Goal: Task Accomplishment & Management: Manage account settings

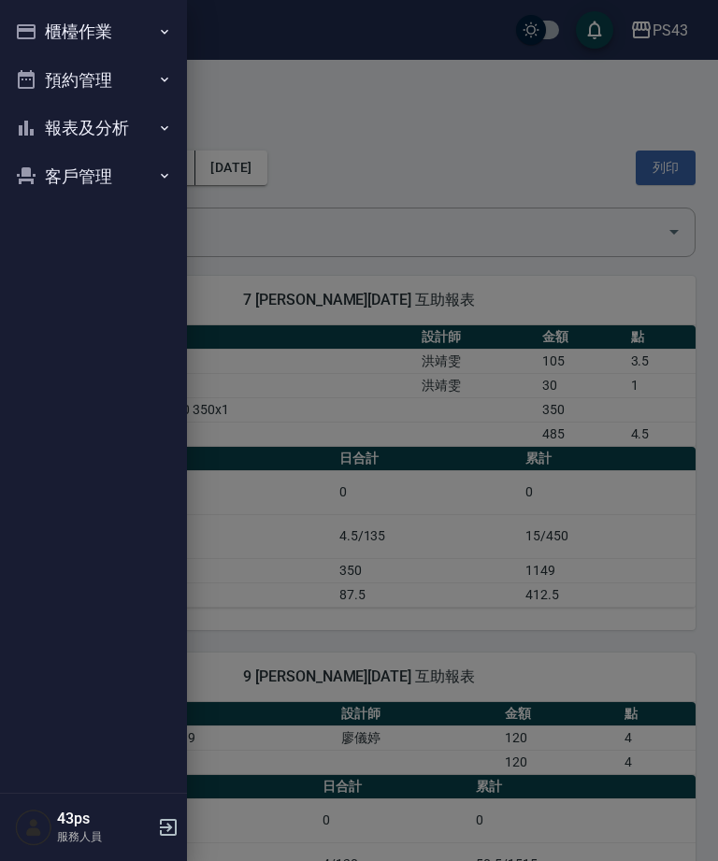
click at [105, 22] on button "櫃檯作業" at bounding box center [93, 31] width 172 height 49
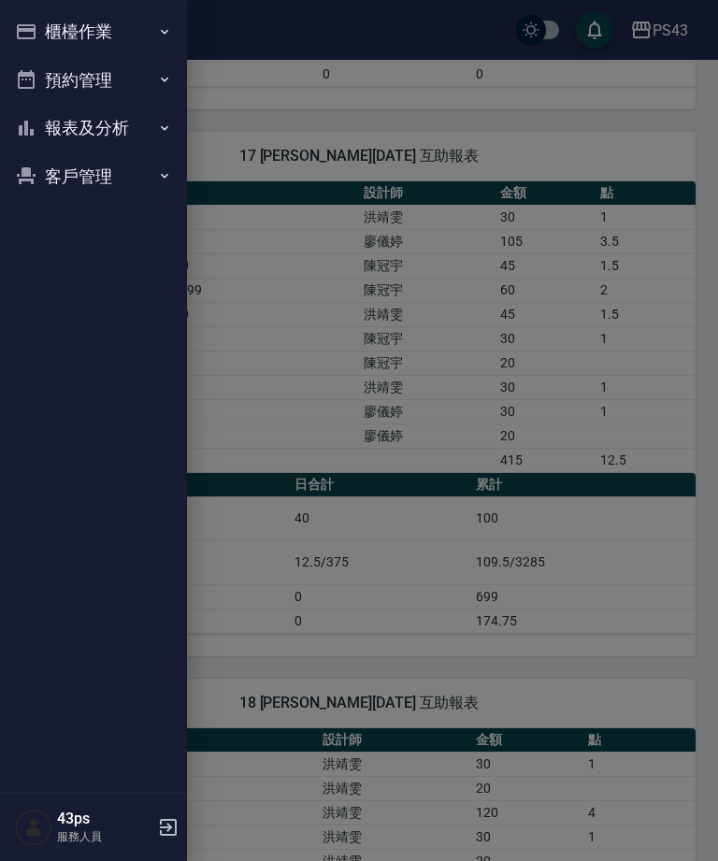
scroll to position [849, 0]
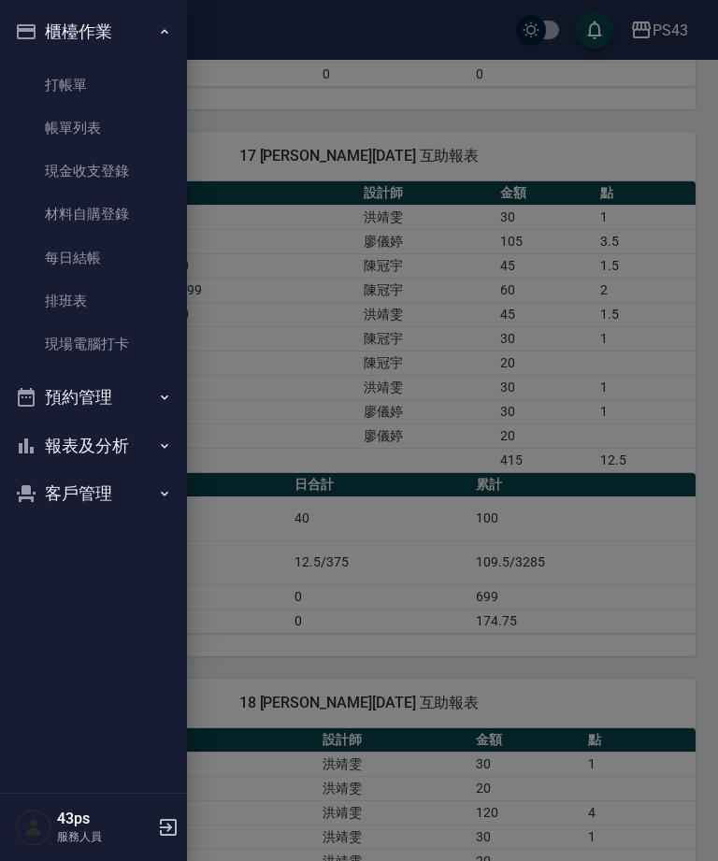
click at [142, 81] on link "打帳單" at bounding box center [93, 85] width 172 height 43
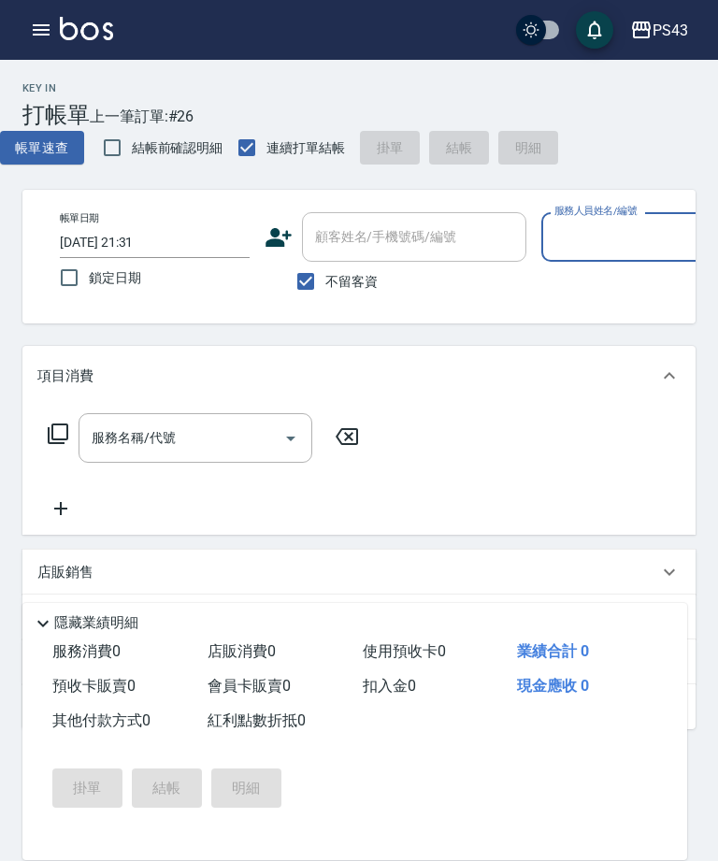
click at [649, 243] on input "服務人員姓名/編號" at bounding box center [636, 237] width 173 height 33
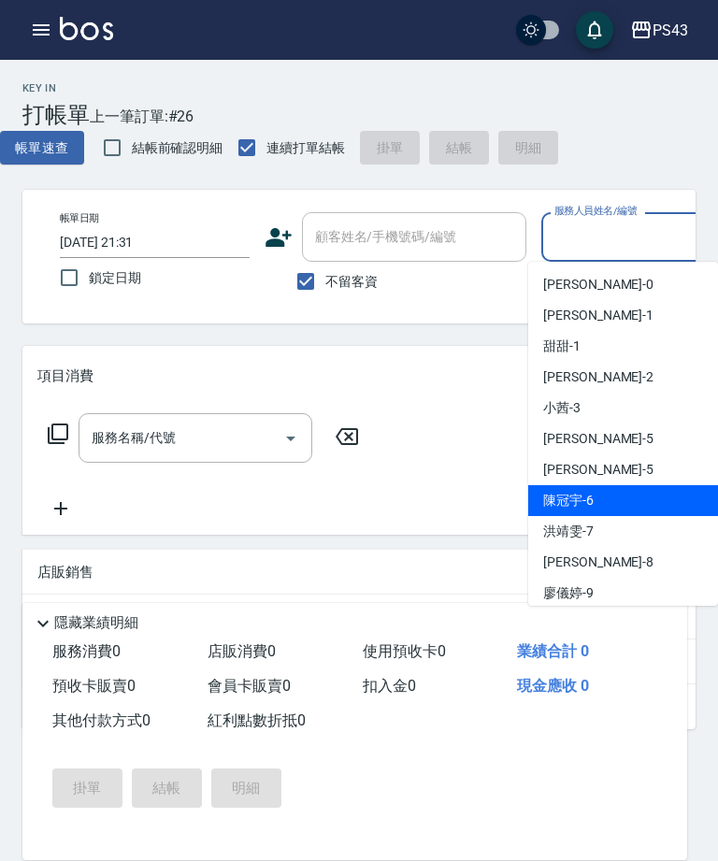
click at [591, 509] on span "陳冠宇 -6" at bounding box center [568, 501] width 50 height 20
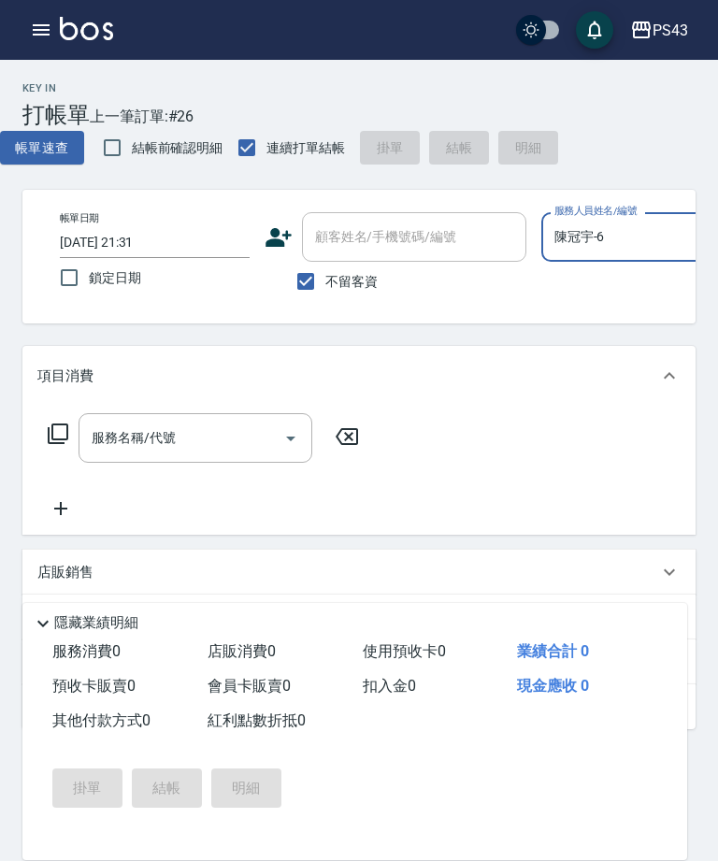
type input "陳冠宇-6"
click at [229, 446] on input "服務名稱/代號" at bounding box center [181, 438] width 189 height 33
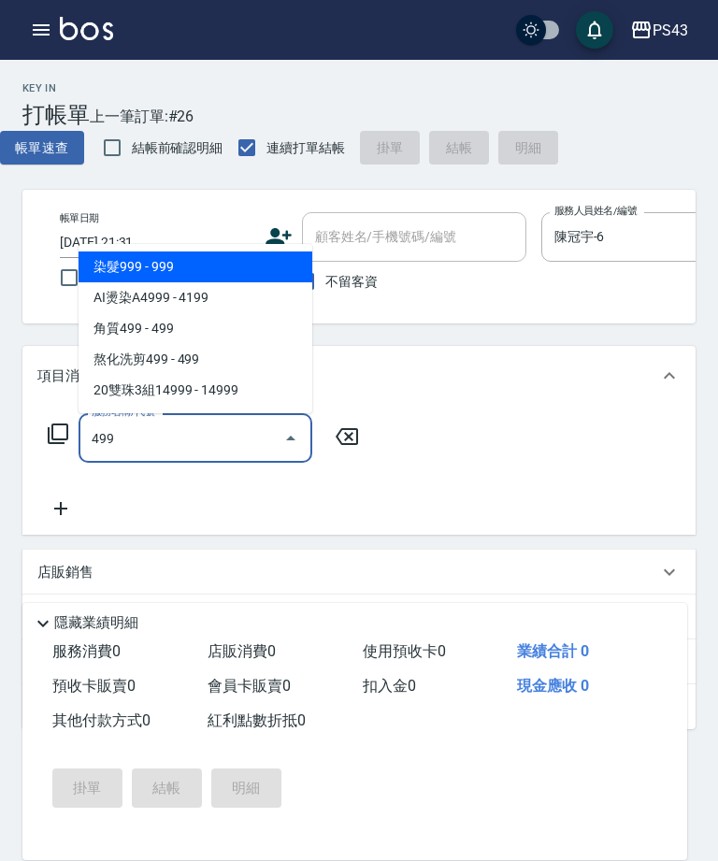
click at [265, 324] on span "角質499 - 499" at bounding box center [196, 328] width 234 height 31
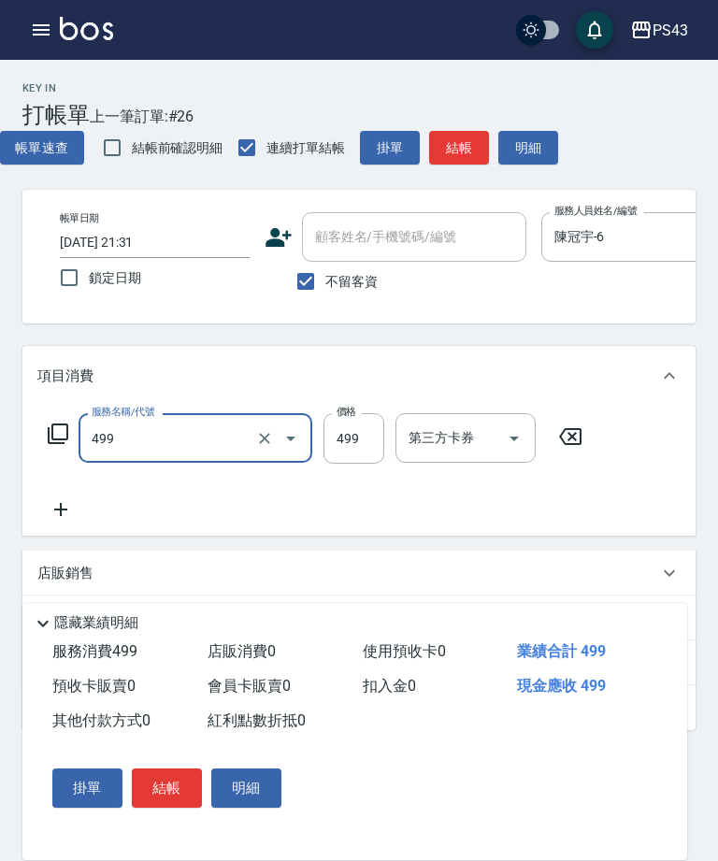
type input "角質499(649)"
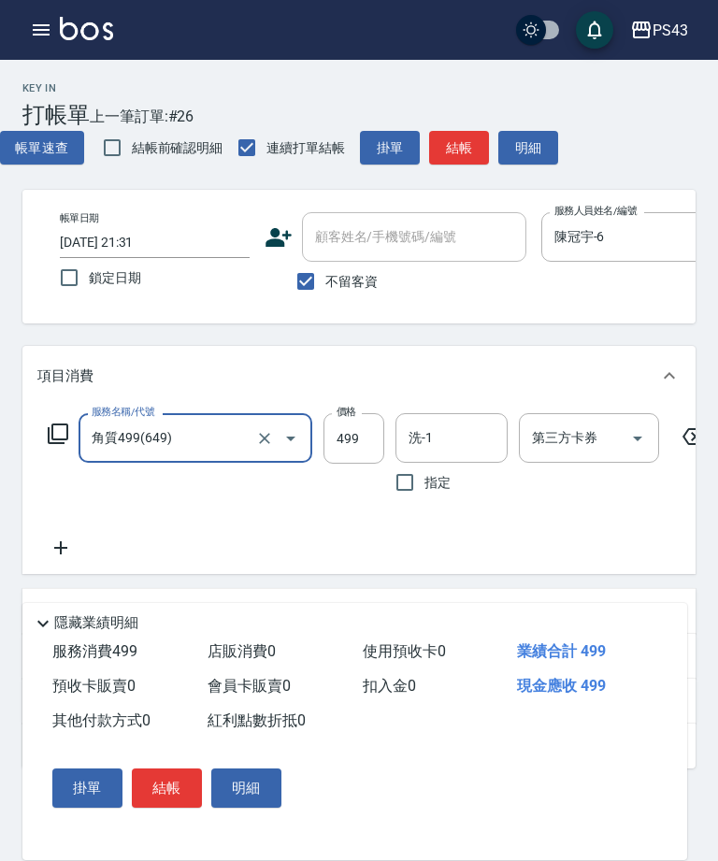
click at [364, 446] on input "499" at bounding box center [353, 438] width 61 height 50
type input "500"
click at [471, 433] on input "洗-1" at bounding box center [451, 438] width 95 height 33
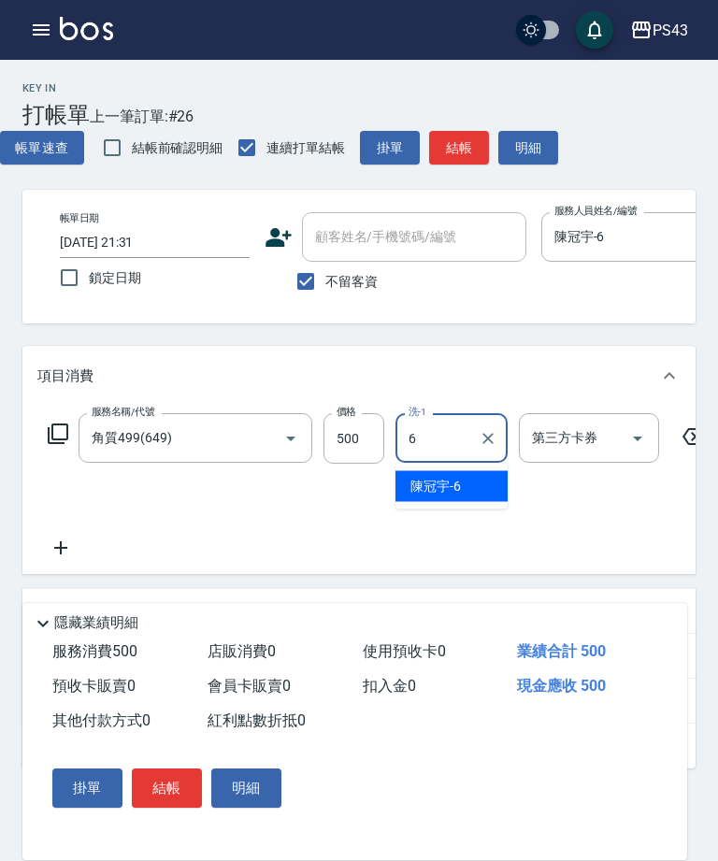
click at [461, 490] on div "陳冠宇 -6" at bounding box center [451, 486] width 112 height 31
type input "陳冠宇-6"
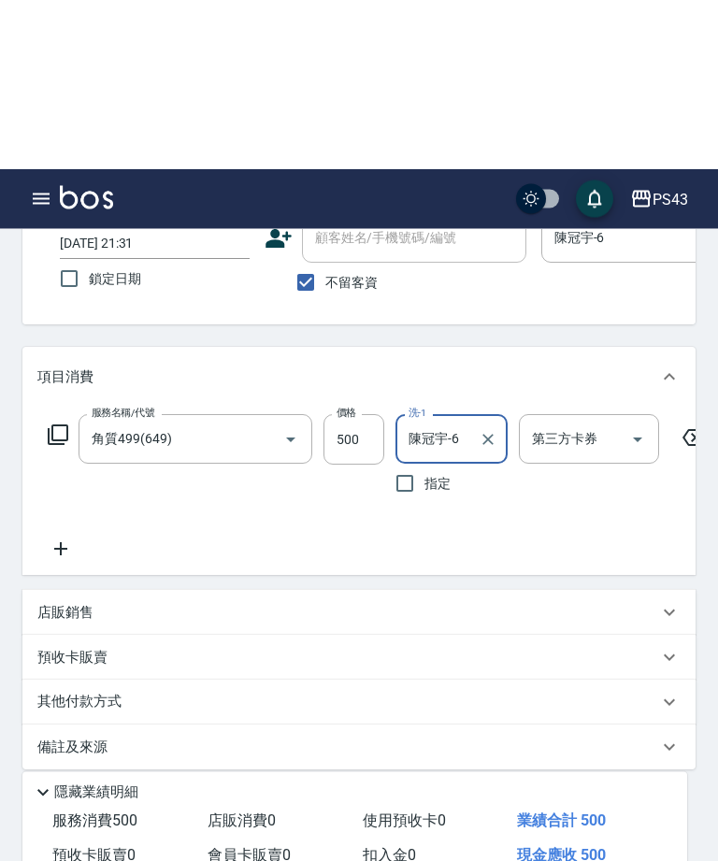
scroll to position [186, 0]
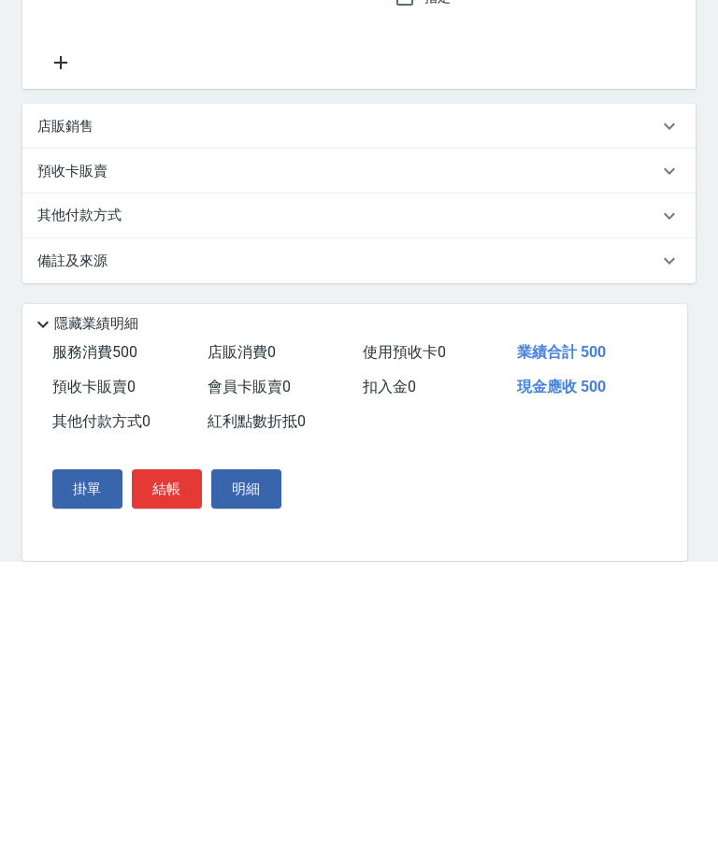
click at [167, 768] on button "結帳" at bounding box center [167, 787] width 70 height 39
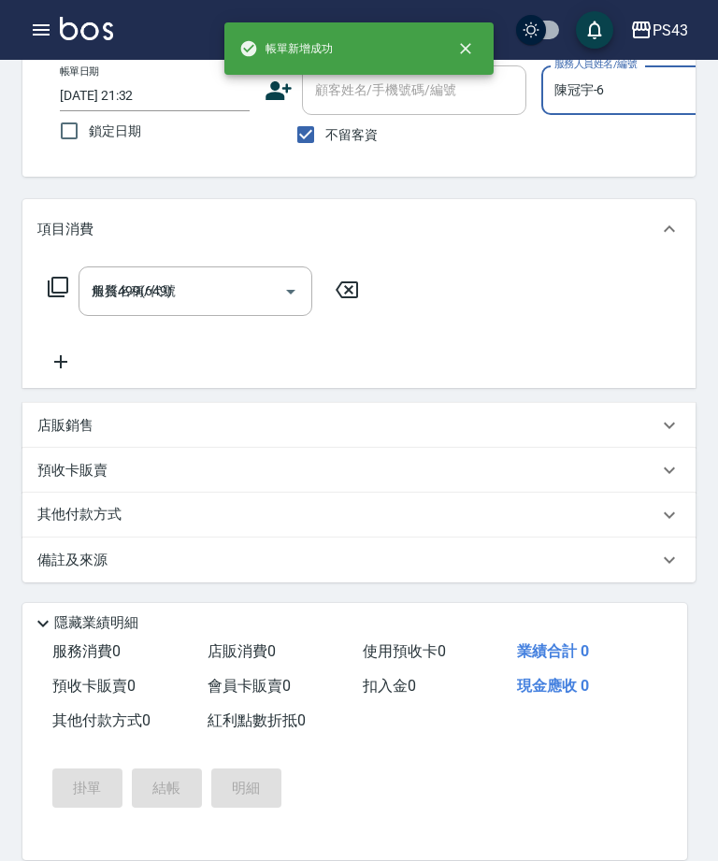
type input "2025/10/05 21:32"
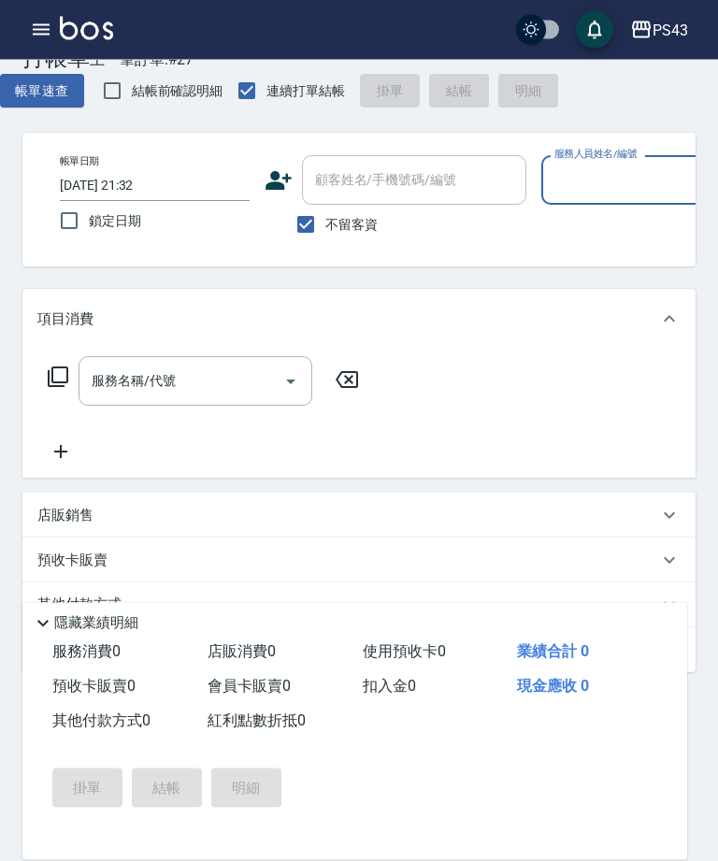
scroll to position [0, 0]
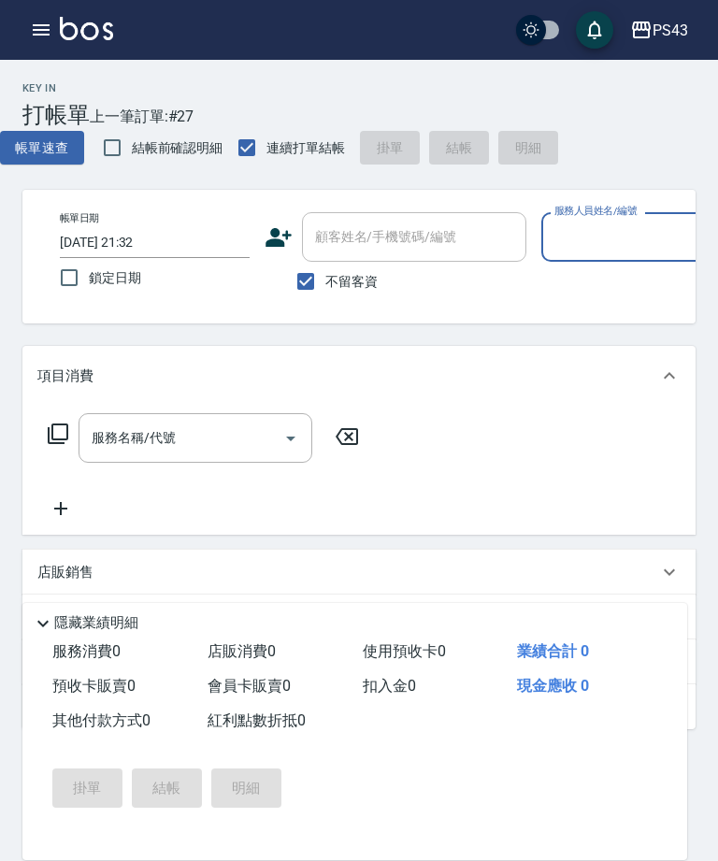
click at [595, 250] on input "服務人員姓名/編號" at bounding box center [636, 237] width 173 height 33
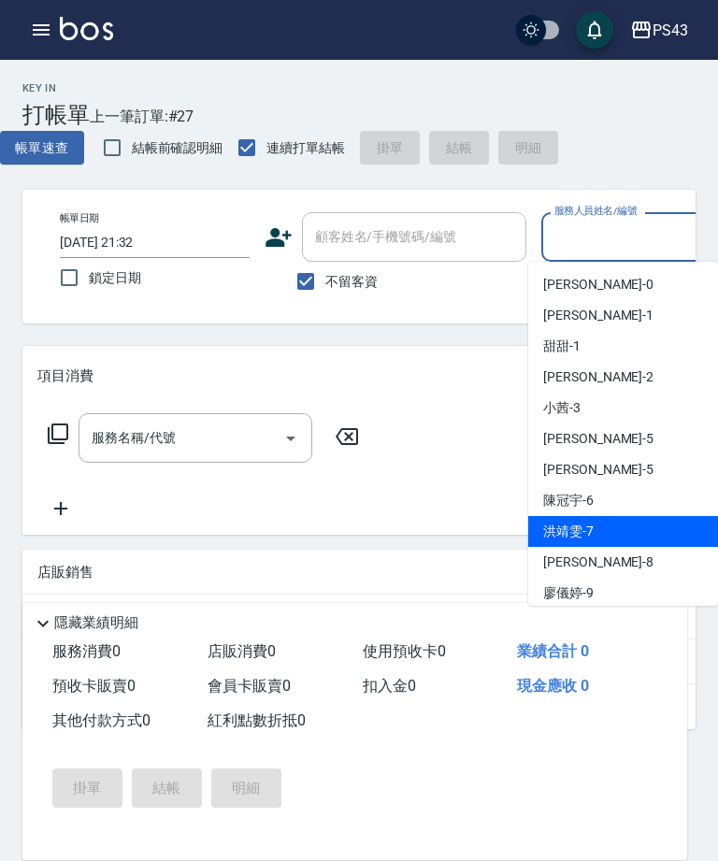
click at [588, 519] on div "洪靖雯 -7" at bounding box center [623, 531] width 190 height 31
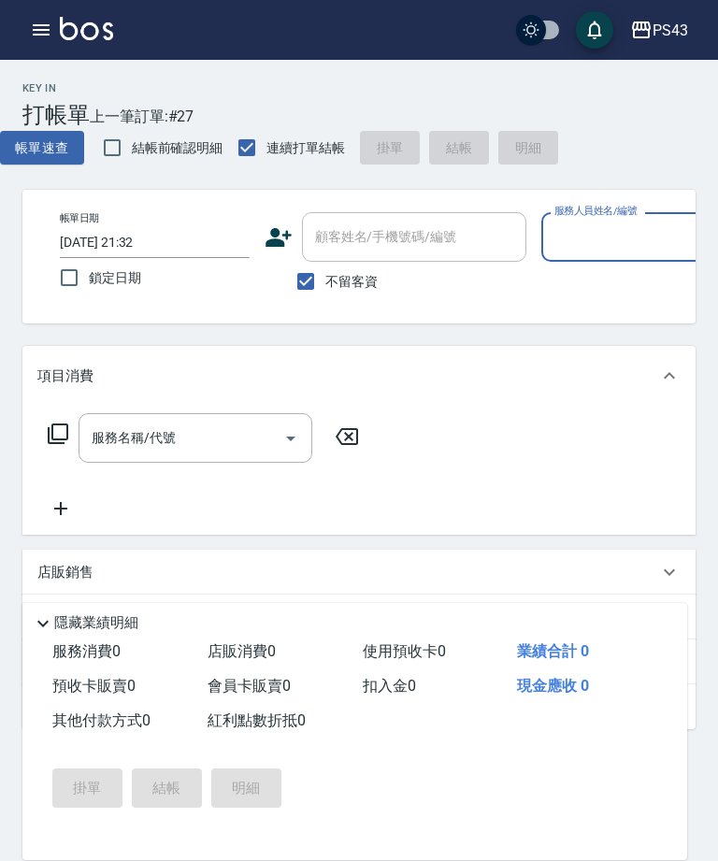
type input "洪靖雯-7"
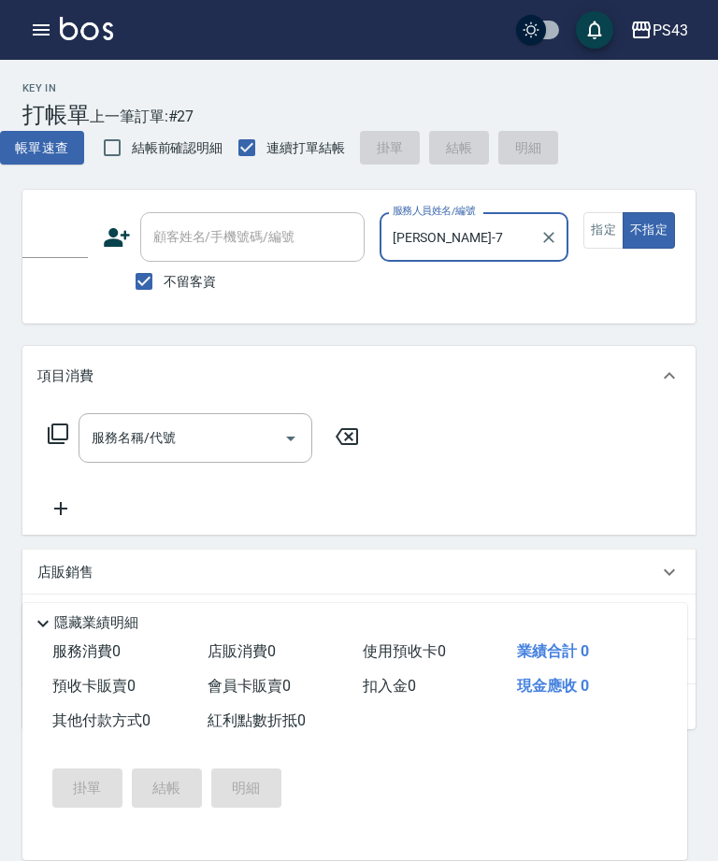
scroll to position [0, 191]
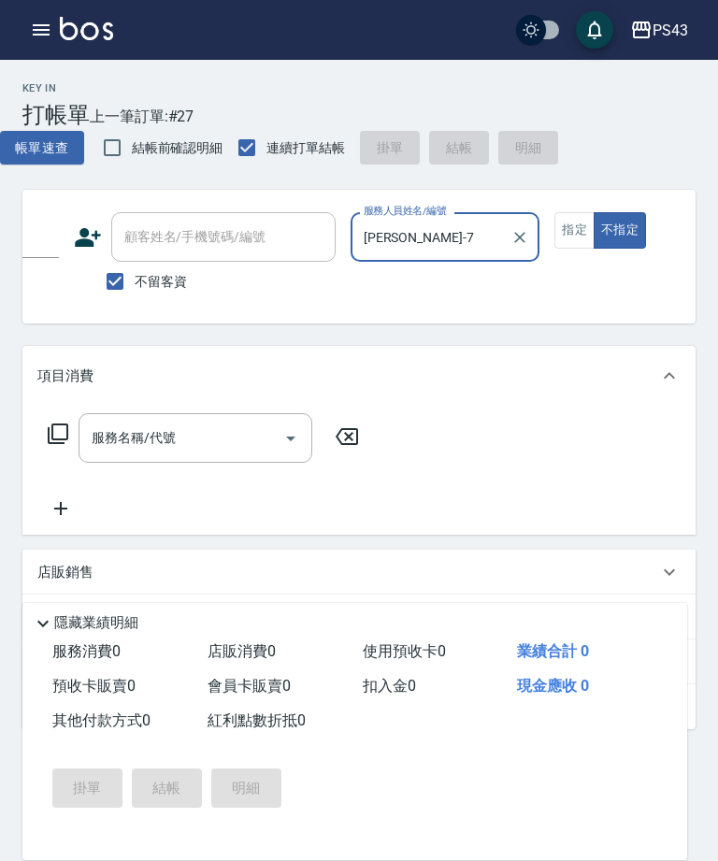
click at [571, 245] on button "指定" at bounding box center [574, 230] width 40 height 36
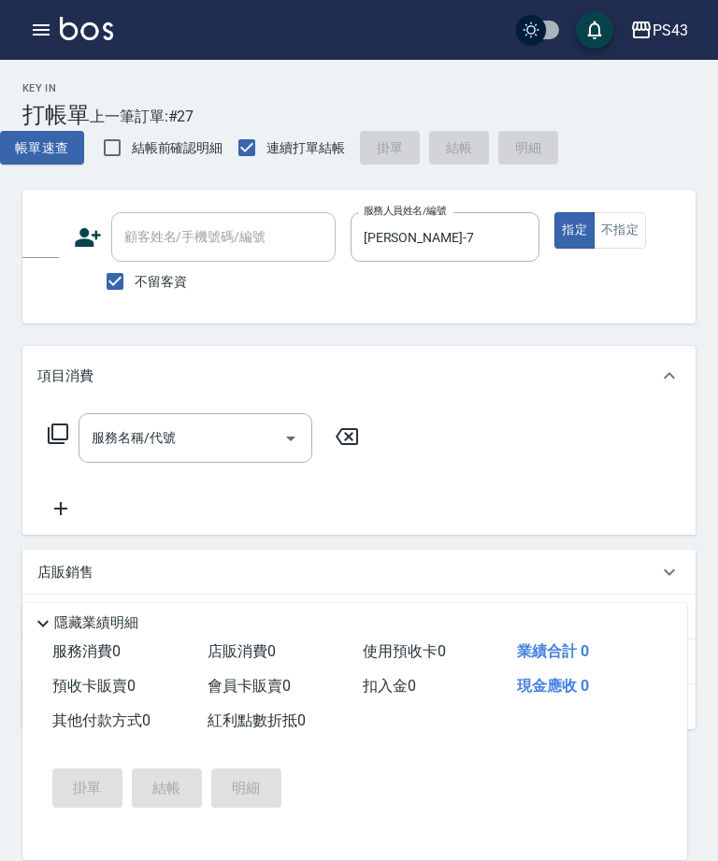
click at [56, 431] on icon at bounding box center [58, 433] width 22 height 22
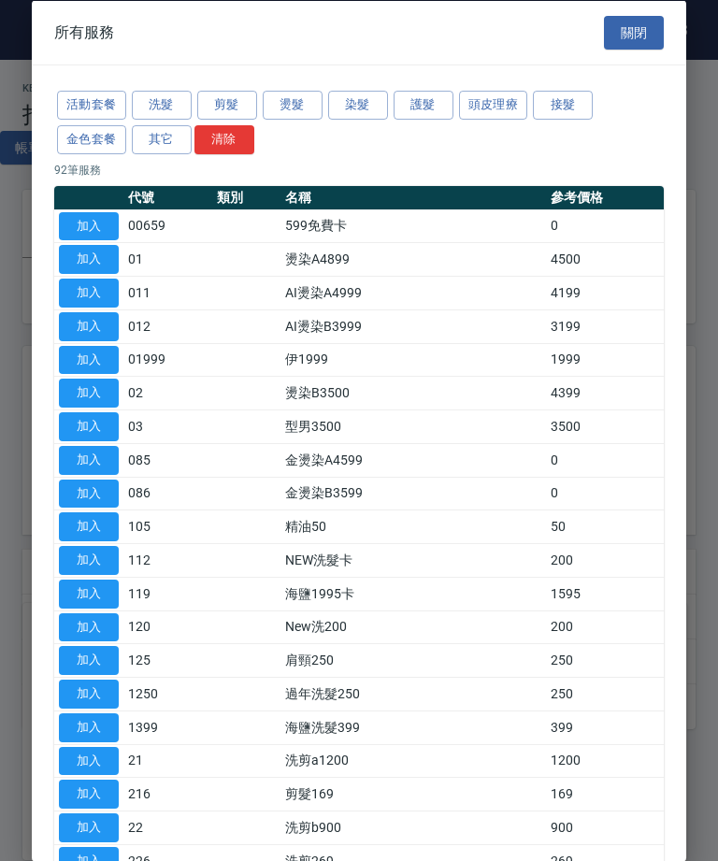
click at [379, 108] on button "染髮" at bounding box center [358, 105] width 60 height 29
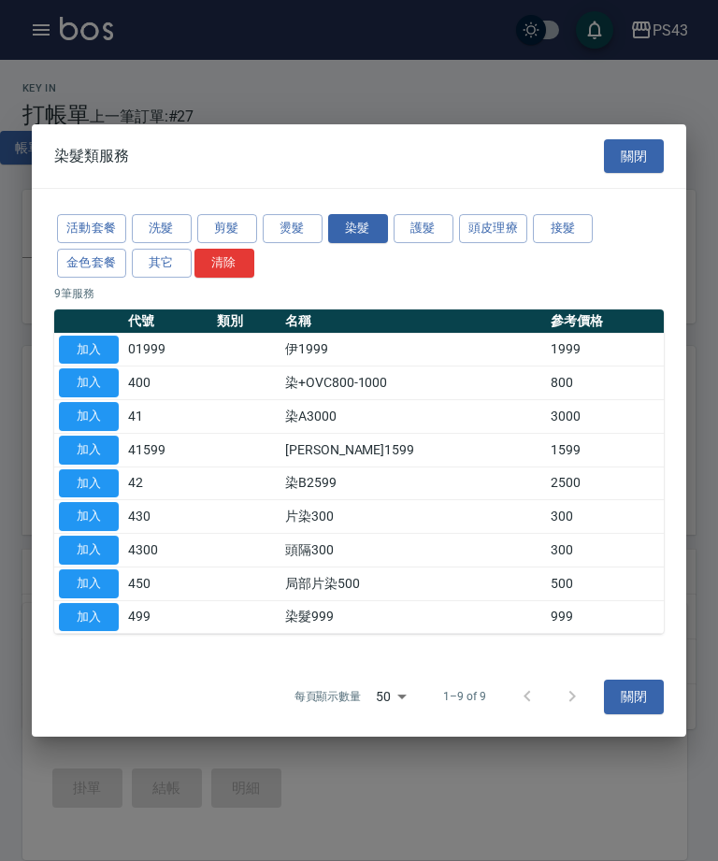
click at [363, 99] on div at bounding box center [359, 430] width 718 height 861
click at [103, 614] on button "加入" at bounding box center [89, 617] width 60 height 29
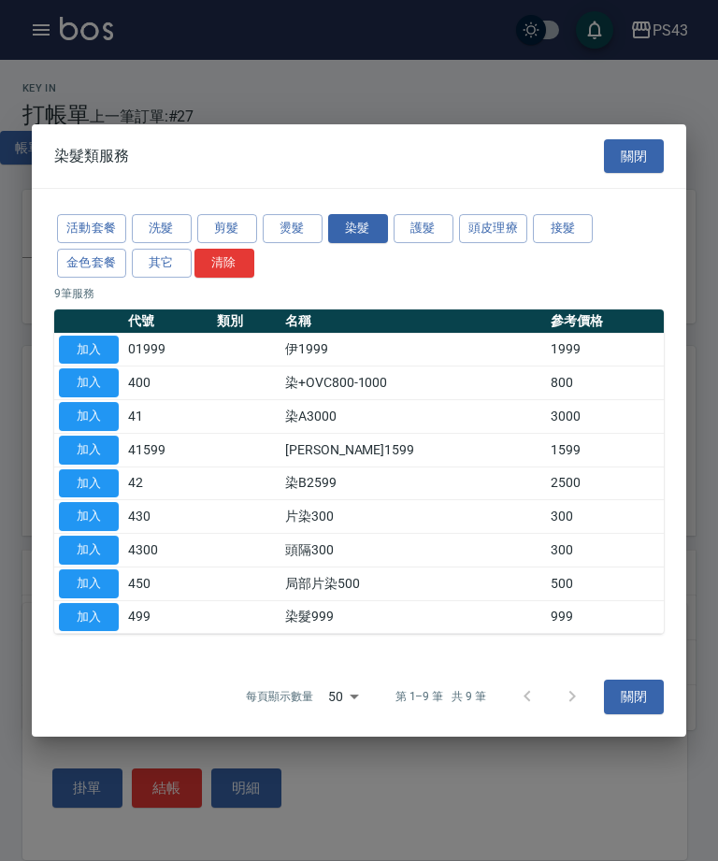
type input "染髮999(499)"
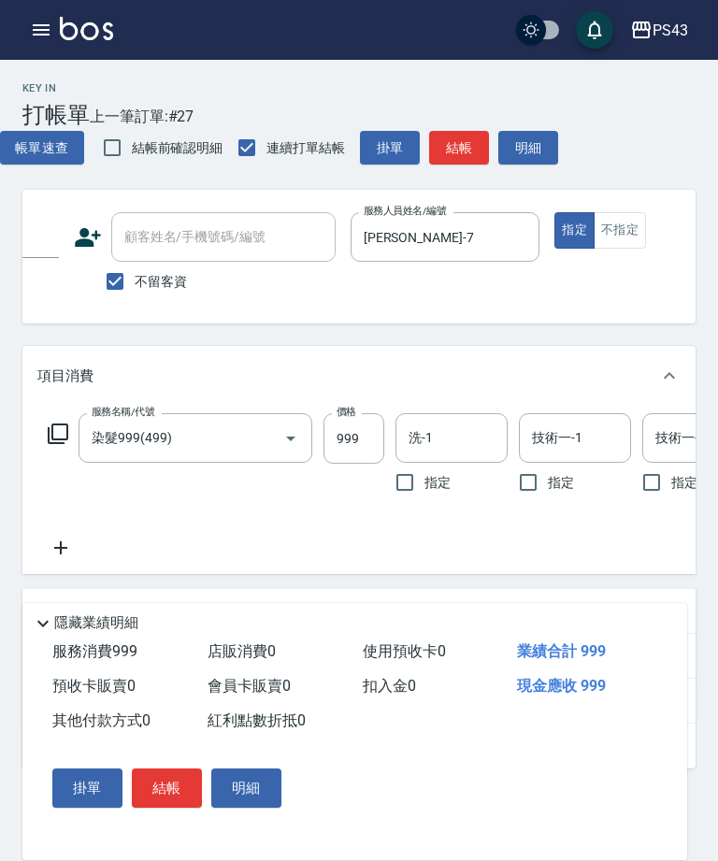
click at [353, 440] on input "999" at bounding box center [353, 438] width 61 height 50
type input "1299"
click at [468, 436] on input "洗-1" at bounding box center [451, 438] width 95 height 33
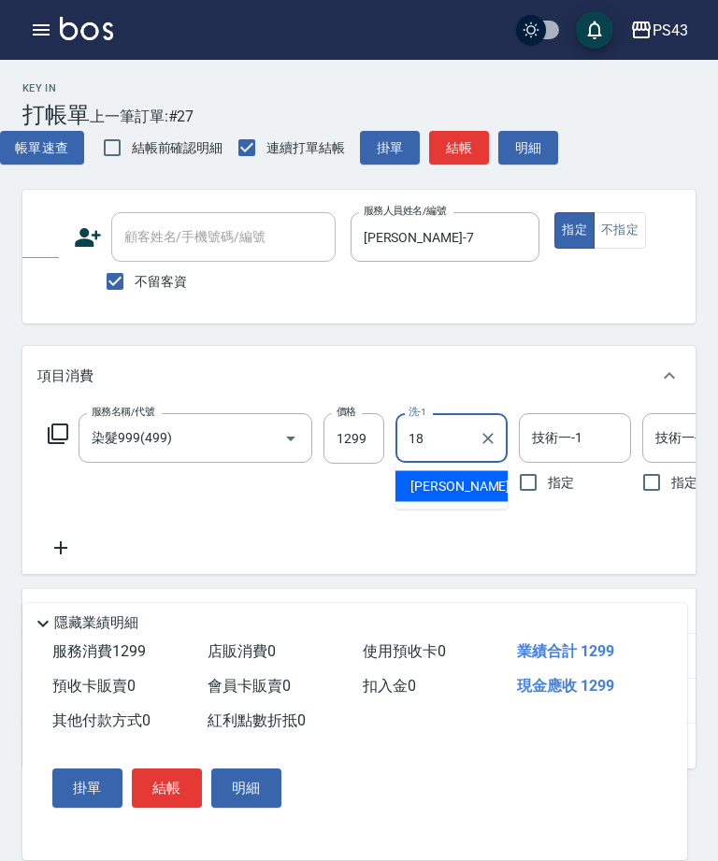
click at [468, 496] on div "許伯銤 -18" at bounding box center [451, 486] width 112 height 31
type input "許伯銤-18"
click at [568, 440] on div "技術一-1 技術一-1" at bounding box center [575, 438] width 112 height 50
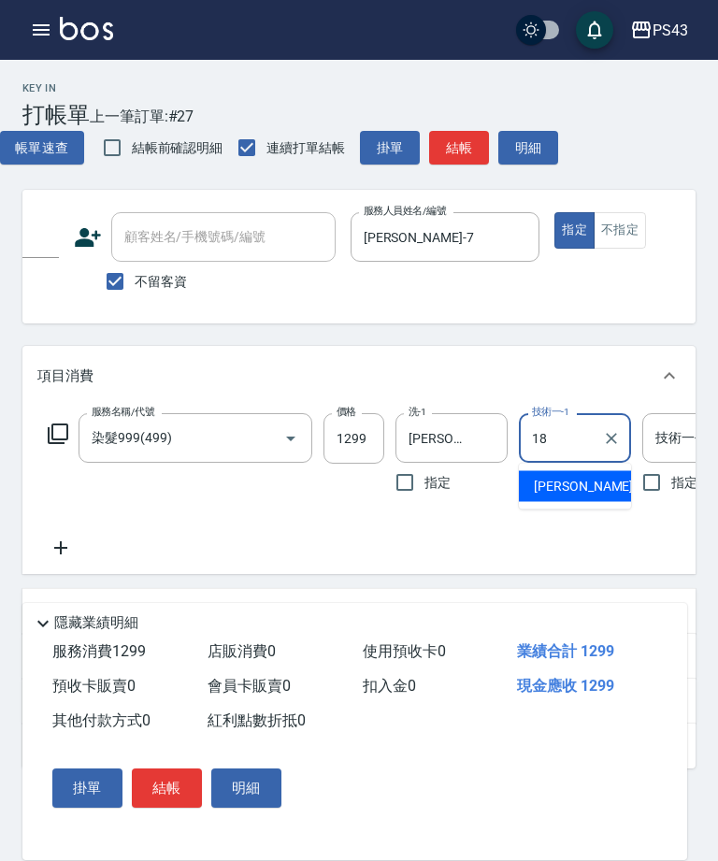
click at [576, 480] on span "許伯銤 -18" at bounding box center [593, 487] width 118 height 20
type input "許伯銤-18"
click at [671, 435] on div "技術一-2 技術一-2" at bounding box center [698, 438] width 112 height 50
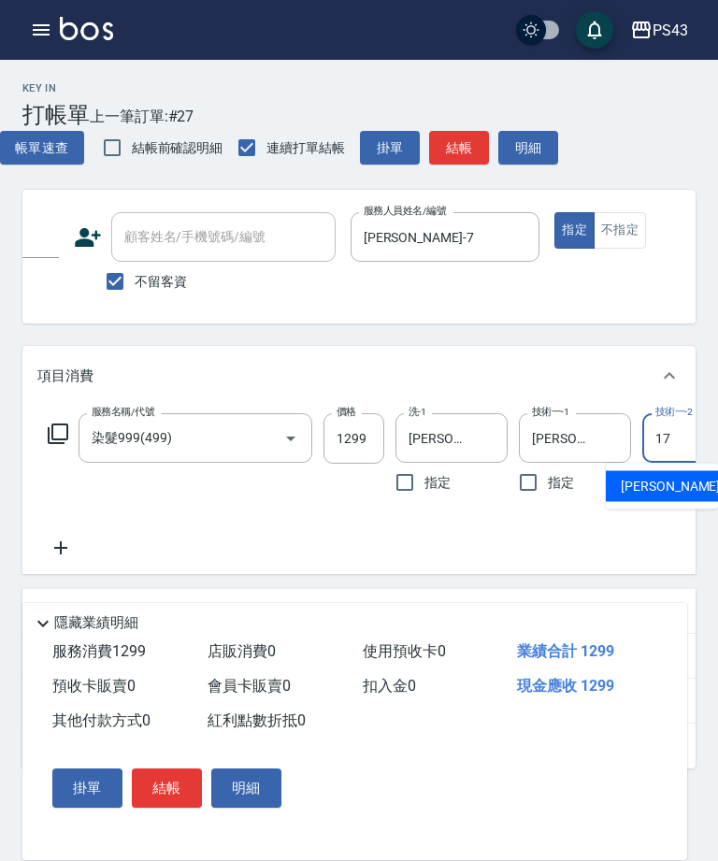
click at [651, 490] on span "林芷萱 -17" at bounding box center [680, 487] width 118 height 20
type input "林芷萱-17"
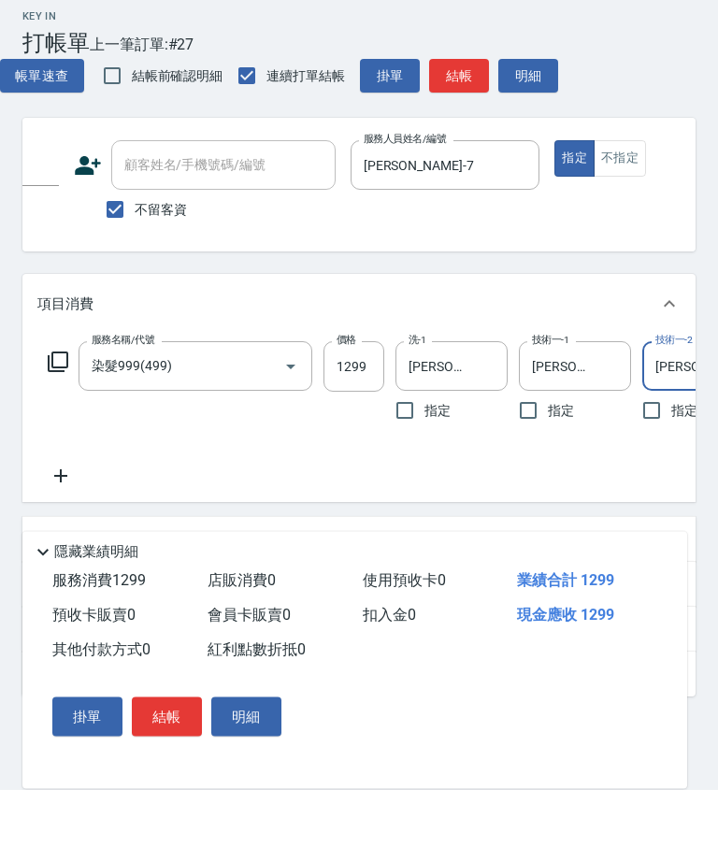
click at [53, 413] on div "服務名稱/代號 染髮999(499) 服務名稱/代號 價格 1299 價格 洗-1 許伯銤-18 洗-1 指定 技術一-1 許伯銤-18 技術一-1 指定 技…" at bounding box center [500, 457] width 926 height 89
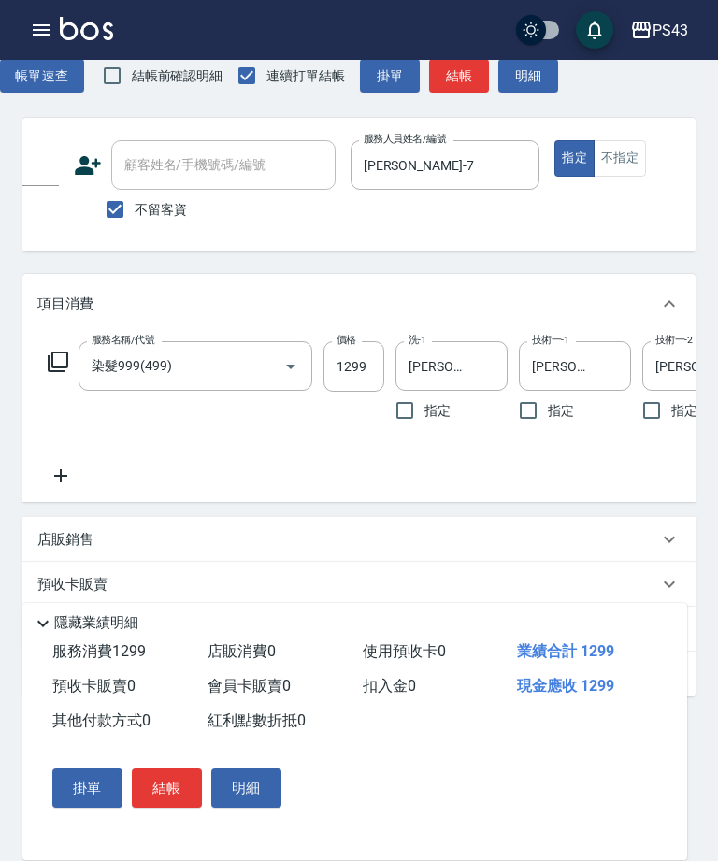
click at [40, 373] on div "服務名稱/代號 染髮999(499) 服務名稱/代號 價格 1299 價格 洗-1 許伯銤-18 洗-1 指定 技術一-1 許伯銤-18 技術一-1 指定 技…" at bounding box center [500, 385] width 926 height 89
click at [59, 372] on icon at bounding box center [58, 361] width 21 height 21
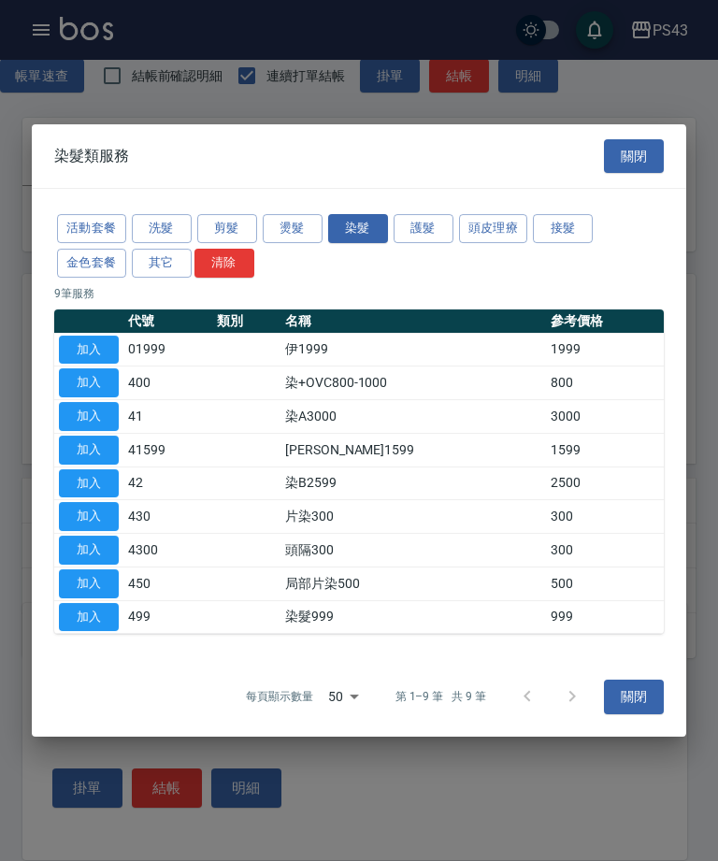
click at [99, 565] on button "加入" at bounding box center [89, 550] width 60 height 29
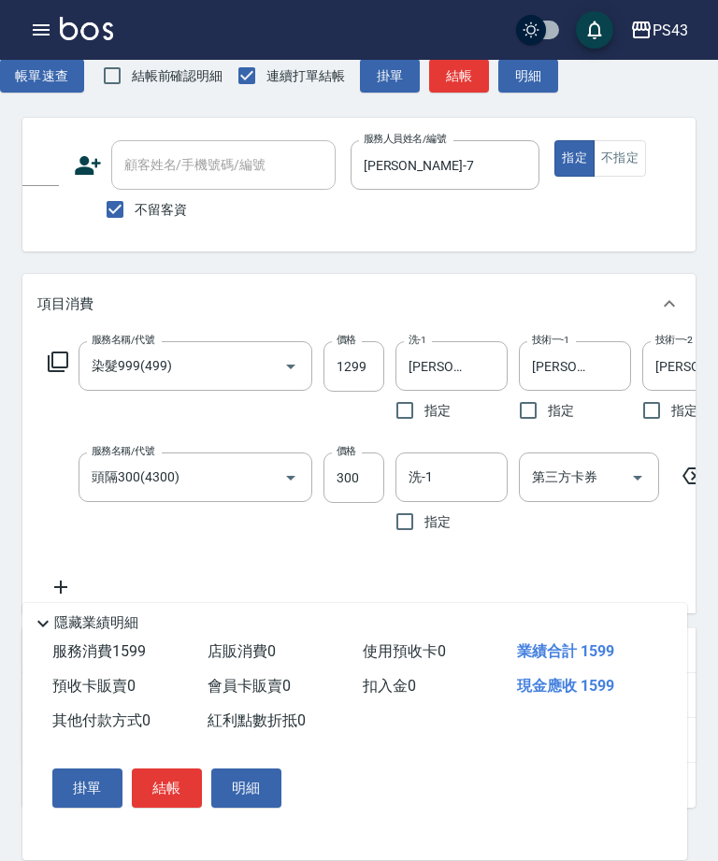
click at [436, 489] on input "洗-1" at bounding box center [451, 477] width 95 height 33
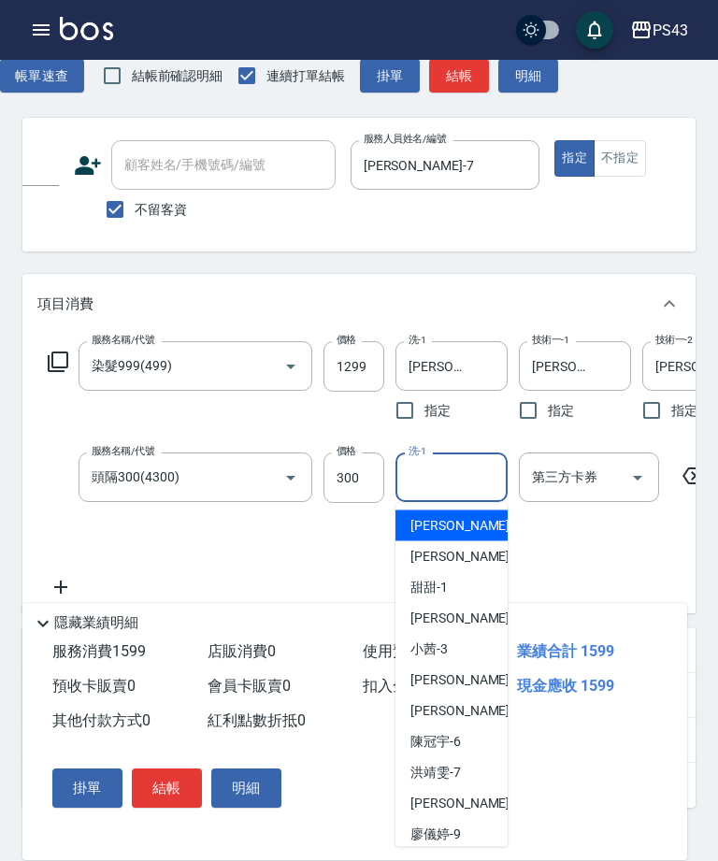
scroll to position [71, 0]
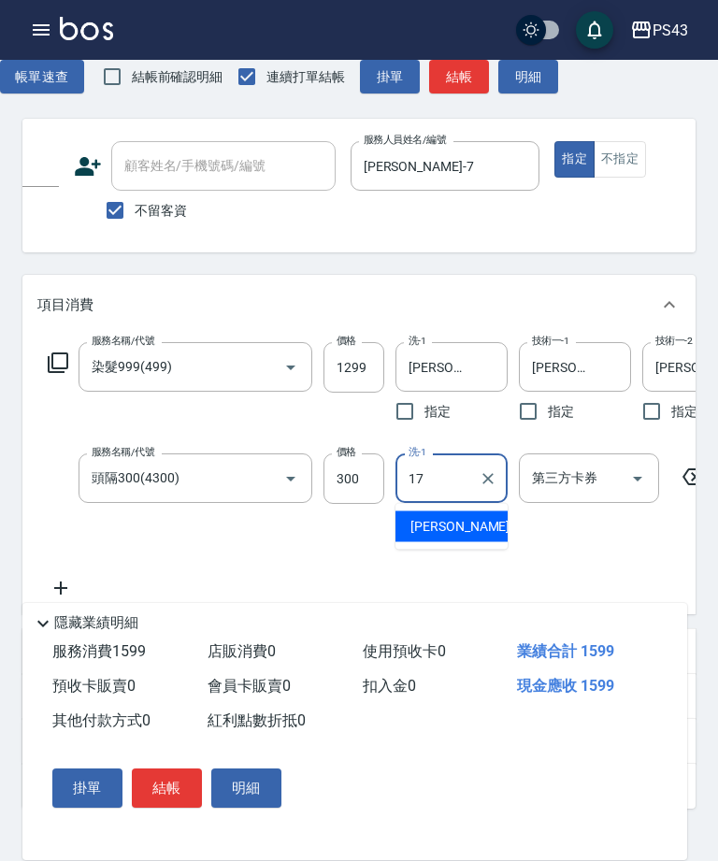
click at [465, 533] on span "林芷萱 -17" at bounding box center [469, 527] width 118 height 20
type input "林芷萱-17"
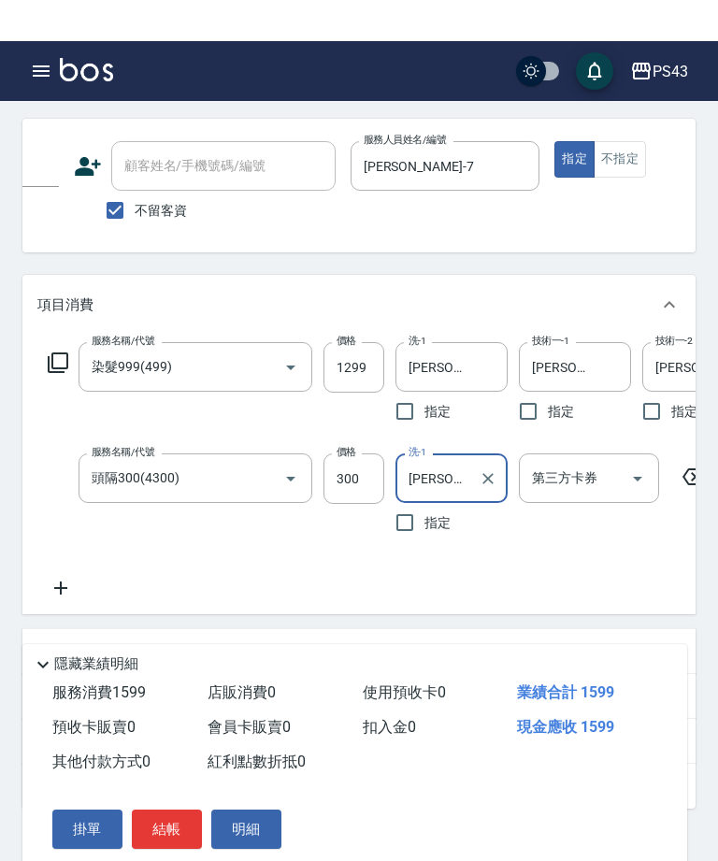
scroll to position [123, 0]
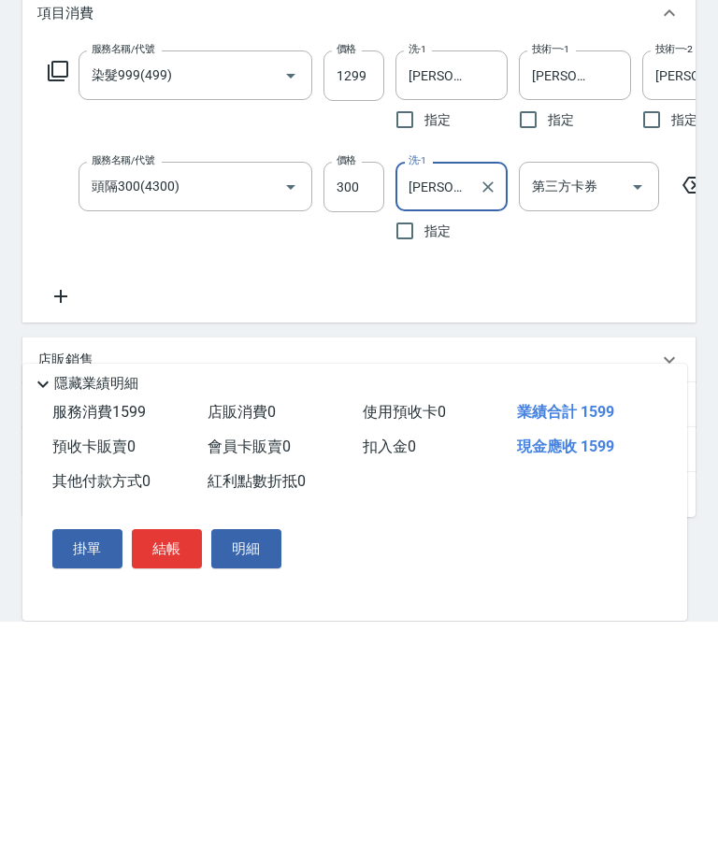
click at [172, 768] on button "結帳" at bounding box center [167, 787] width 70 height 39
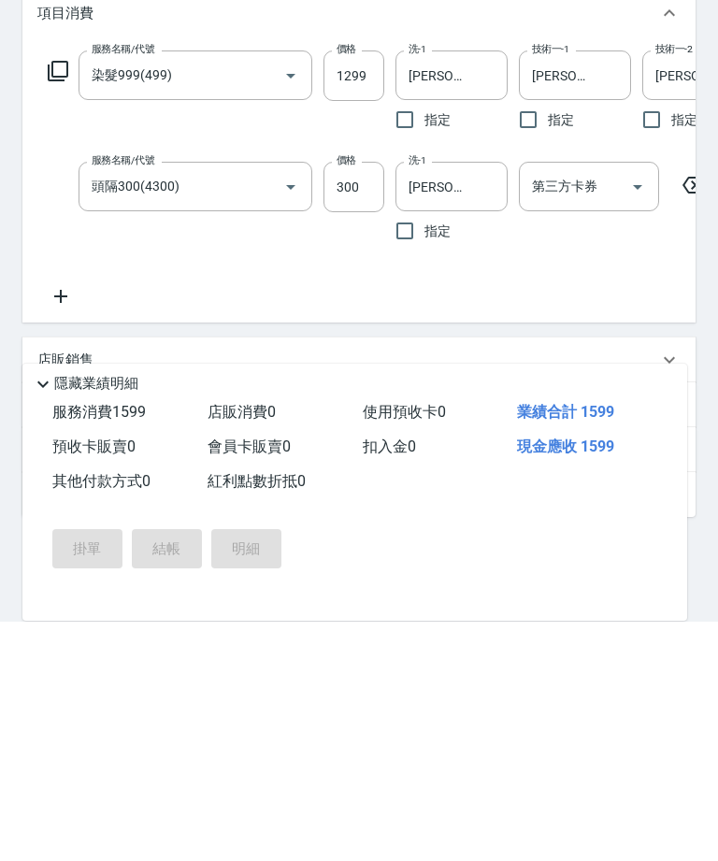
scroll to position [237, 0]
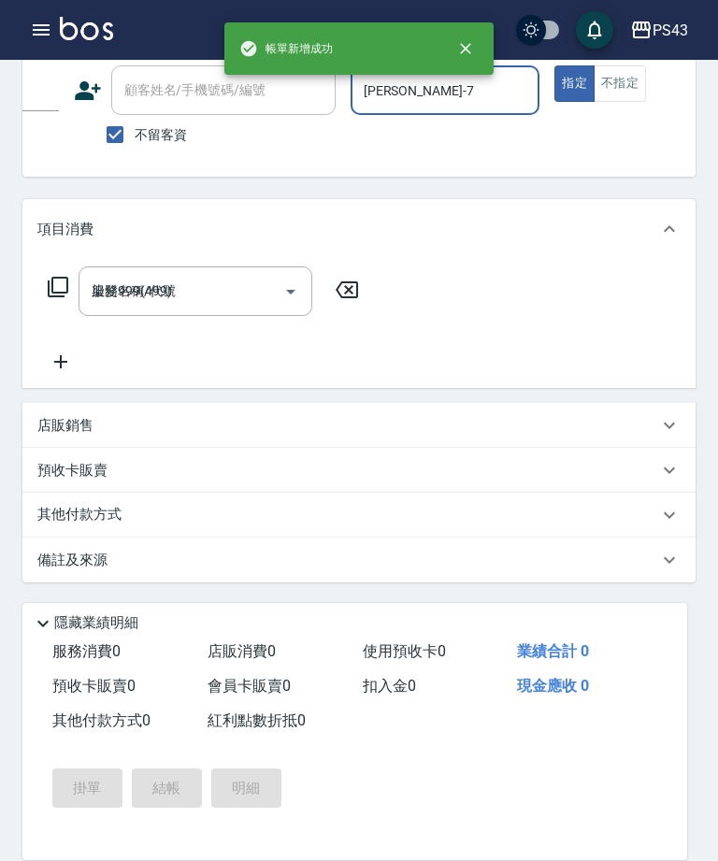
type input "2025/10/05 21:33"
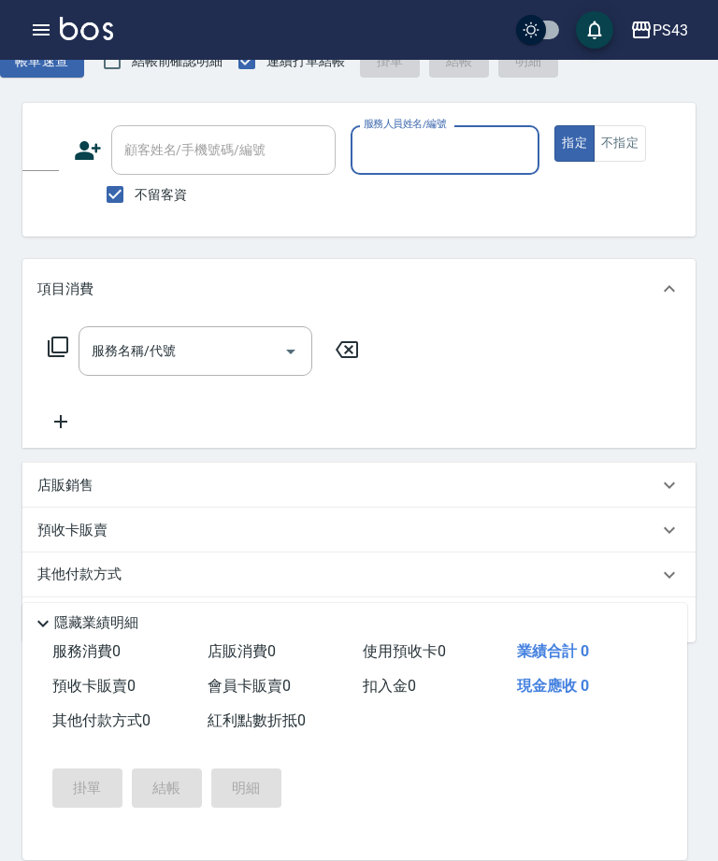
click at [501, 153] on input "服務人員姓名/編號" at bounding box center [445, 150] width 173 height 33
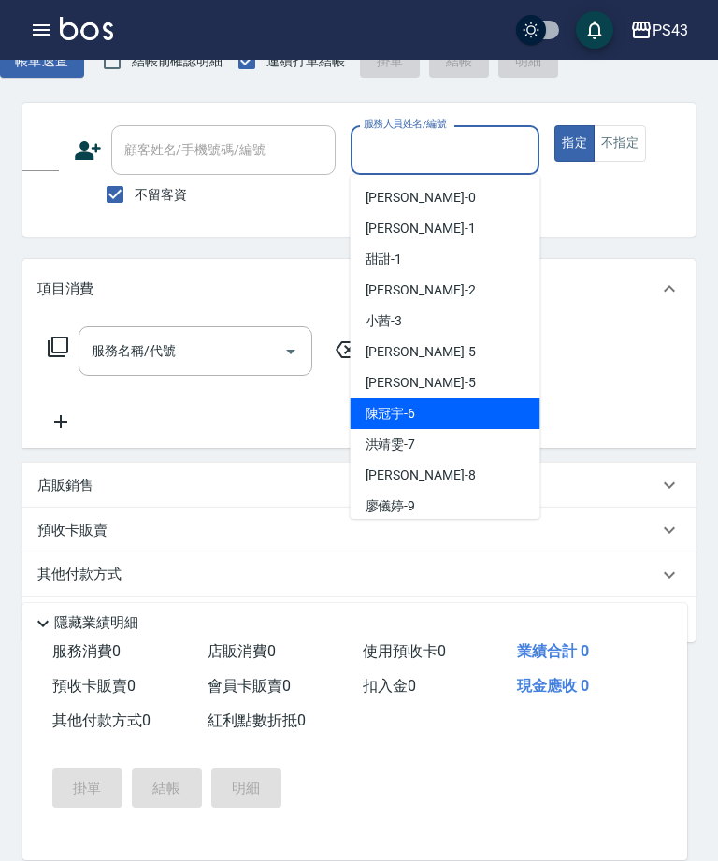
click at [427, 415] on div "陳冠宇 -6" at bounding box center [446, 413] width 190 height 31
type input "陳冠宇-6"
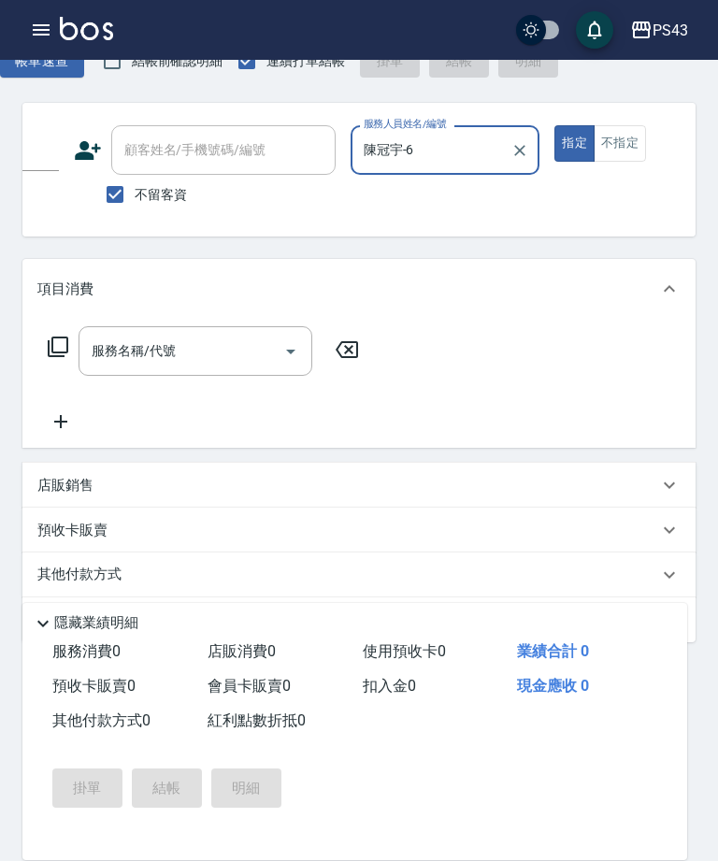
click at [625, 138] on button "不指定" at bounding box center [620, 143] width 52 height 36
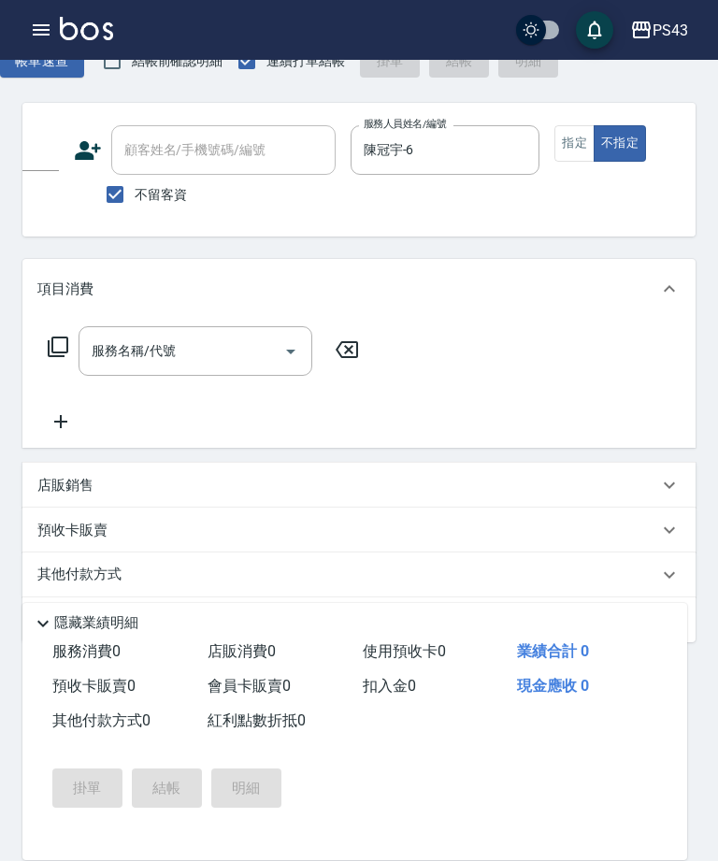
click at [205, 349] on input "服務名稱/代號" at bounding box center [181, 351] width 189 height 33
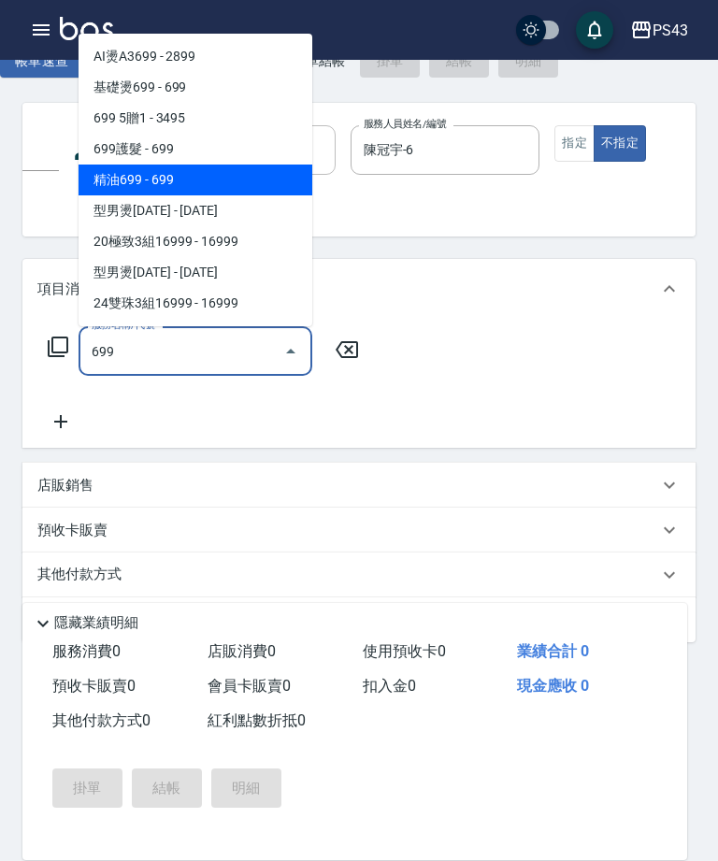
click at [242, 183] on span "精油699 - 699" at bounding box center [196, 180] width 234 height 31
type input "精油699(669)"
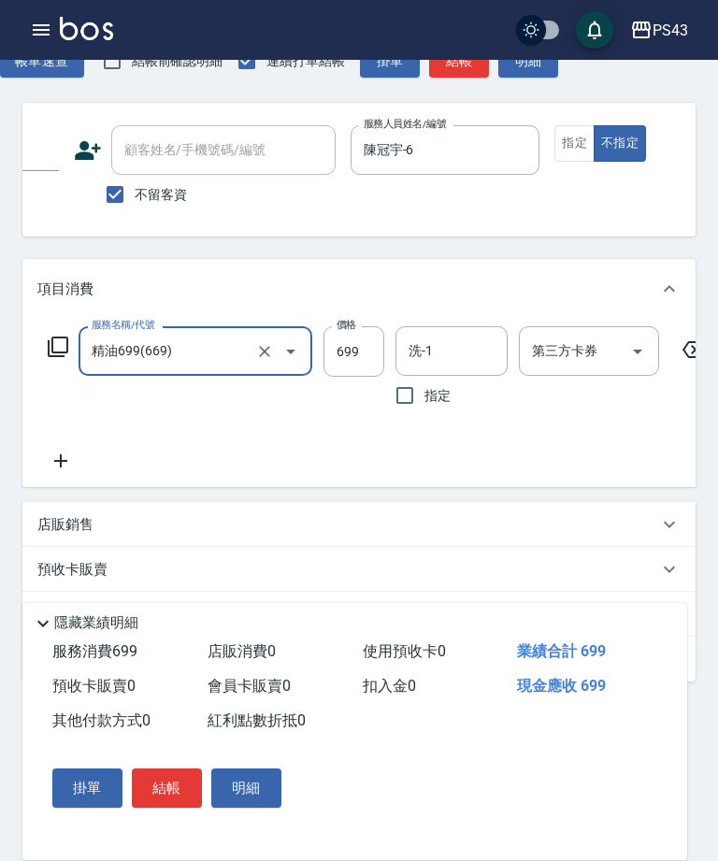
click at [442, 365] on input "洗-1" at bounding box center [451, 351] width 95 height 33
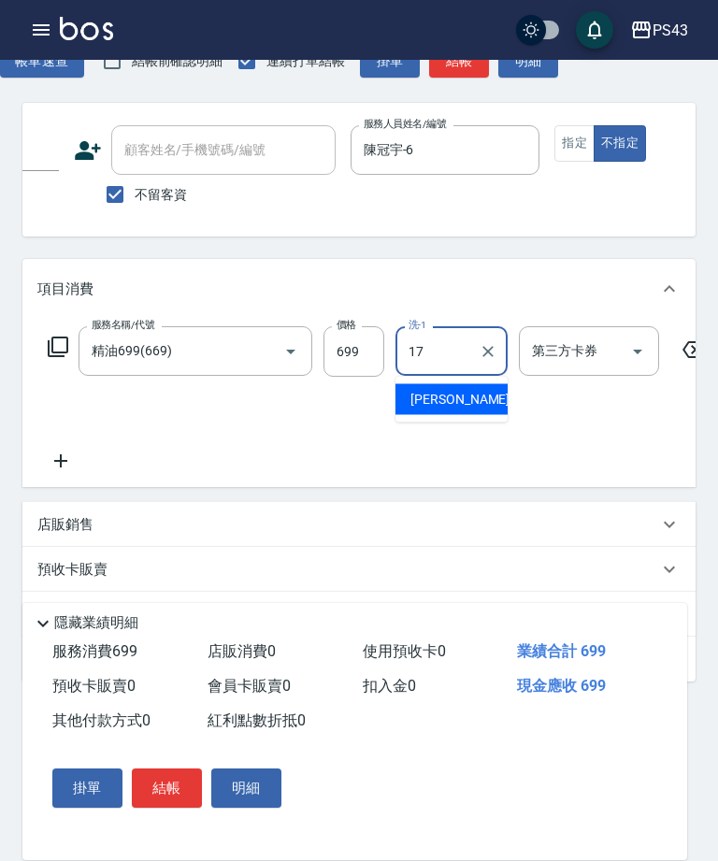
click at [452, 401] on span "林芷萱 -17" at bounding box center [469, 400] width 118 height 20
type input "林芷萱-17"
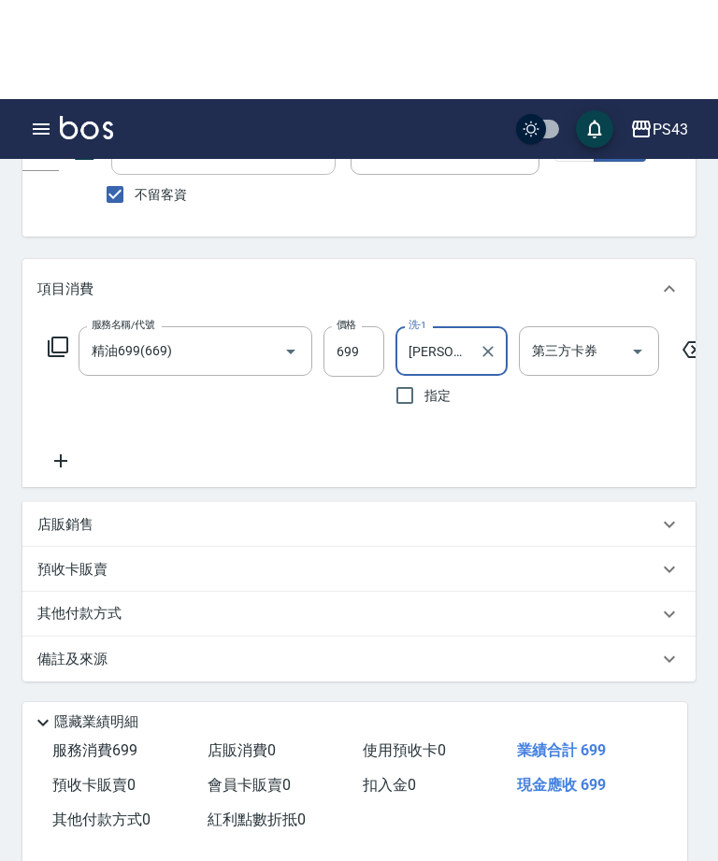
click at [166, 768] on button "結帳" at bounding box center [167, 787] width 70 height 39
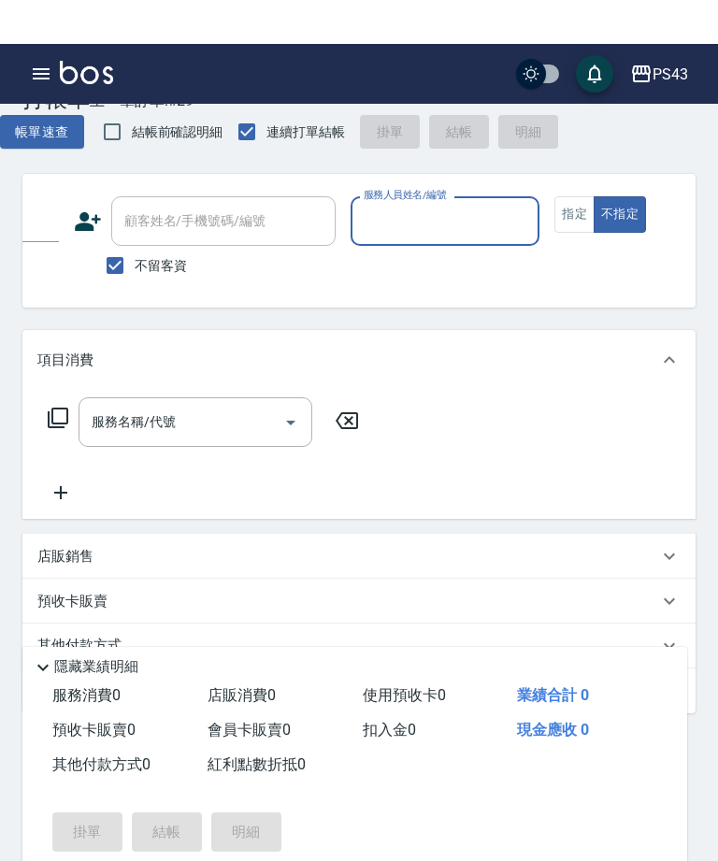
scroll to position [0, 0]
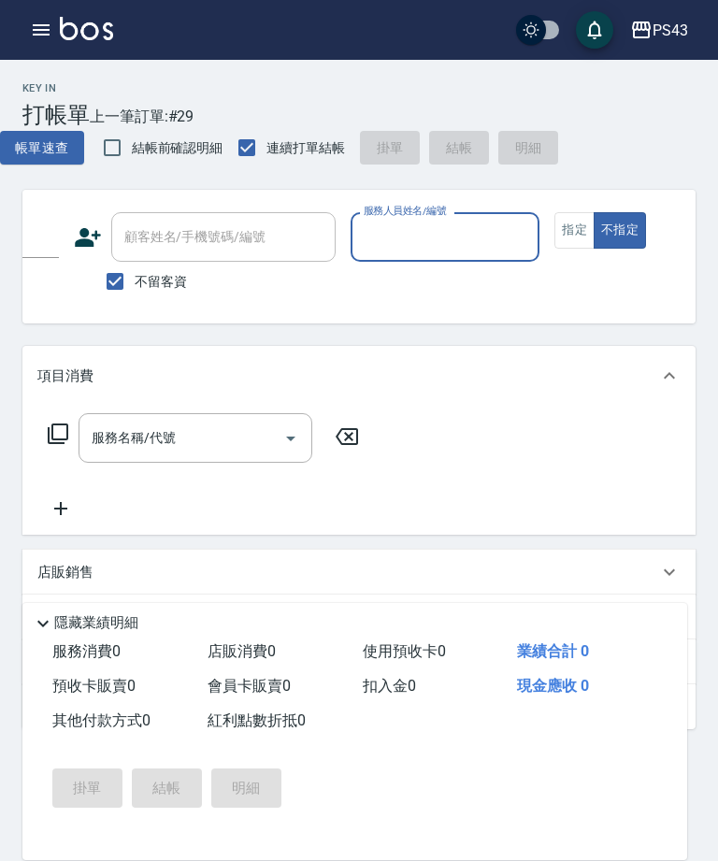
click at [41, 33] on icon "button" at bounding box center [41, 30] width 22 height 22
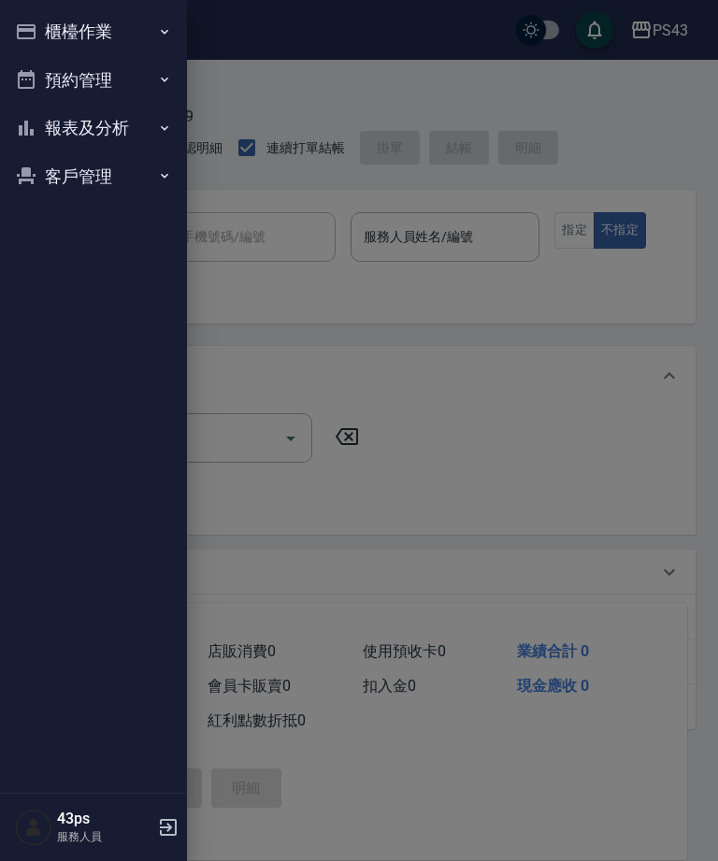
click at [124, 131] on button "報表及分析" at bounding box center [93, 128] width 172 height 49
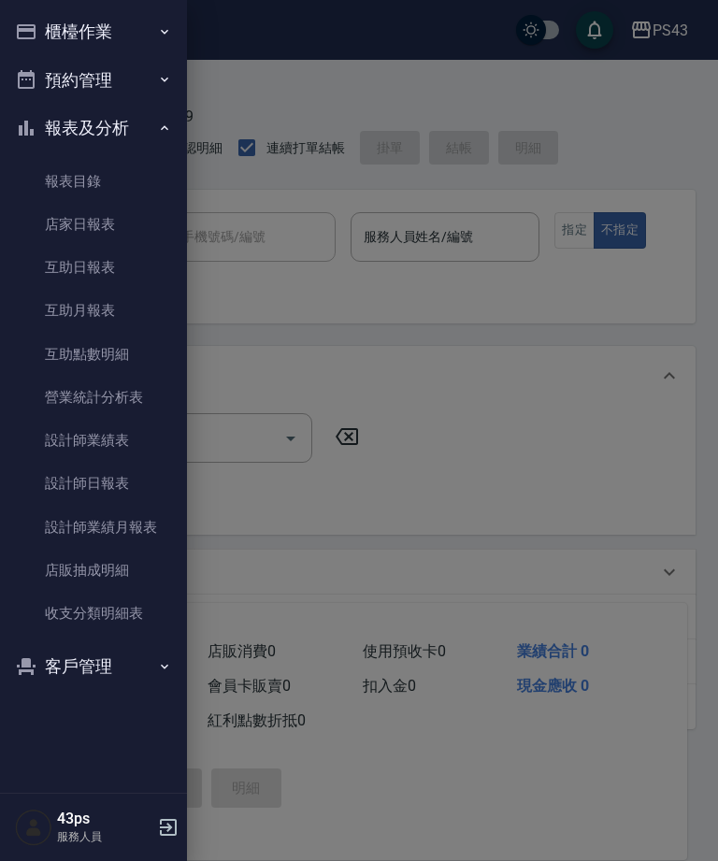
click at [125, 474] on link "設計師日報表" at bounding box center [93, 483] width 172 height 43
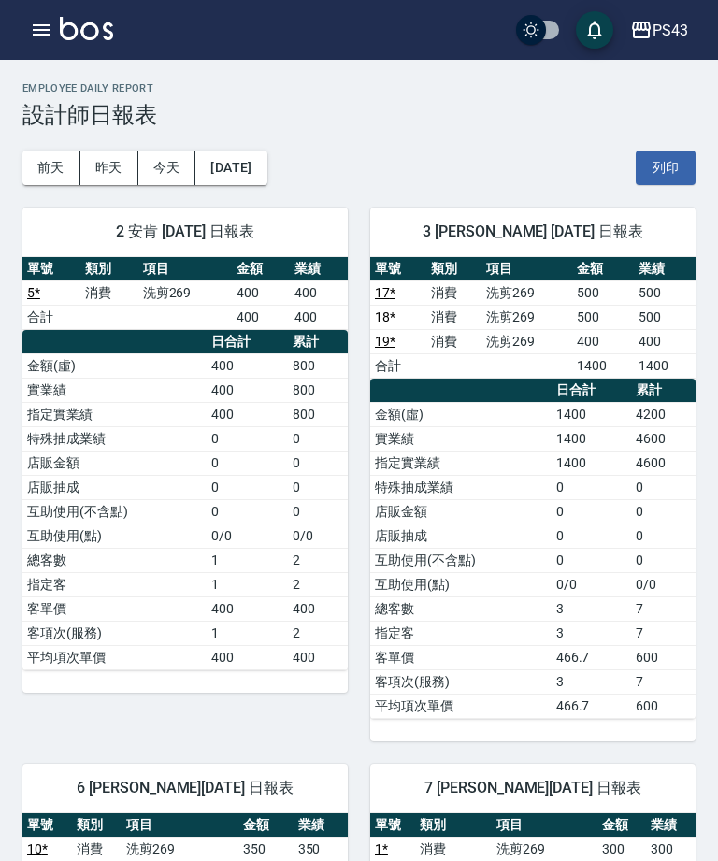
click at [31, 34] on icon "button" at bounding box center [41, 30] width 22 height 22
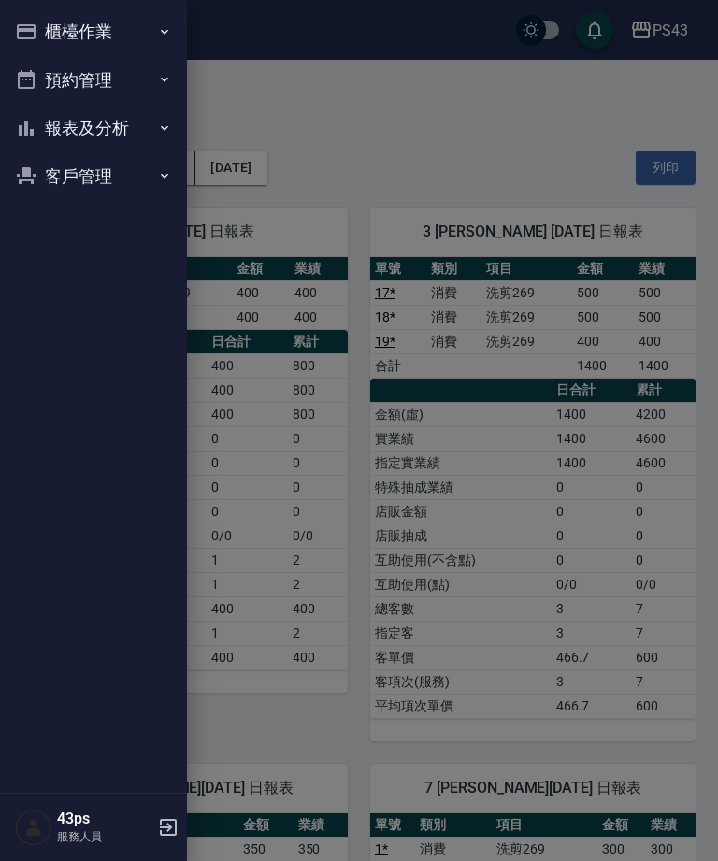
click at [36, 34] on icon "button" at bounding box center [26, 32] width 22 height 22
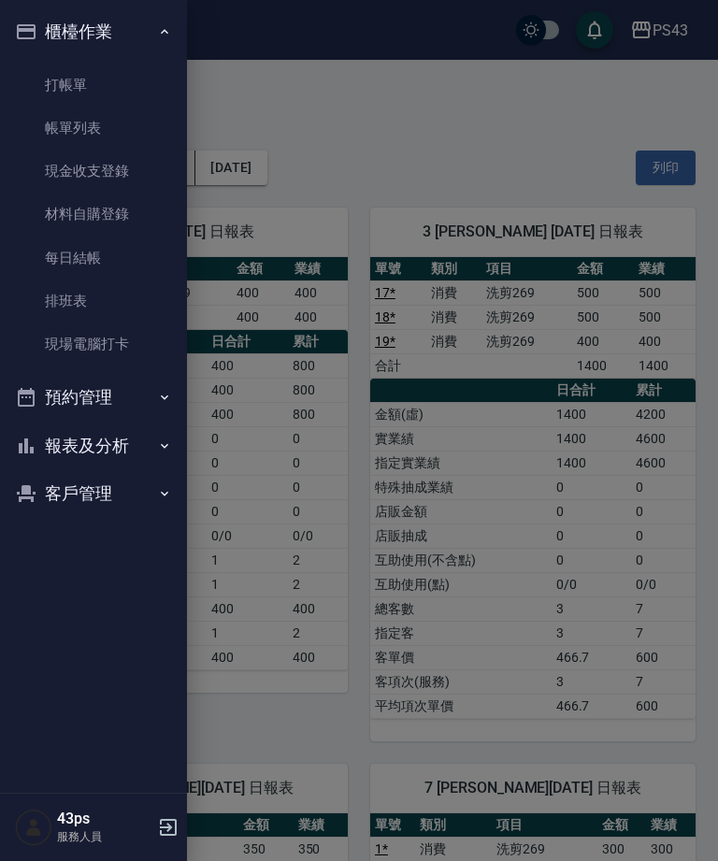
click at [131, 139] on link "帳單列表" at bounding box center [93, 128] width 172 height 43
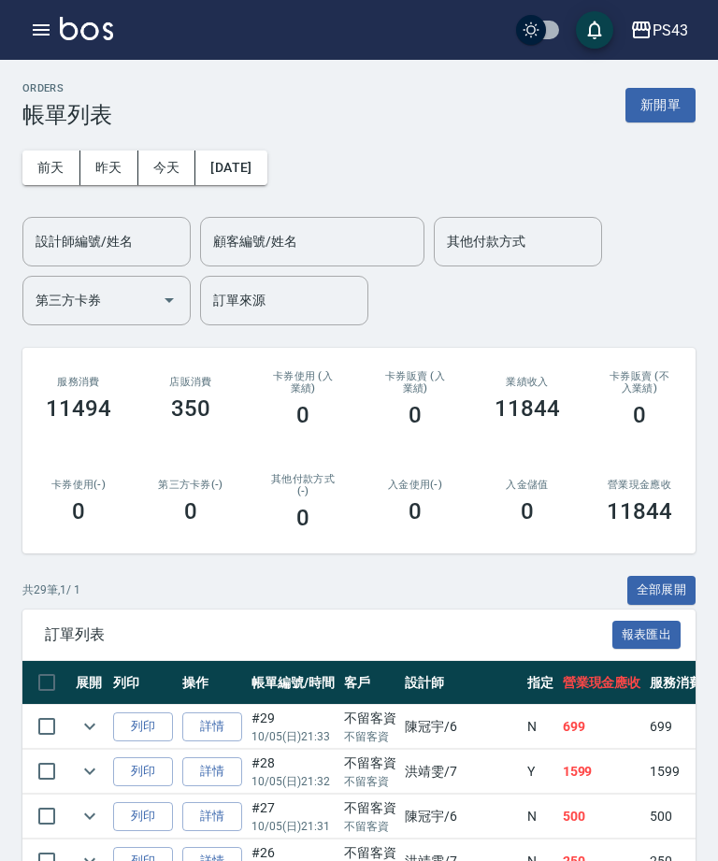
click at [50, 38] on icon "button" at bounding box center [41, 30] width 22 height 22
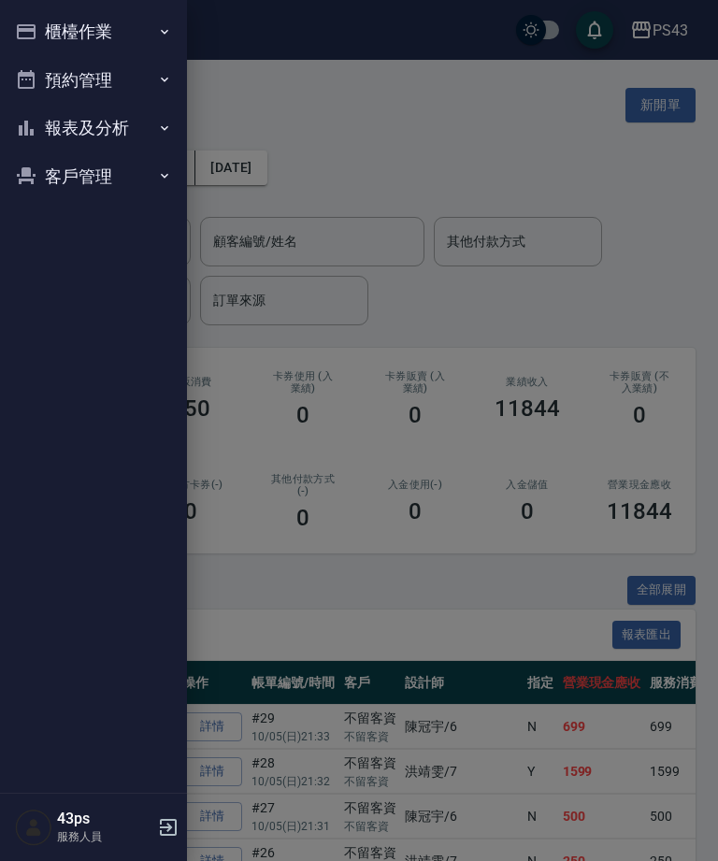
click at [142, 36] on button "櫃檯作業" at bounding box center [93, 31] width 172 height 49
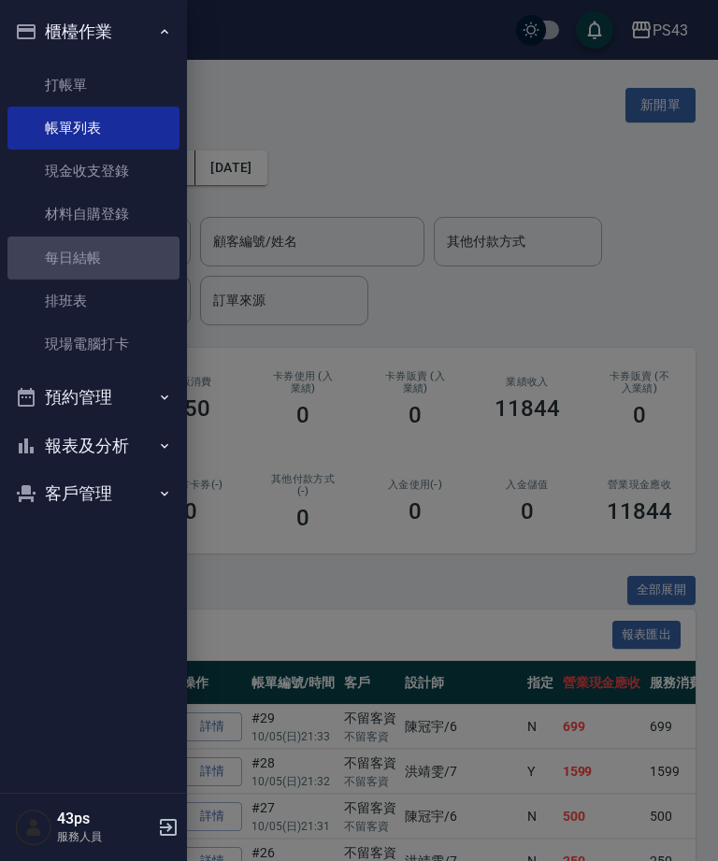
click at [88, 253] on link "每日結帳" at bounding box center [93, 257] width 172 height 43
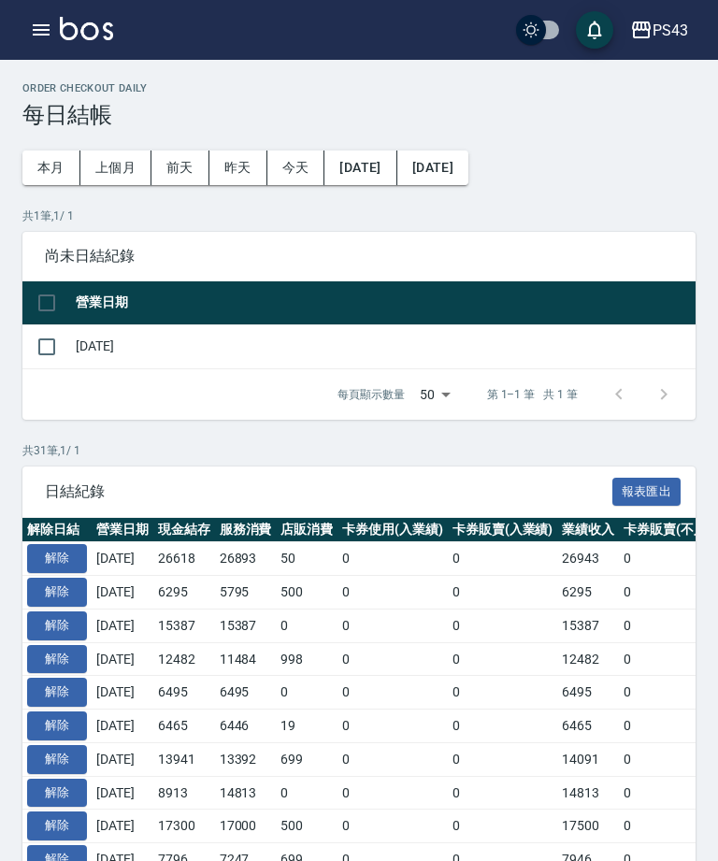
click at [51, 353] on input "checkbox" at bounding box center [46, 346] width 39 height 39
checkbox input "true"
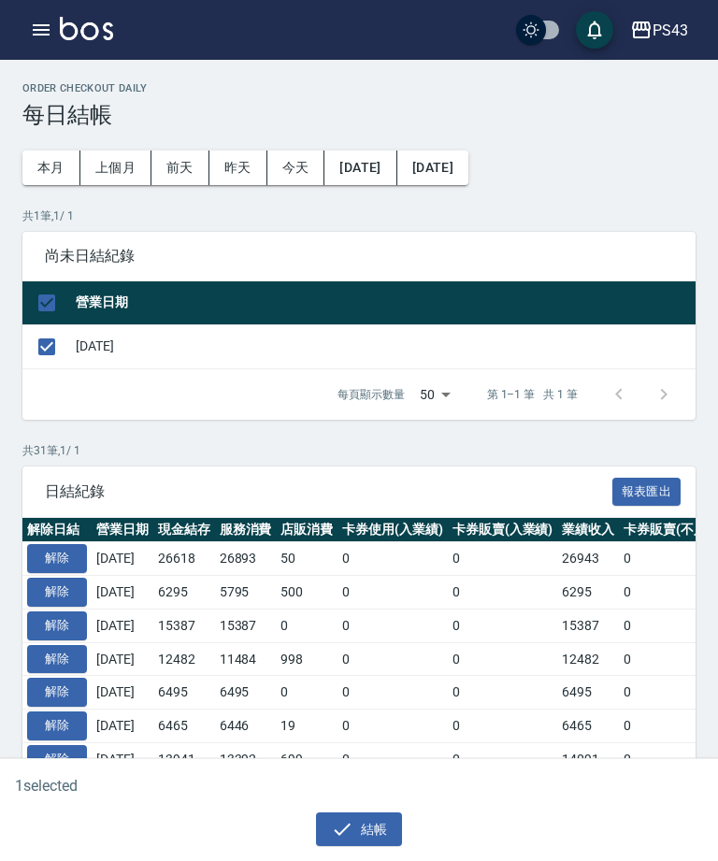
click at [357, 842] on button "結帳" at bounding box center [359, 829] width 87 height 35
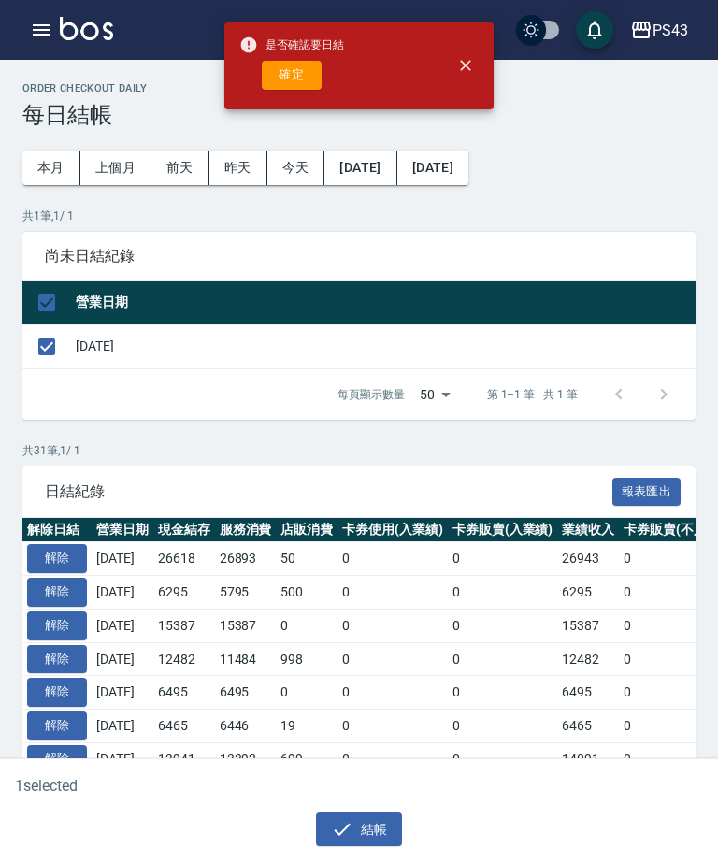
click at [308, 83] on button "確定" at bounding box center [292, 75] width 60 height 29
checkbox input "false"
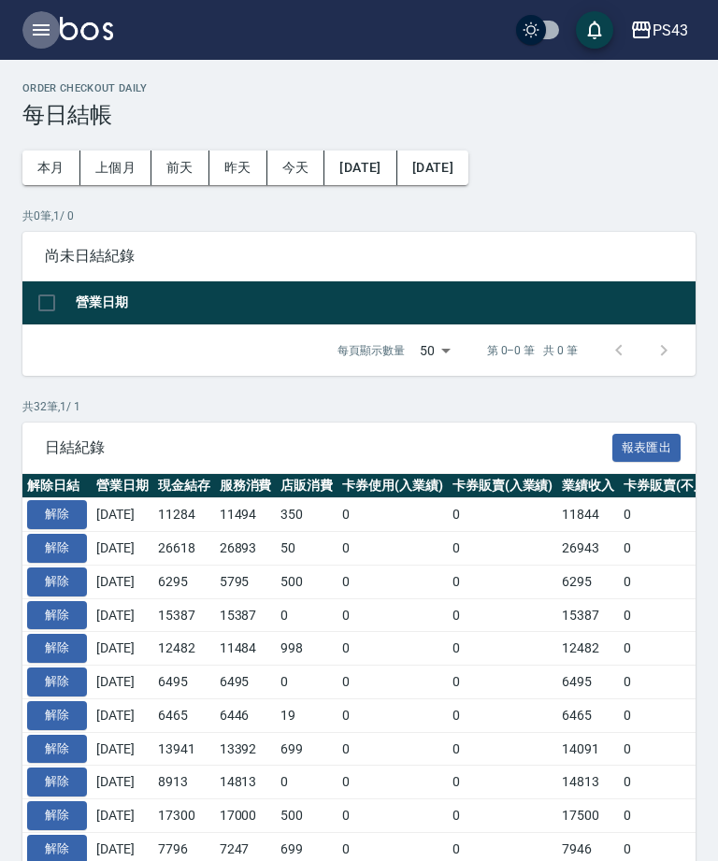
click at [45, 36] on icon "button" at bounding box center [41, 30] width 22 height 22
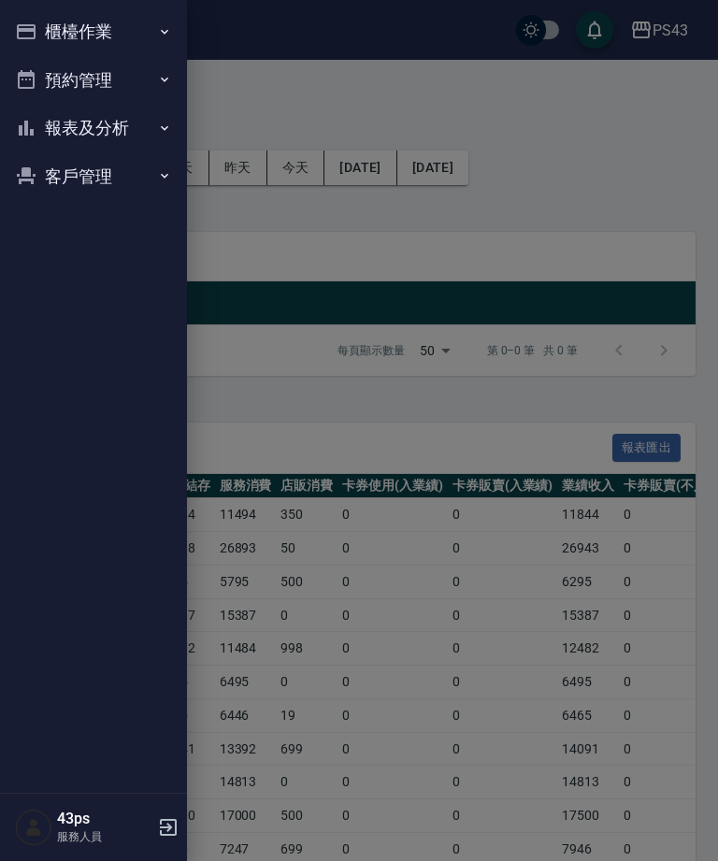
click at [112, 136] on button "報表及分析" at bounding box center [93, 128] width 172 height 49
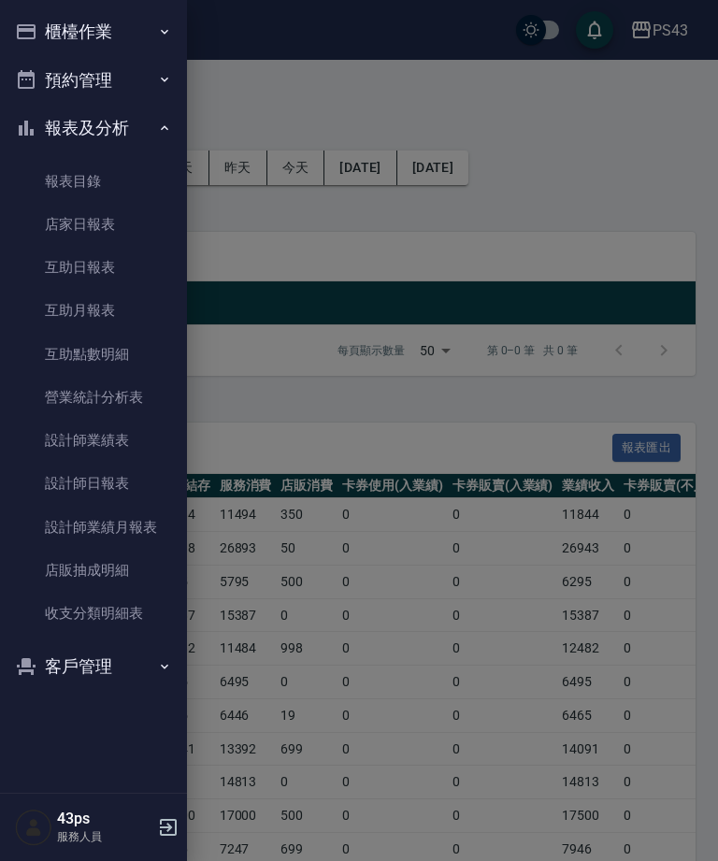
click at [124, 222] on link "店家日報表" at bounding box center [93, 224] width 172 height 43
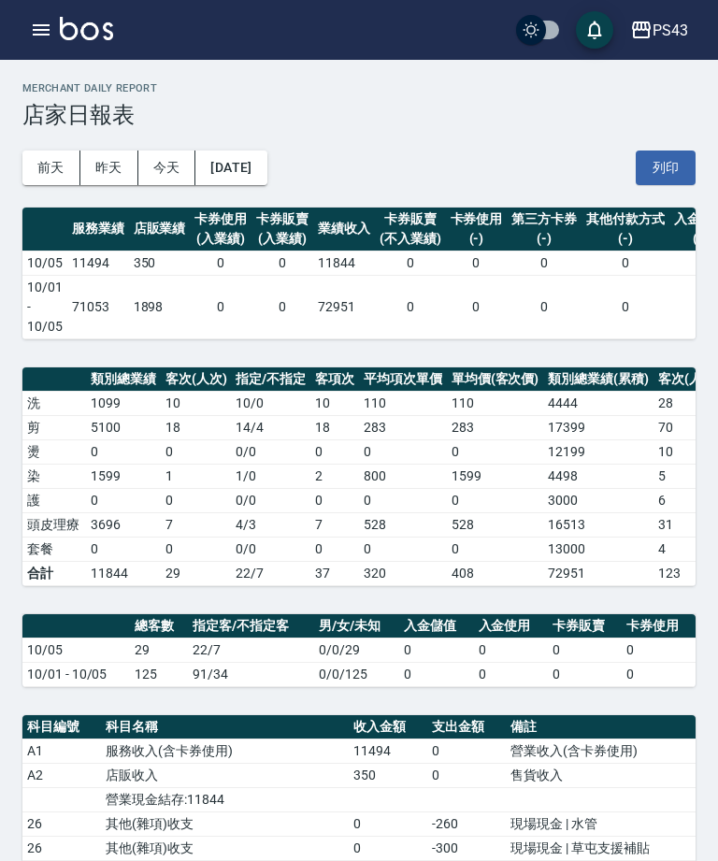
click at [37, 29] on icon "button" at bounding box center [41, 29] width 17 height 11
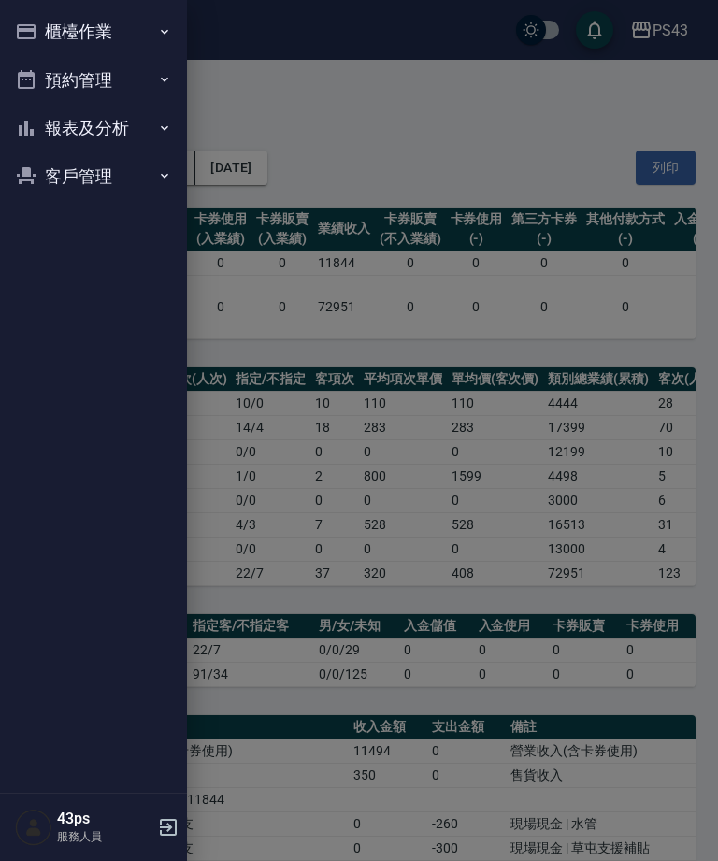
click at [35, 36] on icon "button" at bounding box center [26, 31] width 19 height 15
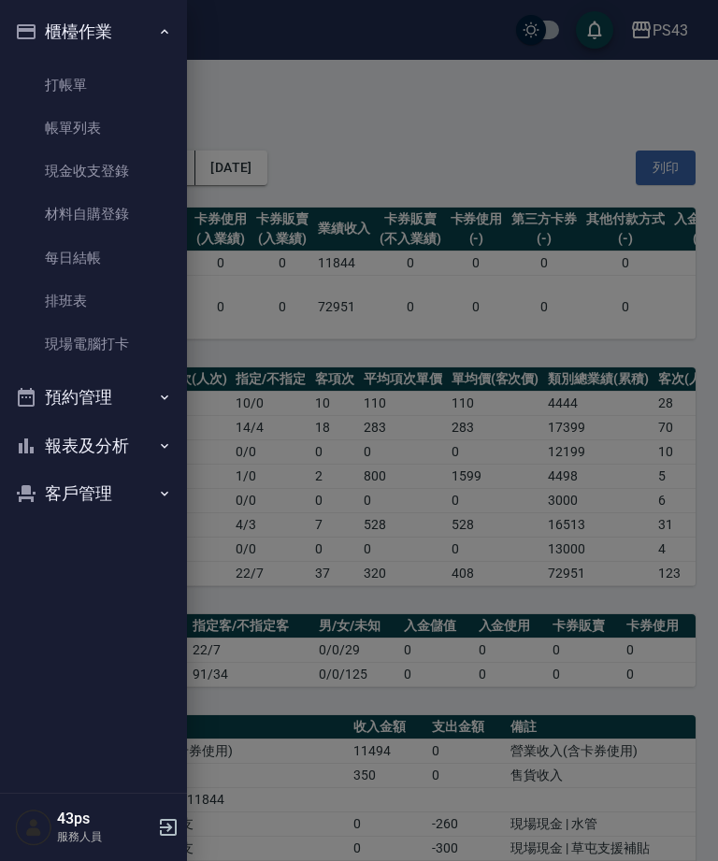
click at [73, 259] on link "每日結帳" at bounding box center [93, 257] width 172 height 43
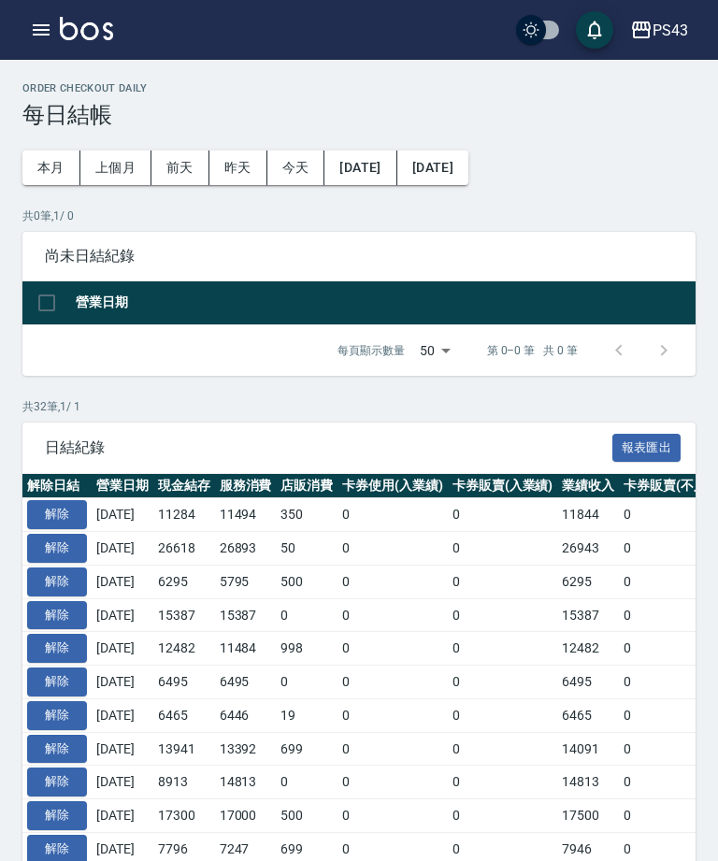
click at [72, 508] on button "解除" at bounding box center [57, 514] width 60 height 29
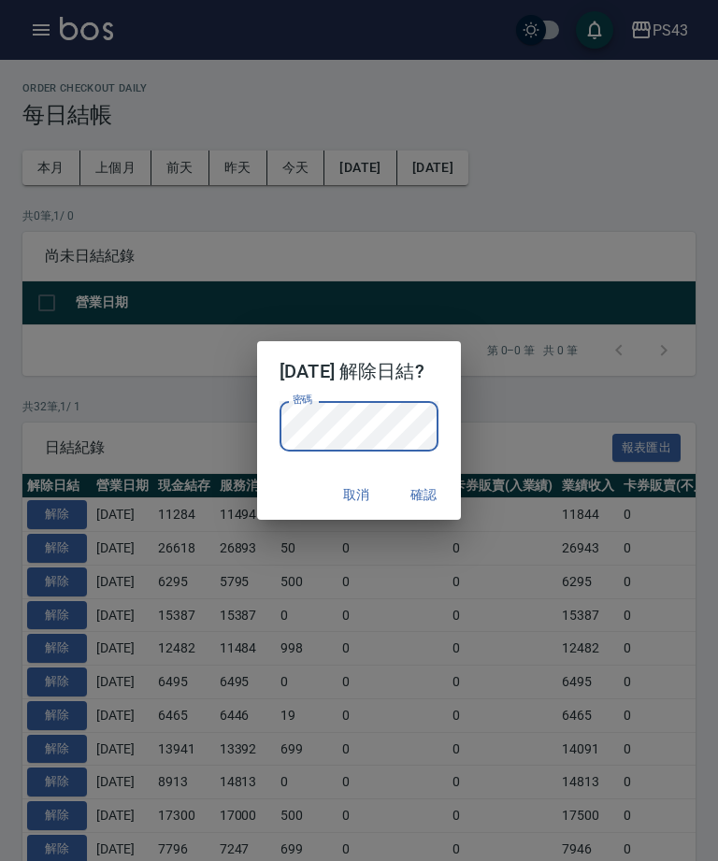
click at [453, 497] on button "確認" at bounding box center [424, 495] width 60 height 35
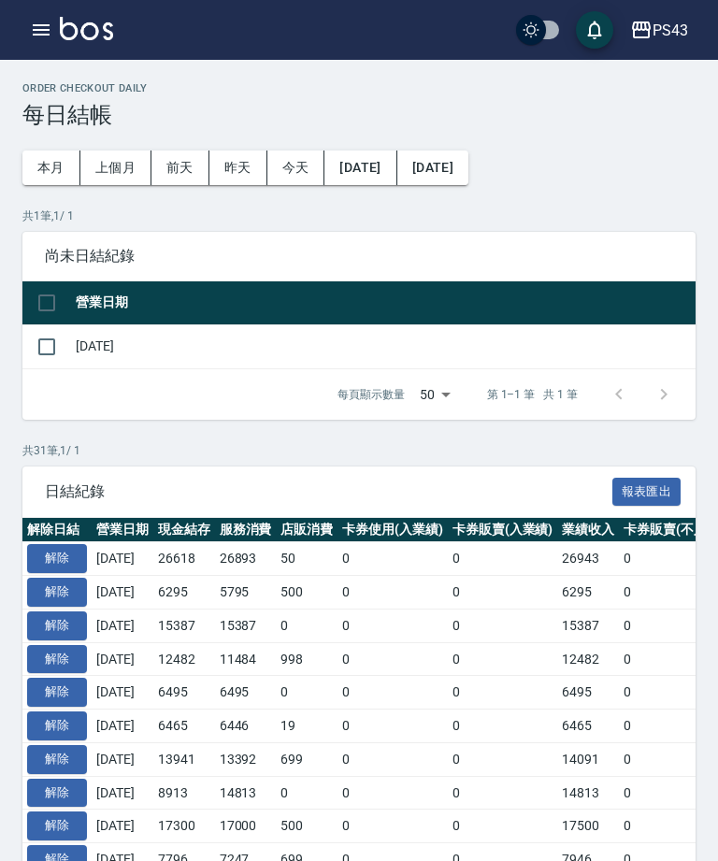
click at [47, 22] on icon "button" at bounding box center [41, 30] width 22 height 22
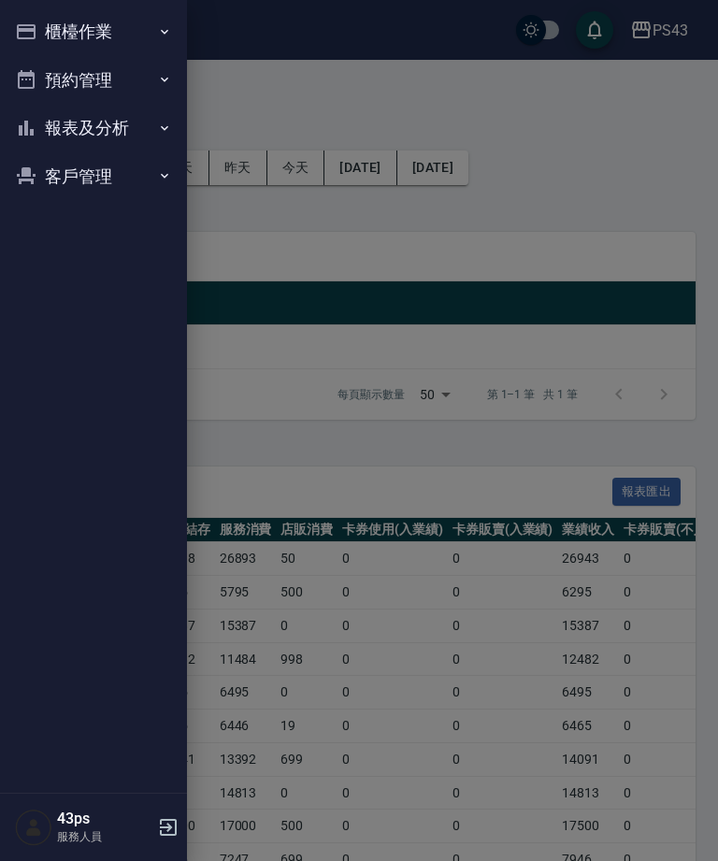
click at [104, 122] on button "報表及分析" at bounding box center [93, 128] width 172 height 49
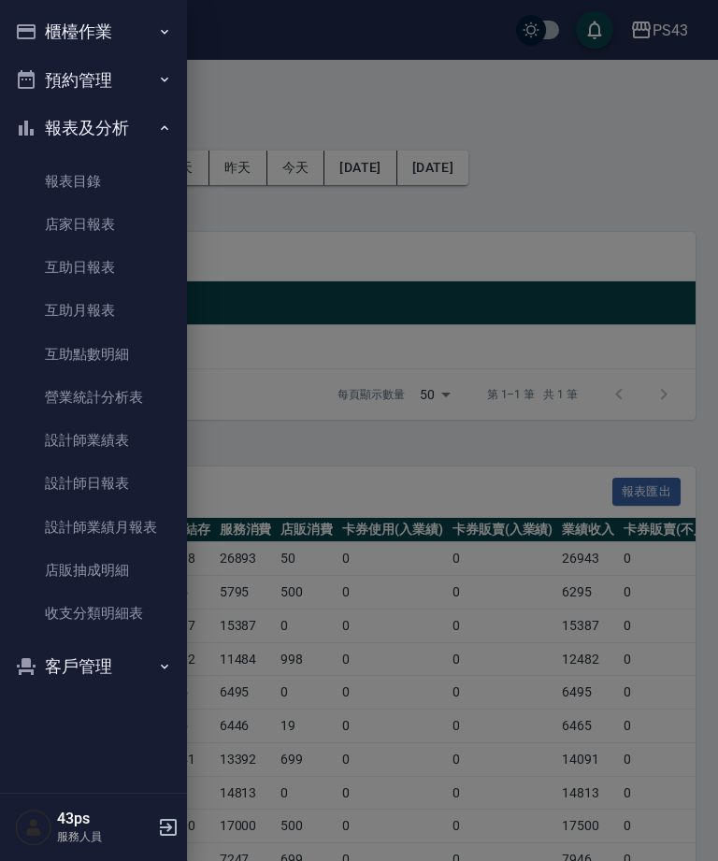
click at [161, 45] on button "櫃檯作業" at bounding box center [93, 31] width 172 height 49
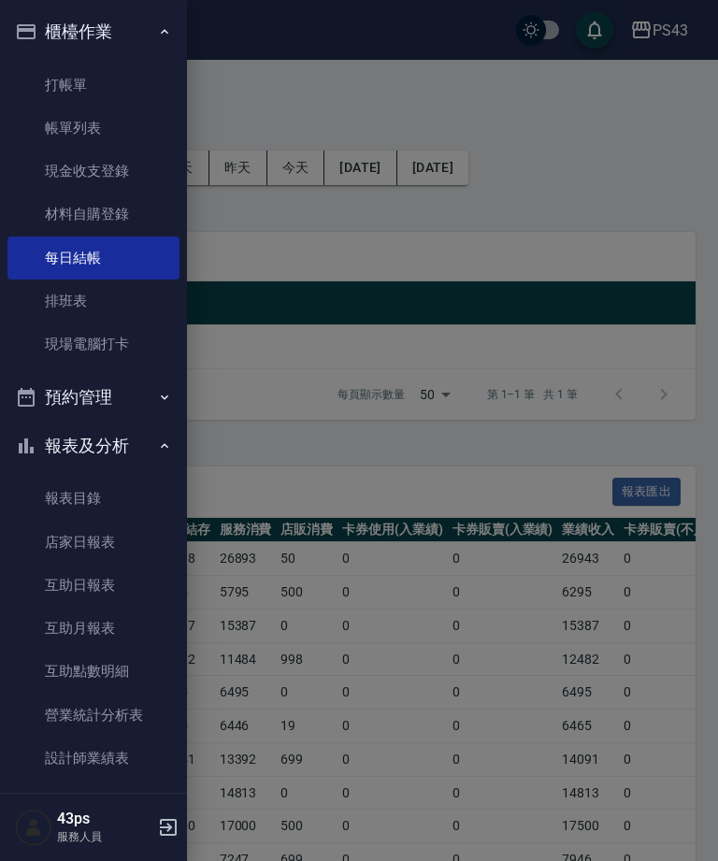
click at [129, 169] on link "現金收支登錄" at bounding box center [93, 171] width 172 height 43
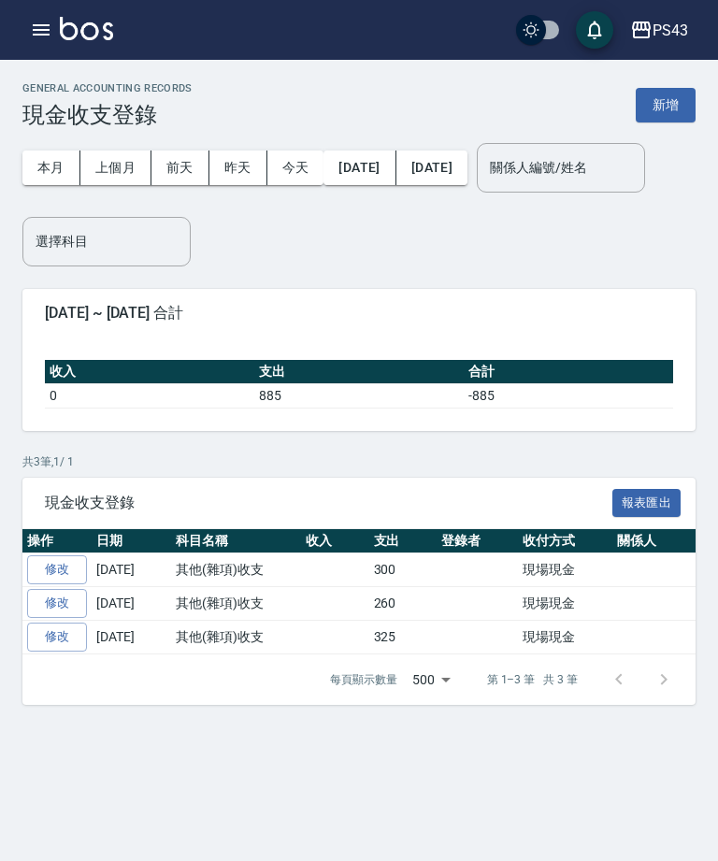
click at [52, 38] on button "button" at bounding box center [40, 29] width 37 height 37
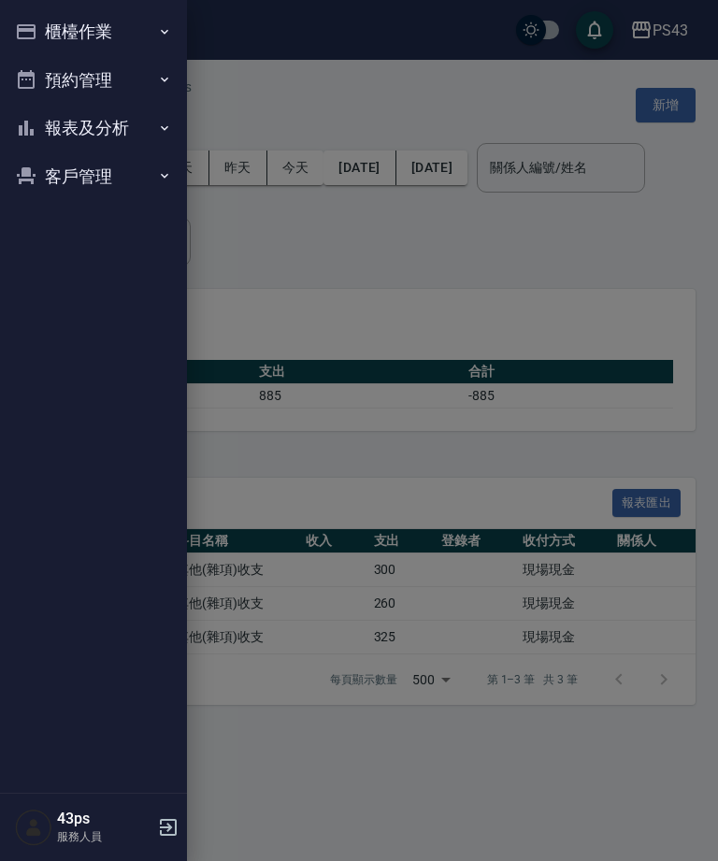
click at [137, 37] on button "櫃檯作業" at bounding box center [93, 31] width 172 height 49
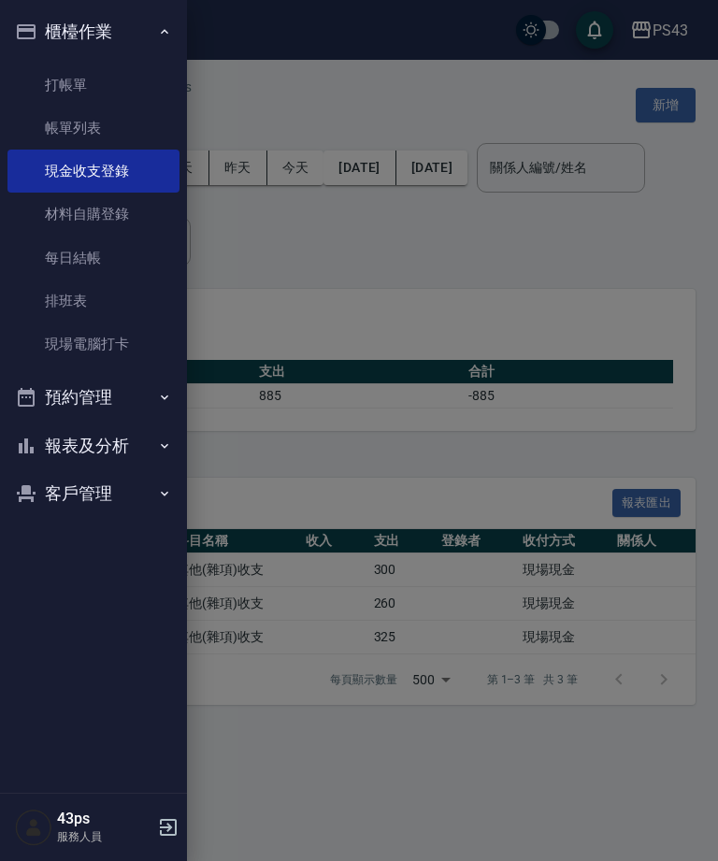
click at [113, 129] on link "帳單列表" at bounding box center [93, 128] width 172 height 43
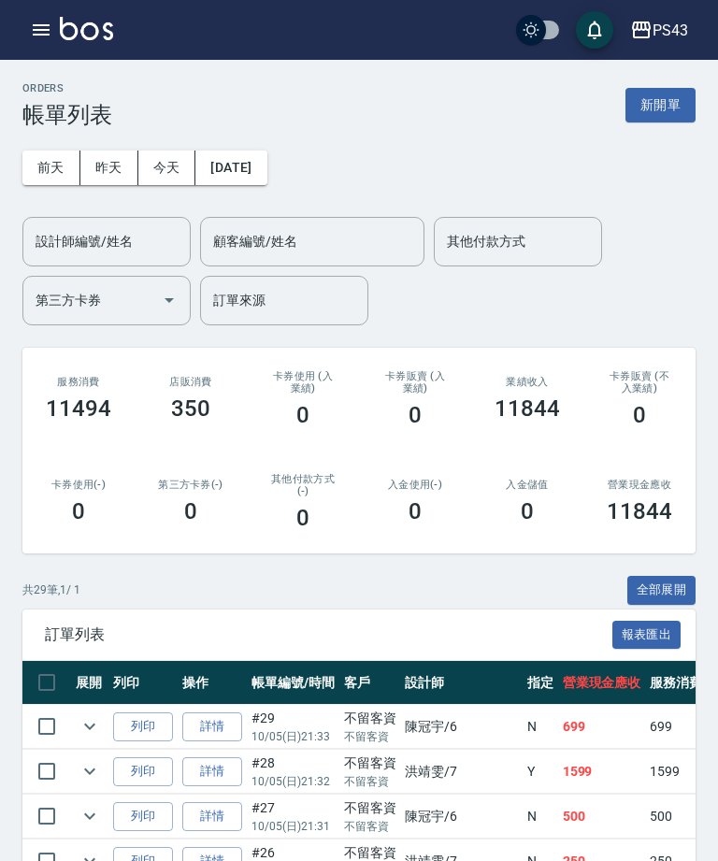
click at [45, 36] on icon "button" at bounding box center [41, 30] width 22 height 22
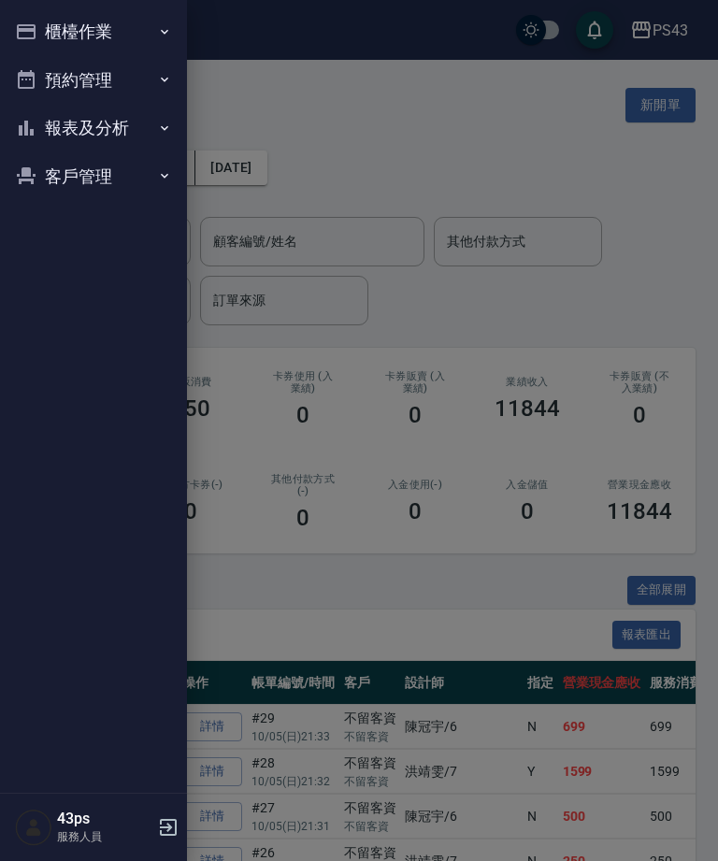
click at [126, 29] on button "櫃檯作業" at bounding box center [93, 31] width 172 height 49
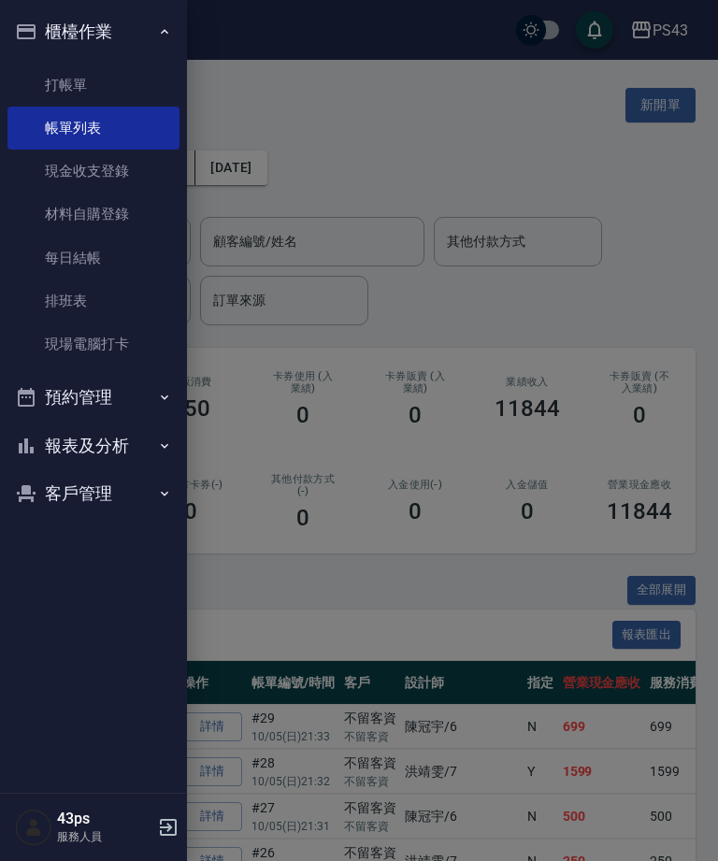
click at [97, 260] on link "每日結帳" at bounding box center [93, 257] width 172 height 43
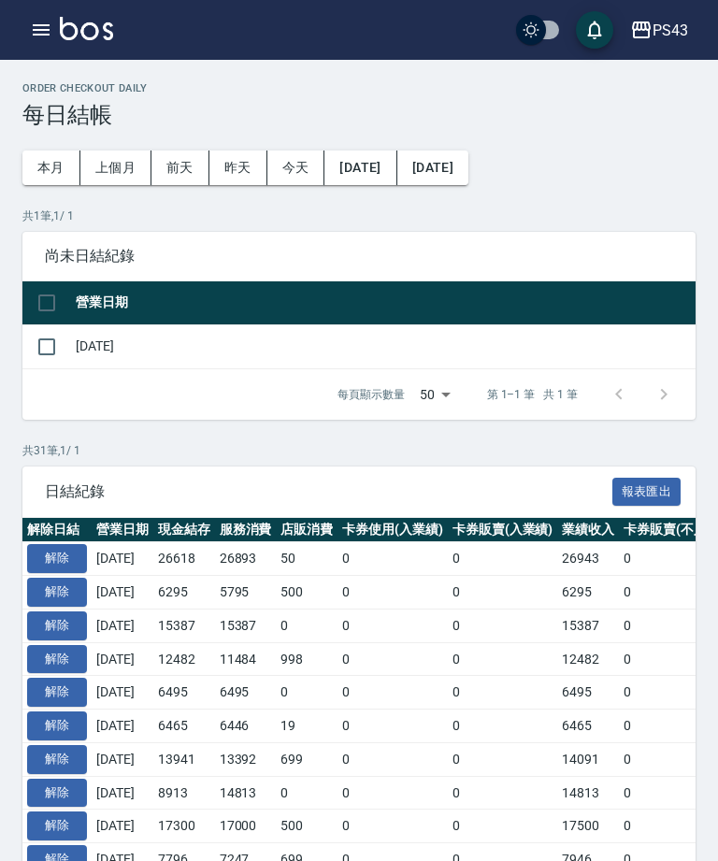
click at [42, 16] on button "button" at bounding box center [40, 29] width 37 height 37
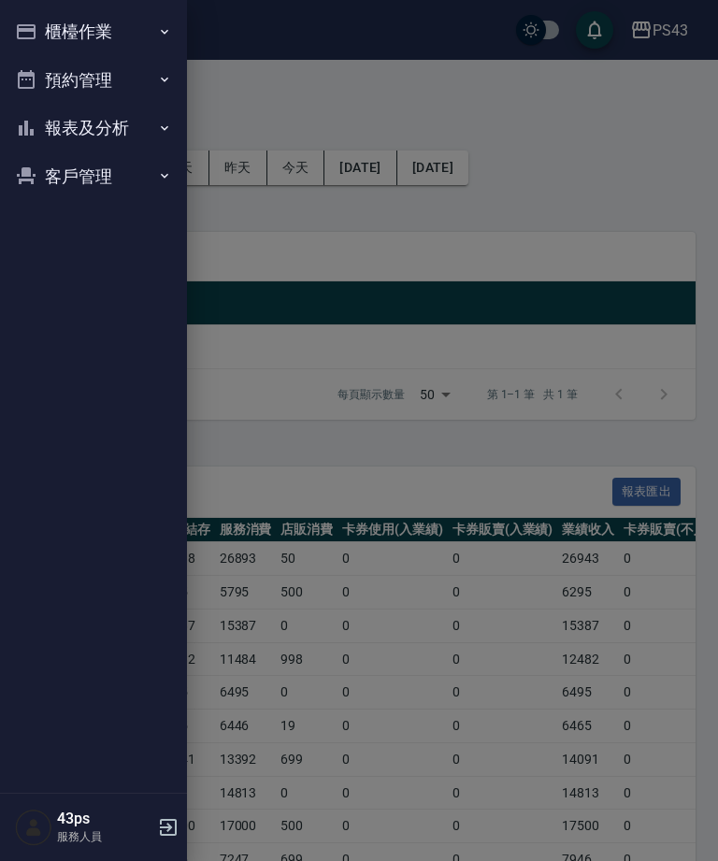
click at [93, 22] on button "櫃檯作業" at bounding box center [93, 31] width 172 height 49
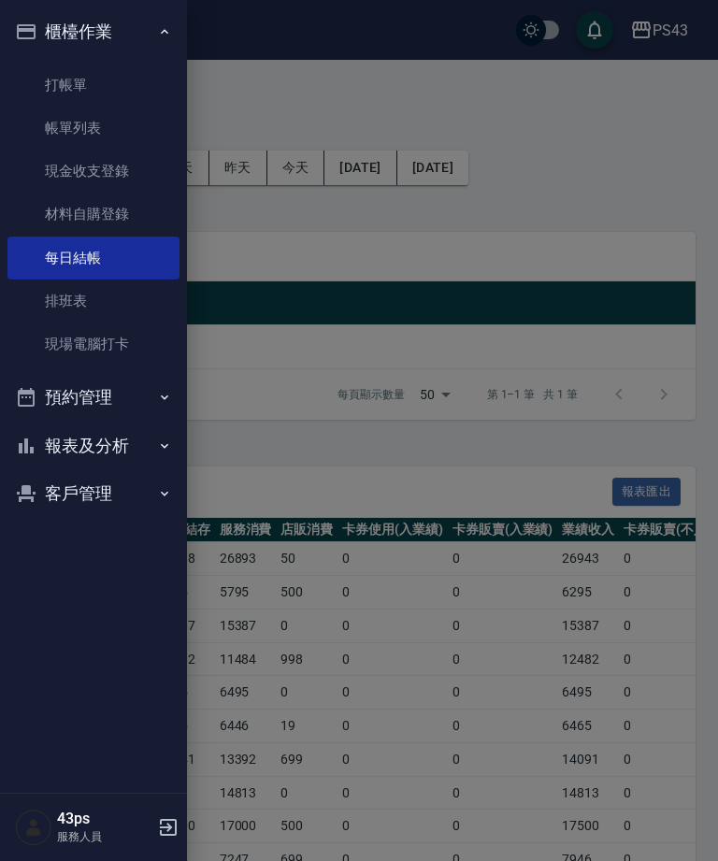
click at [93, 86] on link "打帳單" at bounding box center [93, 85] width 172 height 43
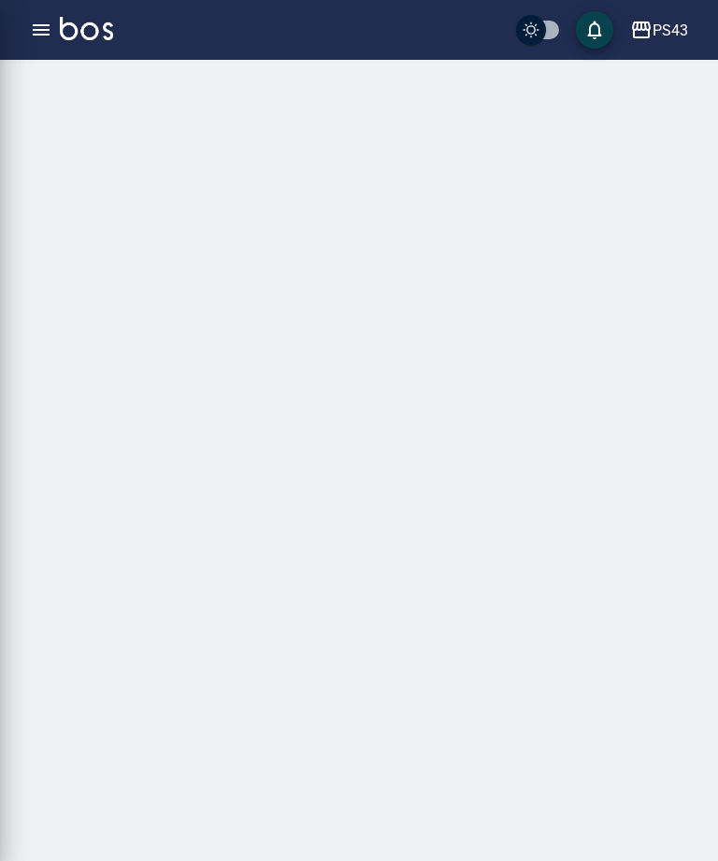
click at [99, 132] on div at bounding box center [359, 430] width 718 height 861
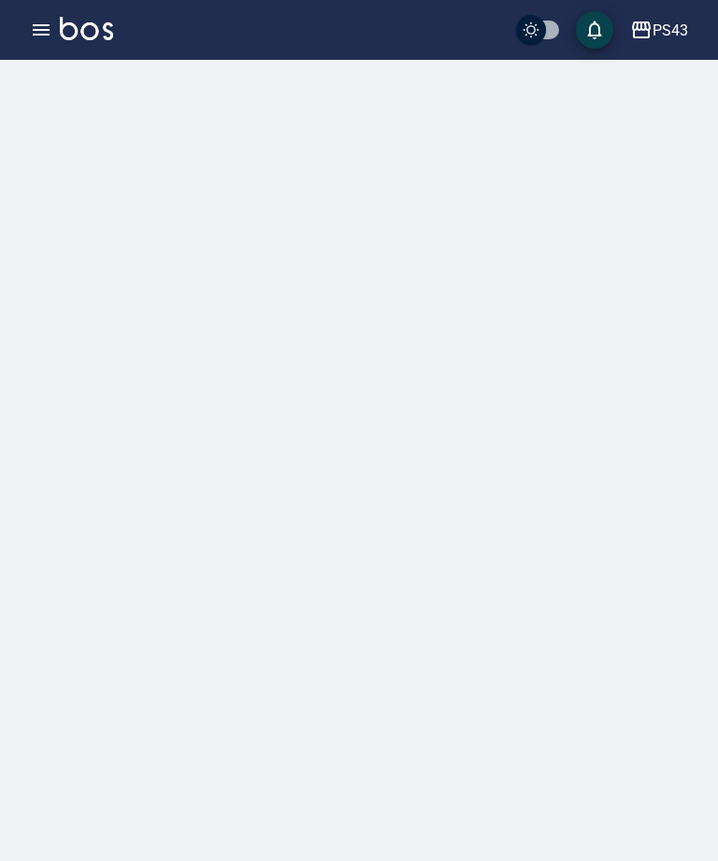
click at [45, 20] on icon "button" at bounding box center [41, 30] width 22 height 22
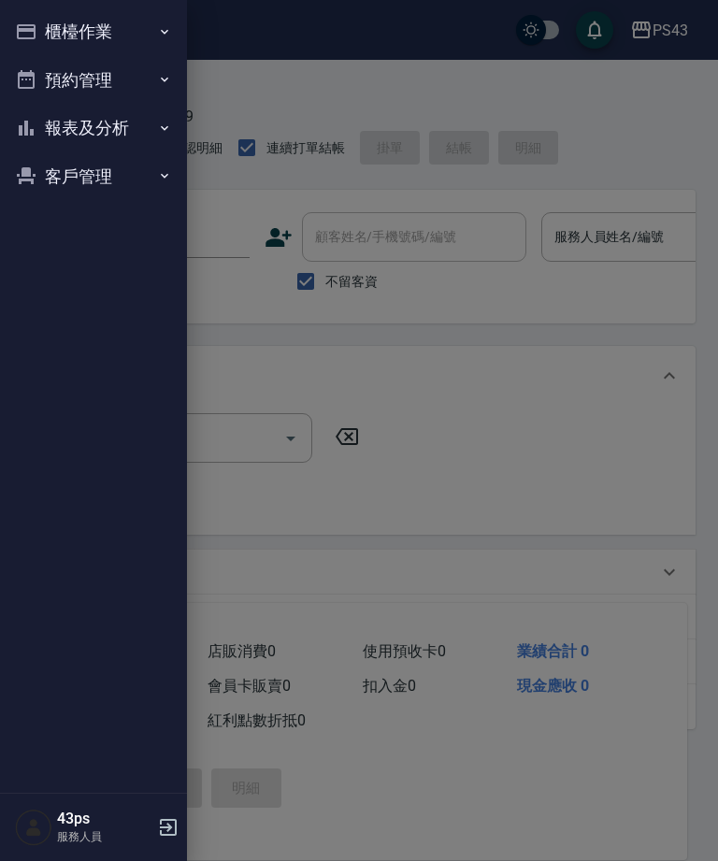
click at [79, 29] on button "櫃檯作業" at bounding box center [93, 31] width 172 height 49
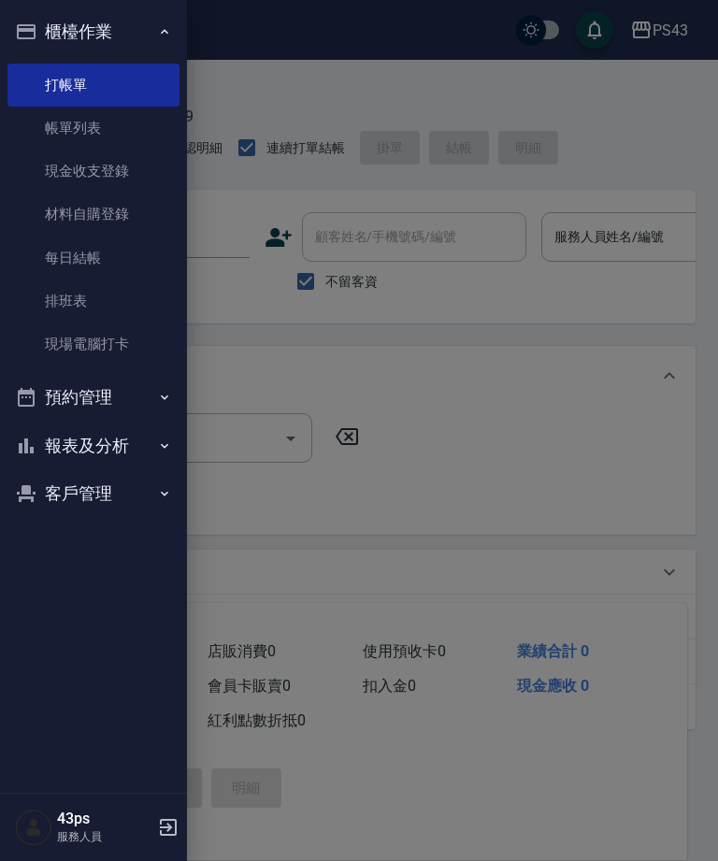
click at [105, 129] on link "帳單列表" at bounding box center [93, 128] width 172 height 43
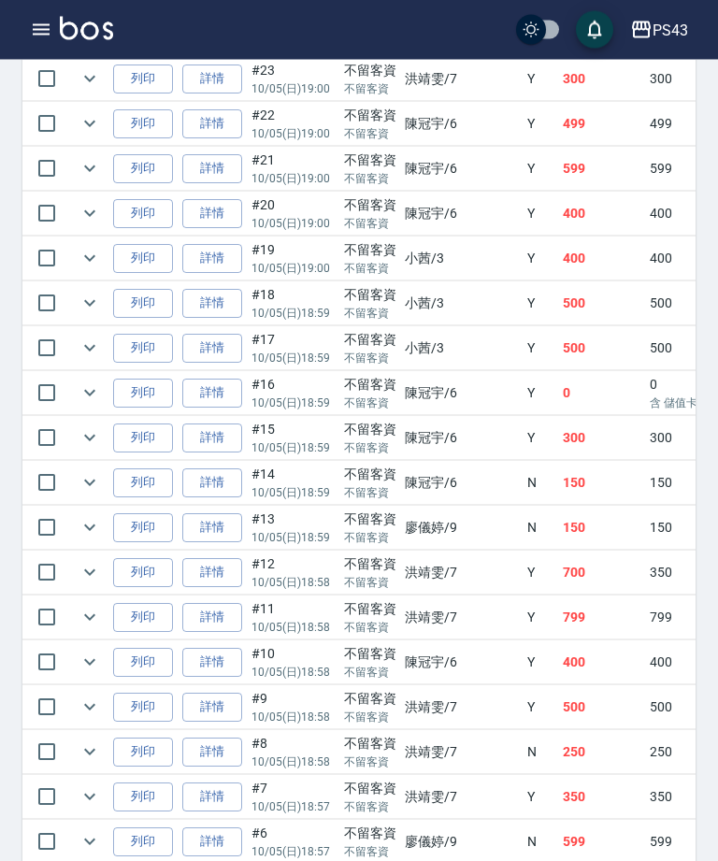
scroll to position [1216, 0]
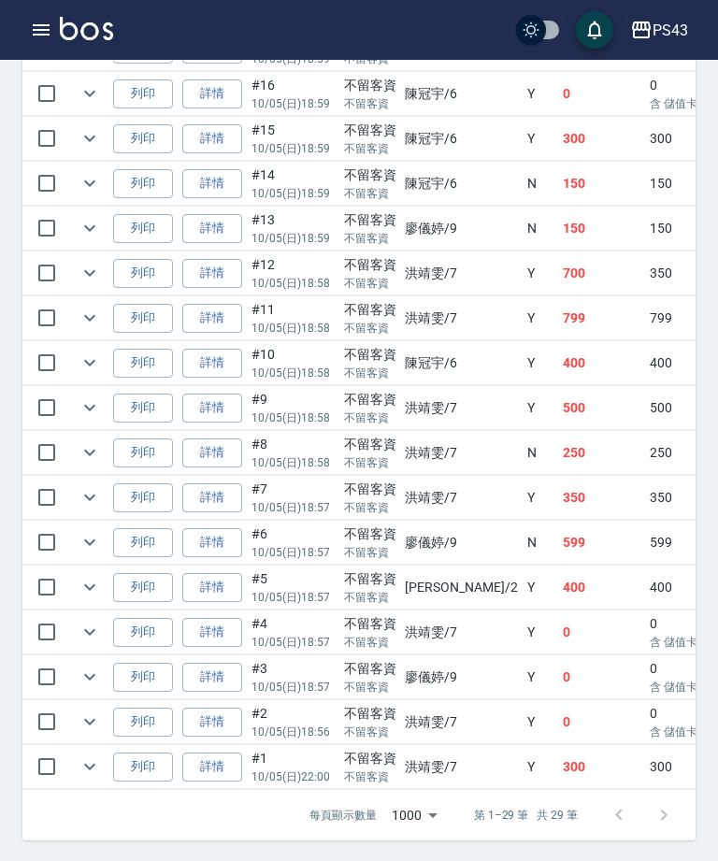
click at [213, 585] on link "詳情" at bounding box center [212, 587] width 60 height 29
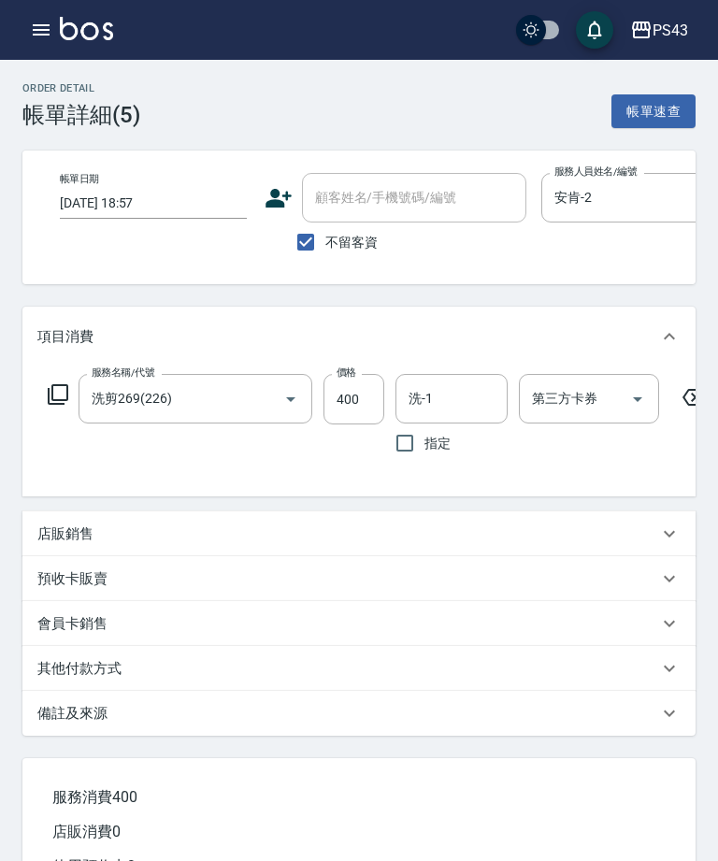
type input "2025/10/05 18:57"
checkbox input "true"
type input "安肯-2"
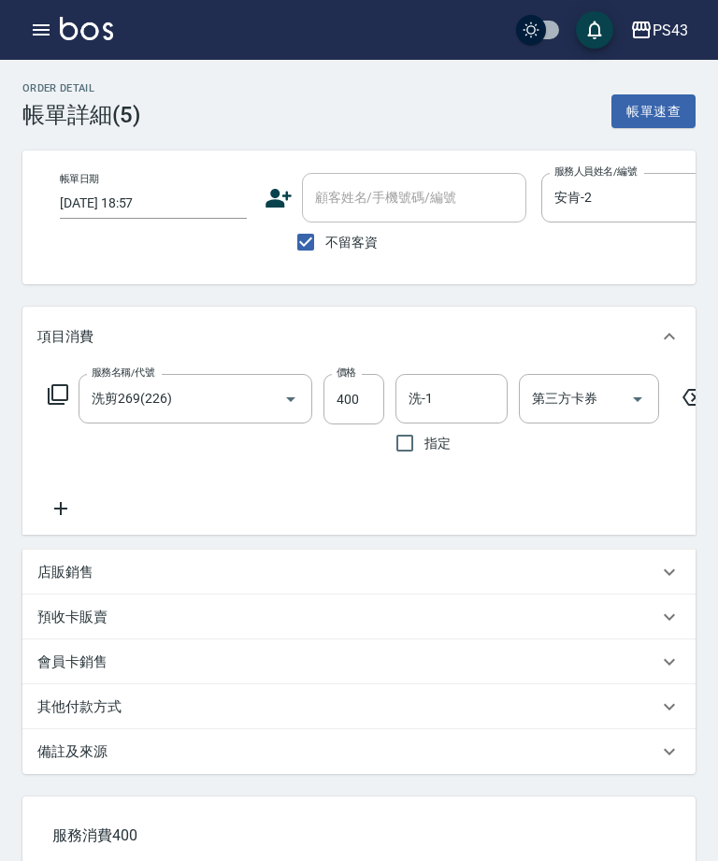
click at [347, 415] on input "400" at bounding box center [353, 399] width 61 height 50
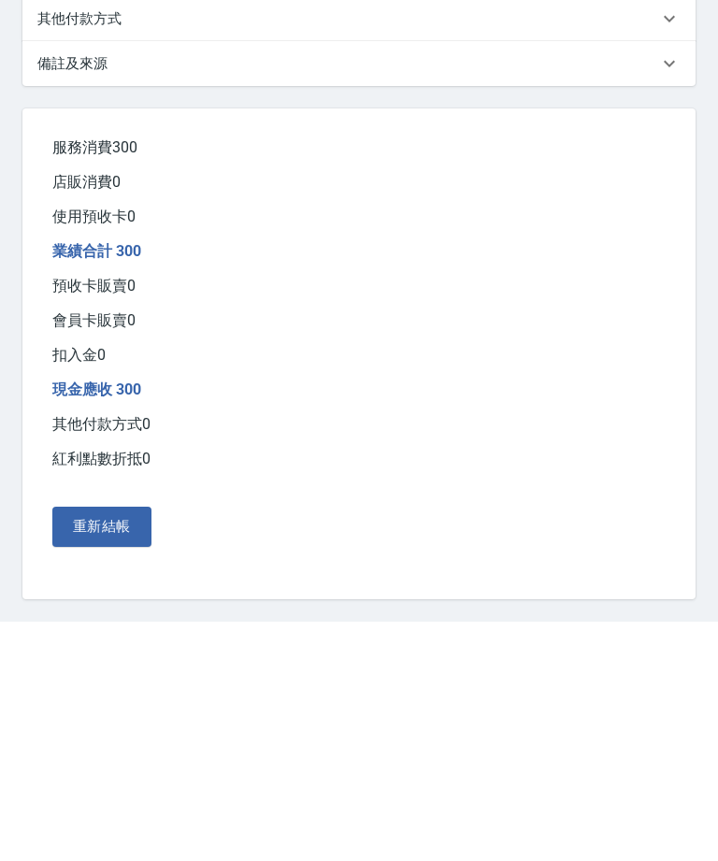
type input "300"
click at [94, 746] on button "重新結帳" at bounding box center [101, 765] width 99 height 39
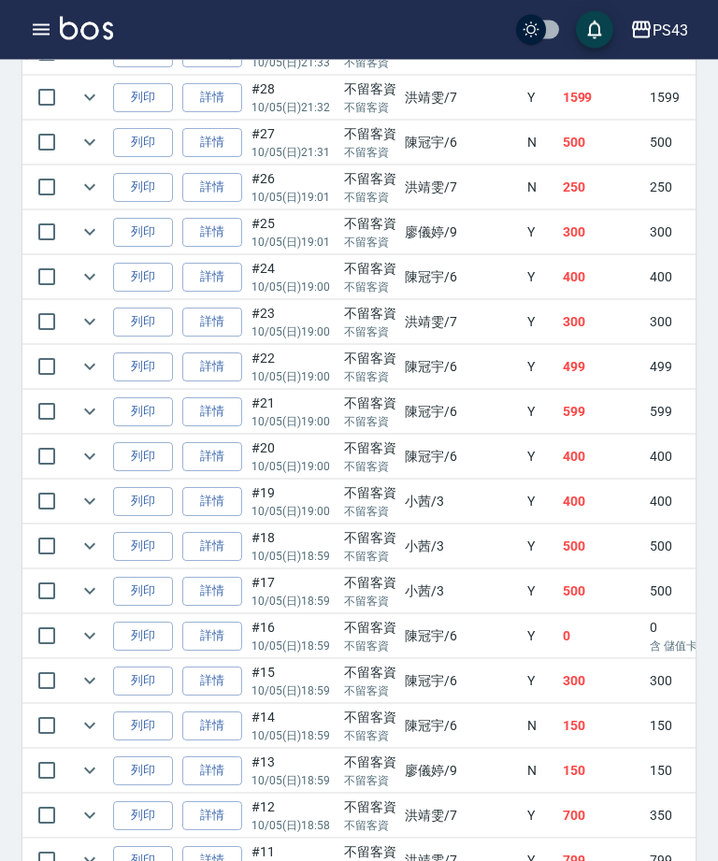
scroll to position [674, 0]
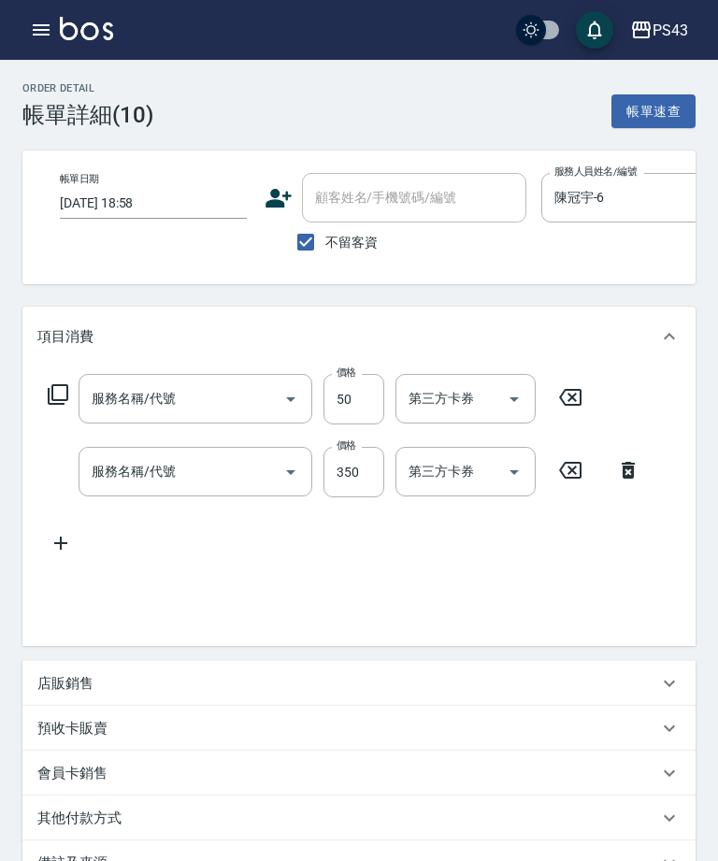
type input "2025/10/05 18:58"
checkbox input "true"
type input "陳冠宇-6"
type input "精油50(105)"
type input "洗剪269(226)"
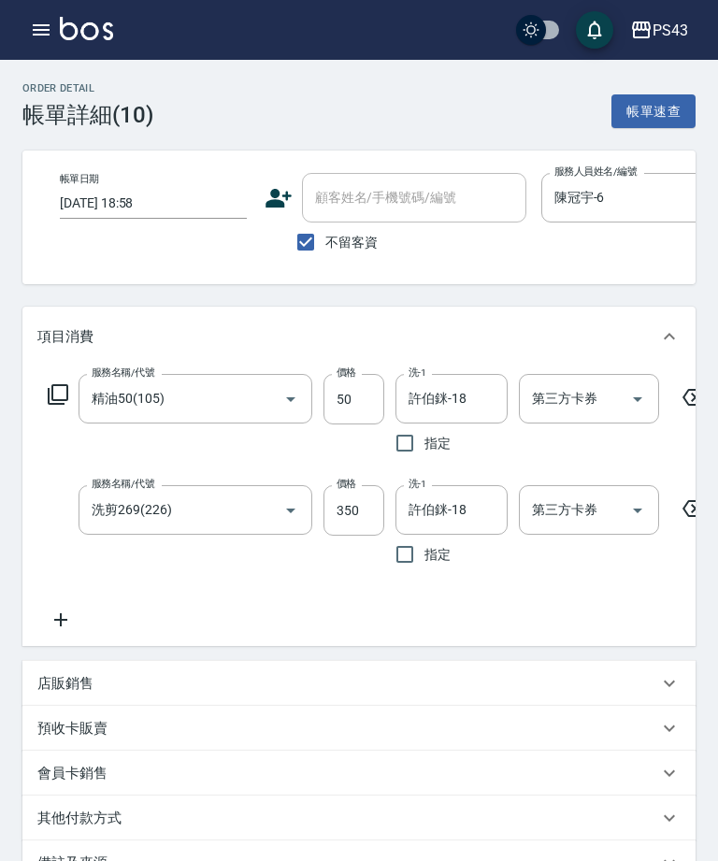
click at [688, 402] on icon at bounding box center [693, 397] width 47 height 22
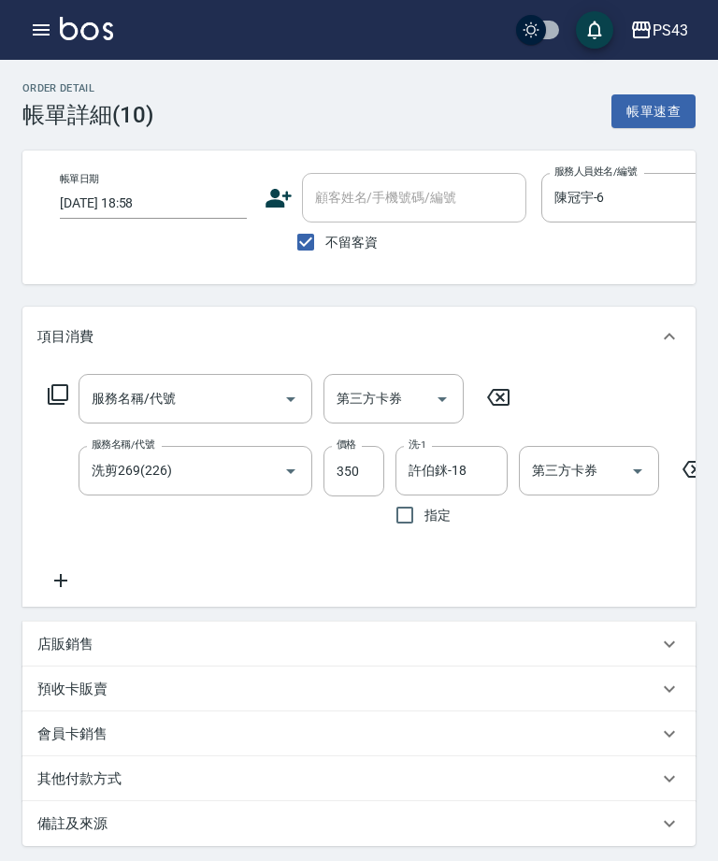
click at [351, 474] on input "350" at bounding box center [353, 471] width 61 height 50
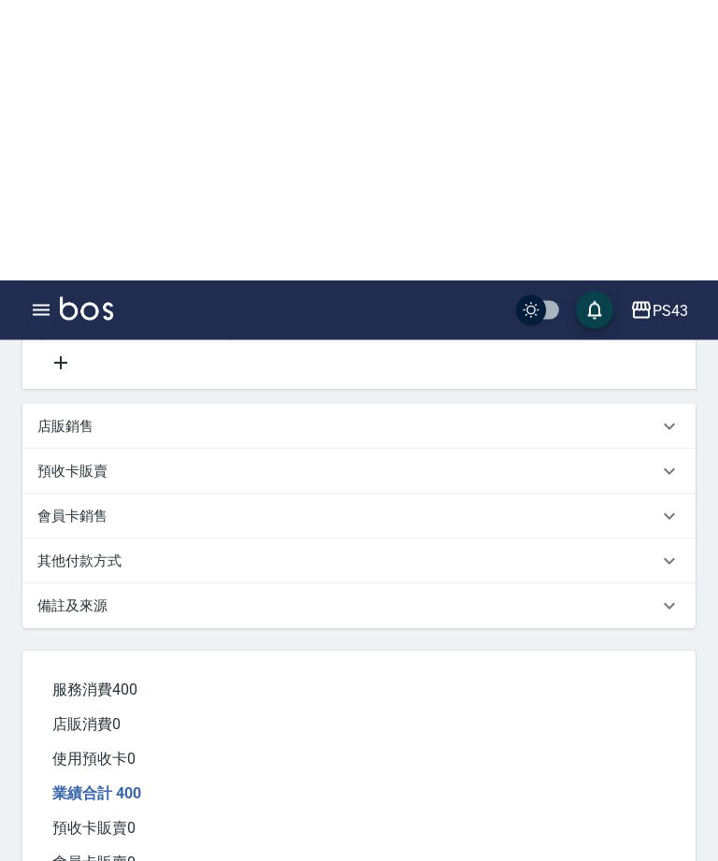
scroll to position [548, 0]
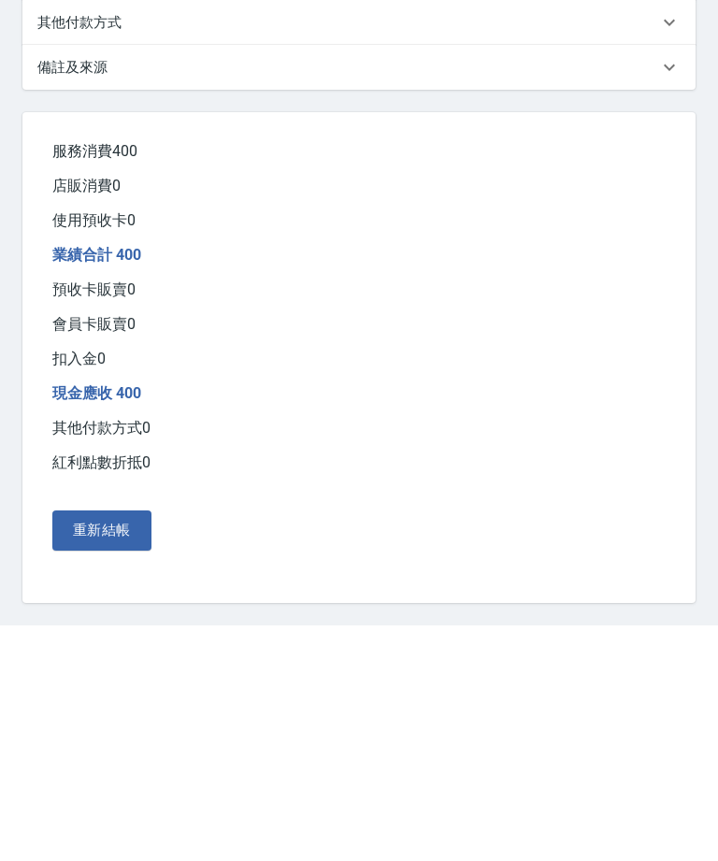
type input "400"
click at [91, 746] on button "重新結帳" at bounding box center [101, 765] width 99 height 39
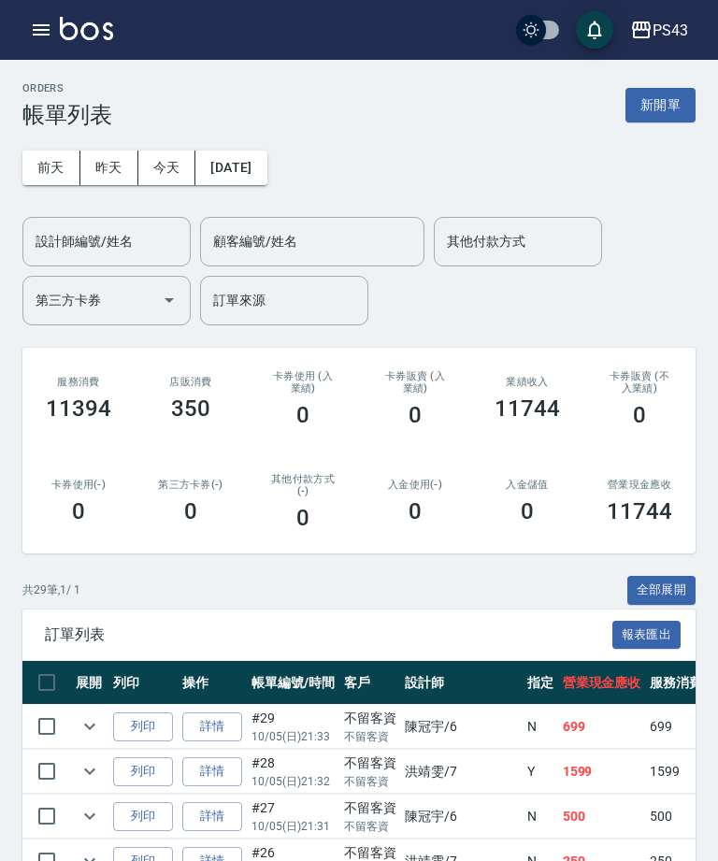
click at [36, 43] on button "button" at bounding box center [40, 29] width 37 height 37
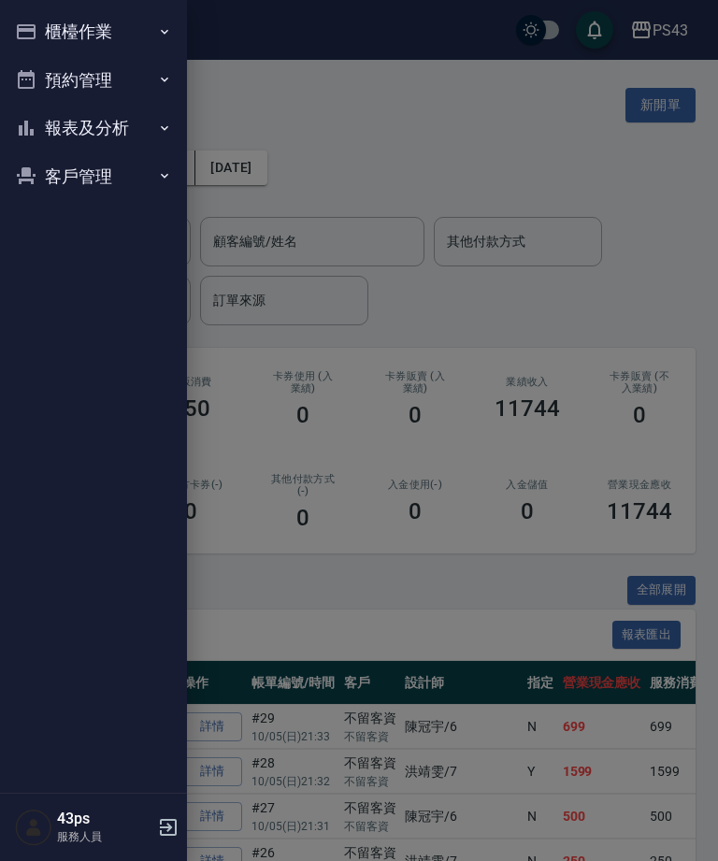
click at [131, 38] on button "櫃檯作業" at bounding box center [93, 31] width 172 height 49
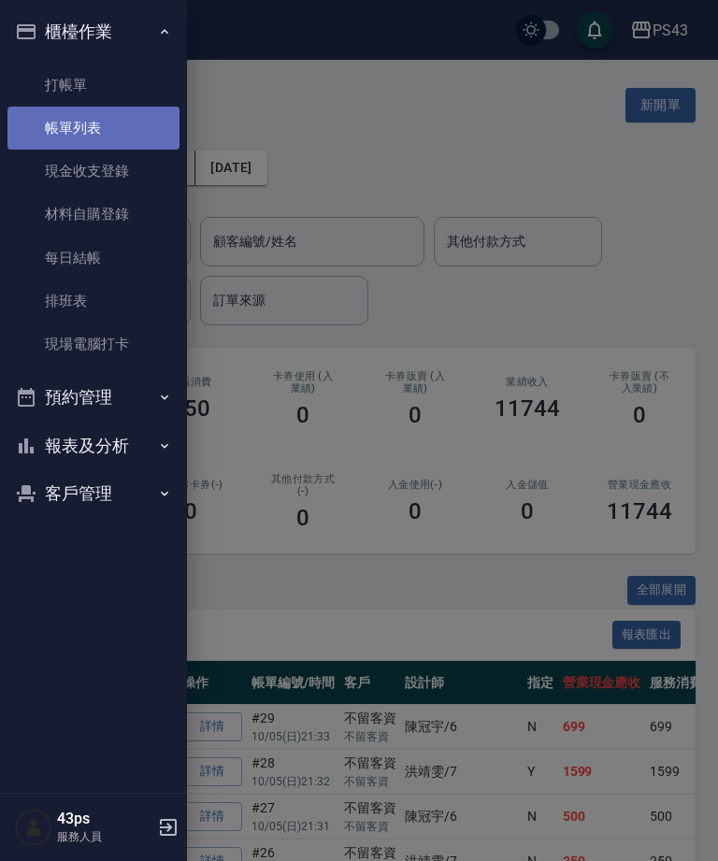
click at [322, 100] on div at bounding box center [359, 430] width 718 height 861
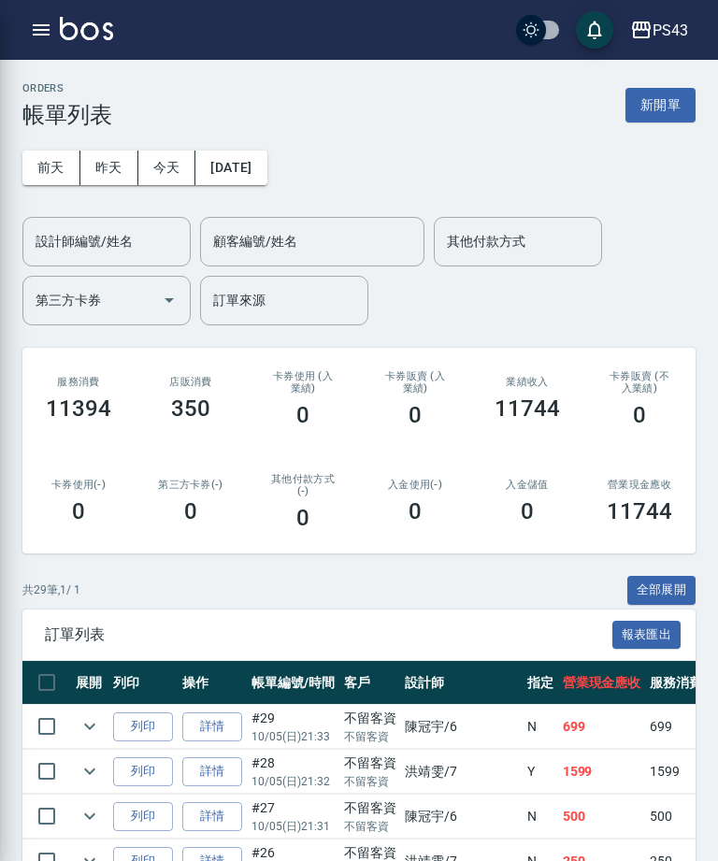
click at [316, 111] on div at bounding box center [359, 430] width 718 height 861
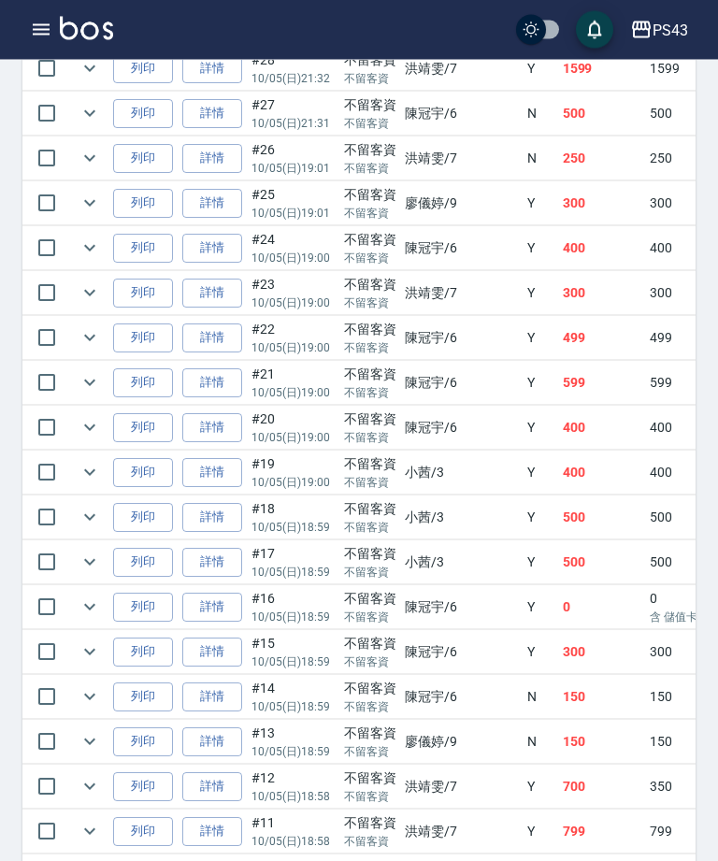
scroll to position [703, 0]
click at [222, 606] on link "詳情" at bounding box center [212, 607] width 60 height 29
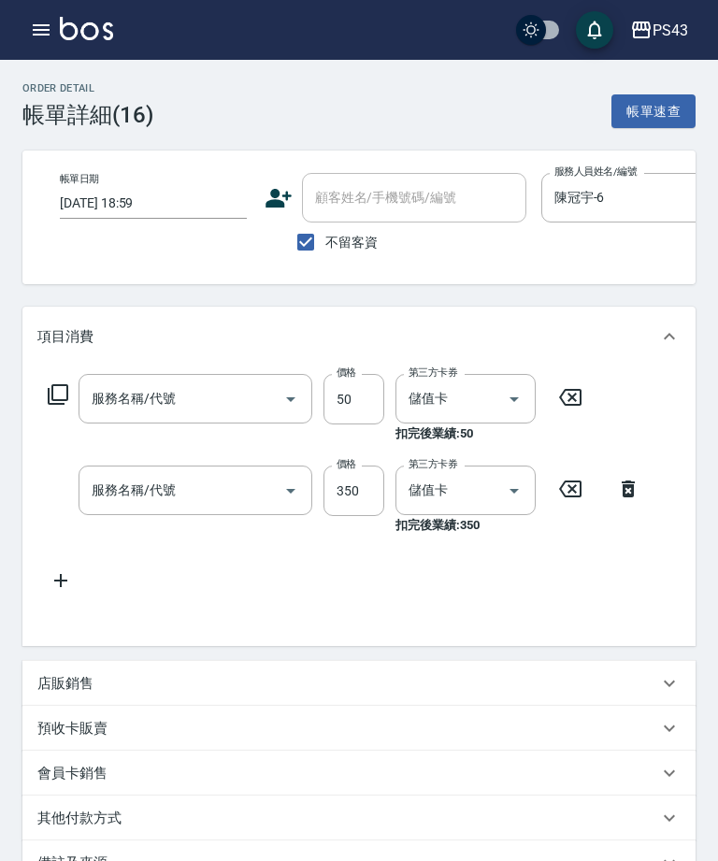
type input "2025/10/05 18:59"
checkbox input "true"
type input "陳冠宇-6"
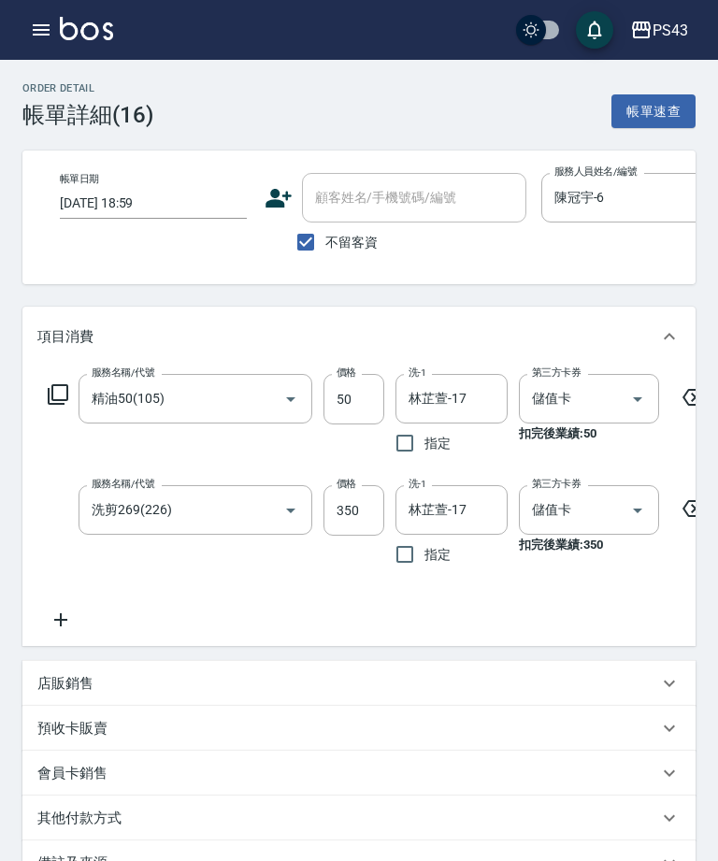
type input "精油50(105)"
type input "洗剪269(226)"
click at [688, 402] on icon at bounding box center [693, 397] width 47 height 22
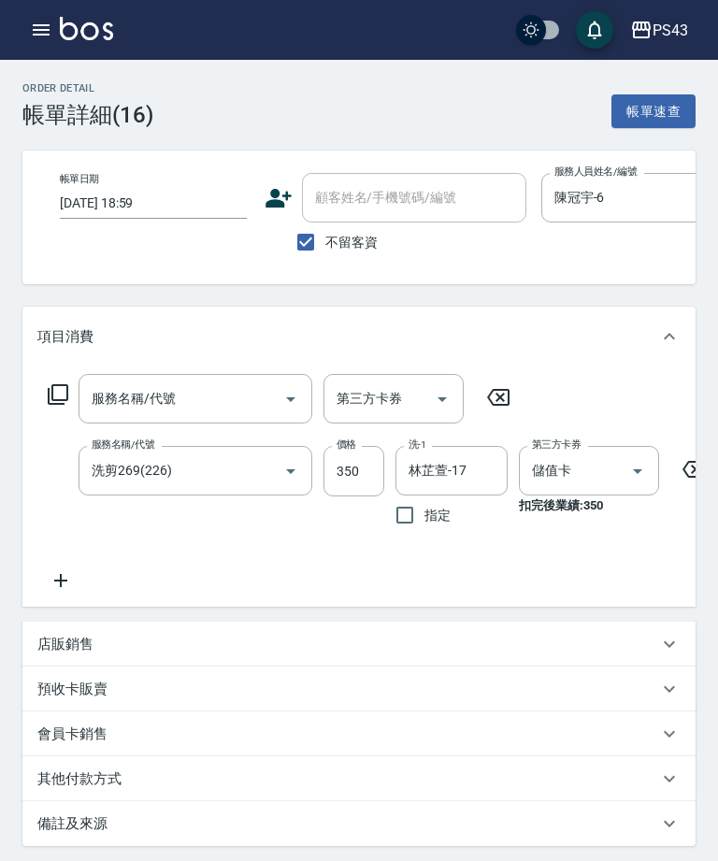
click at [352, 462] on input "350" at bounding box center [353, 471] width 61 height 50
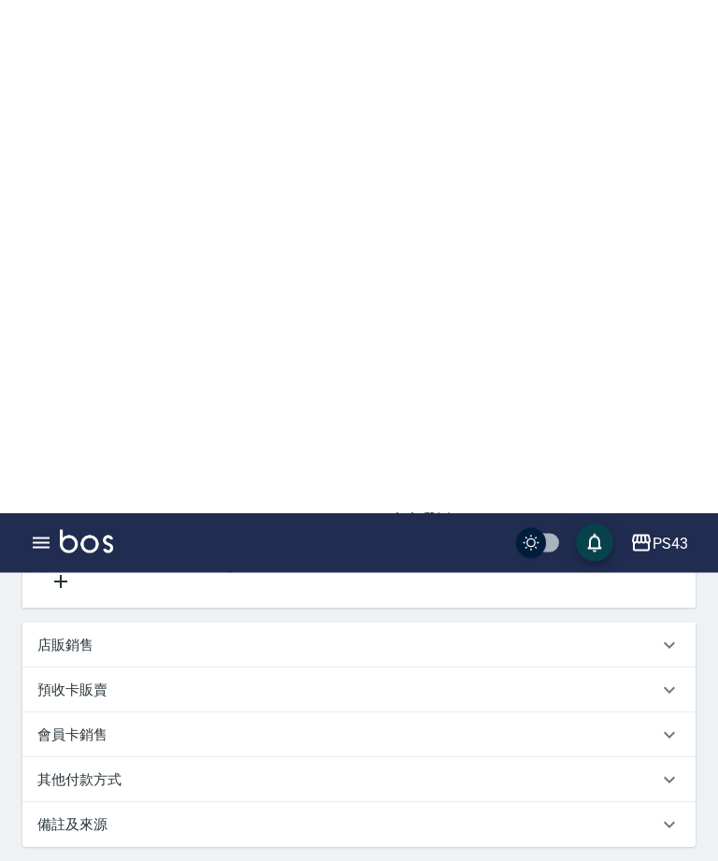
scroll to position [548, 0]
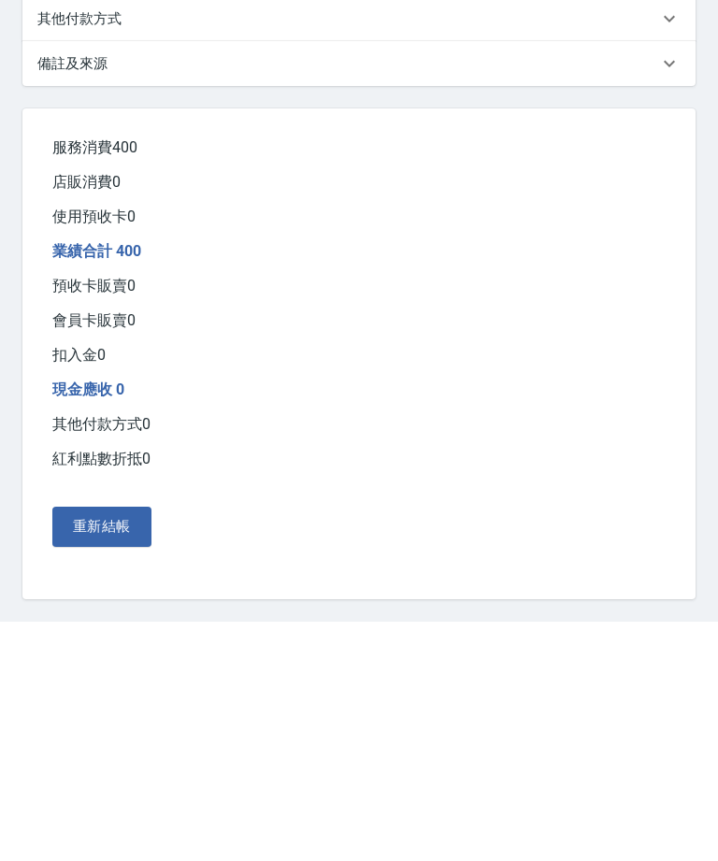
type input "400"
click at [120, 746] on button "重新結帳" at bounding box center [101, 765] width 99 height 39
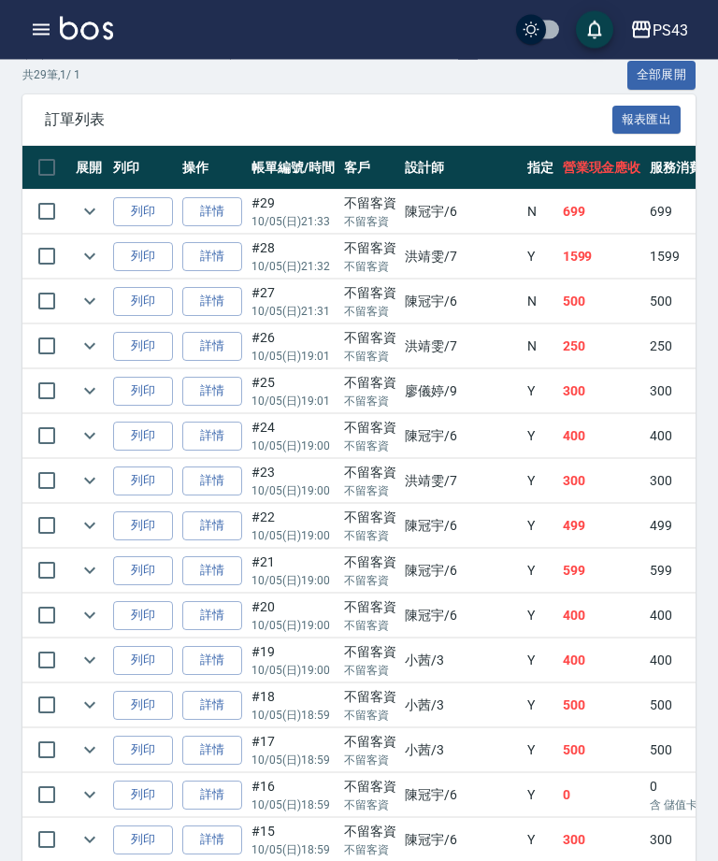
scroll to position [515, 0]
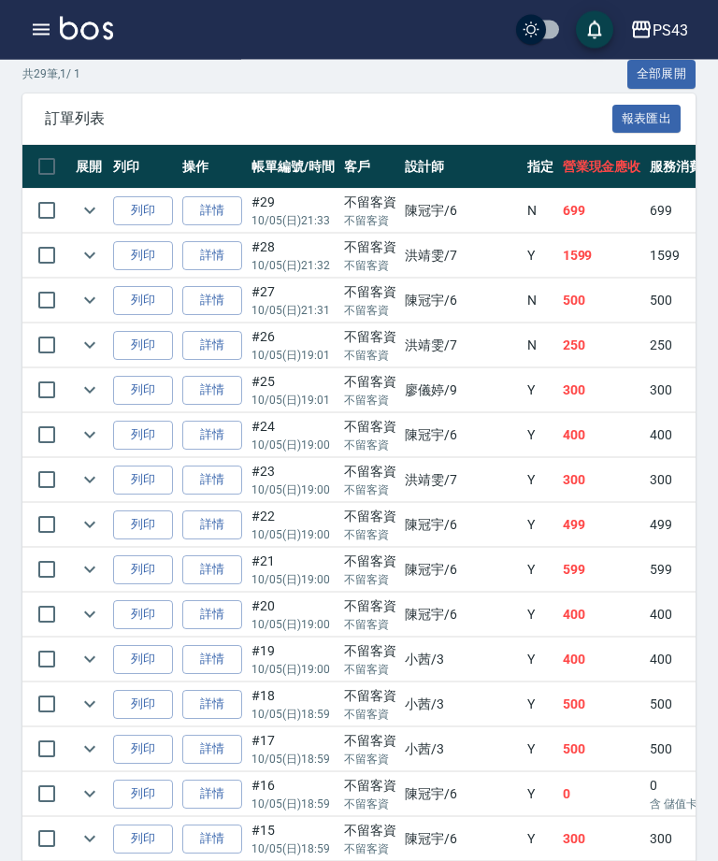
click at [223, 793] on link "詳情" at bounding box center [212, 794] width 60 height 29
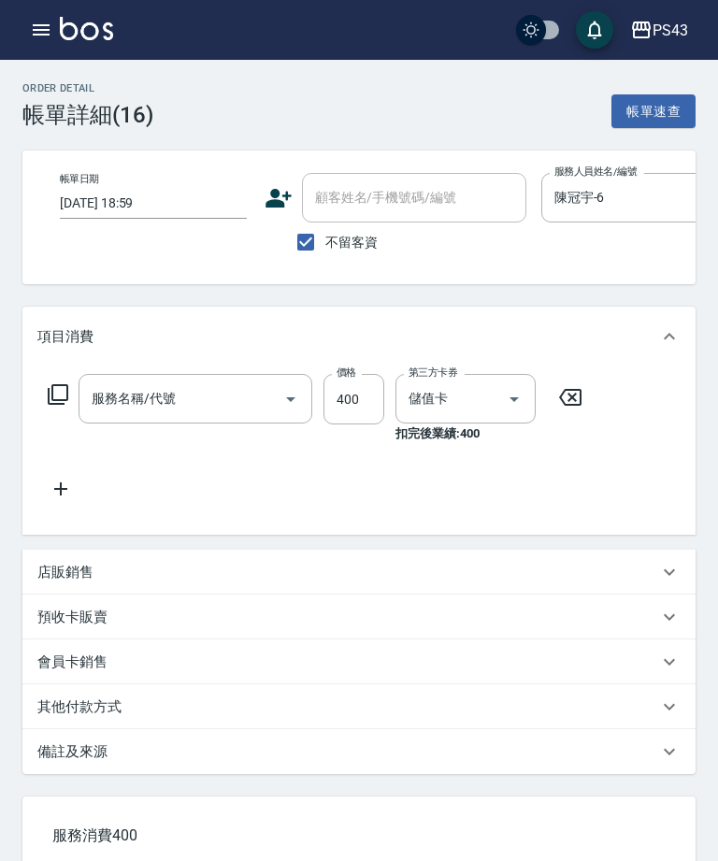
type input "2025/10/05 18:59"
checkbox input "true"
type input "陳冠宇-6"
type input "洗剪269(226)"
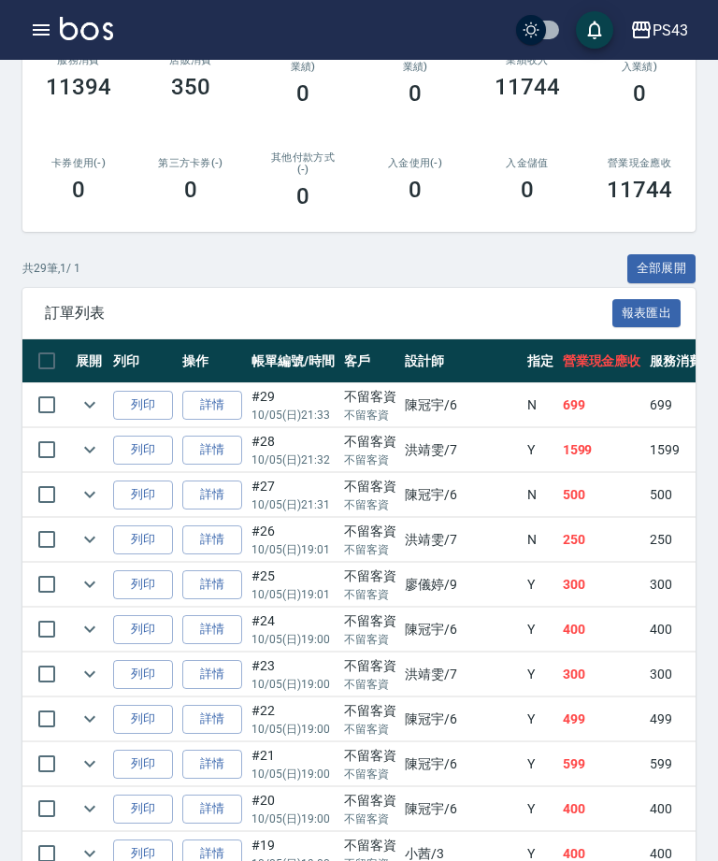
scroll to position [336, 0]
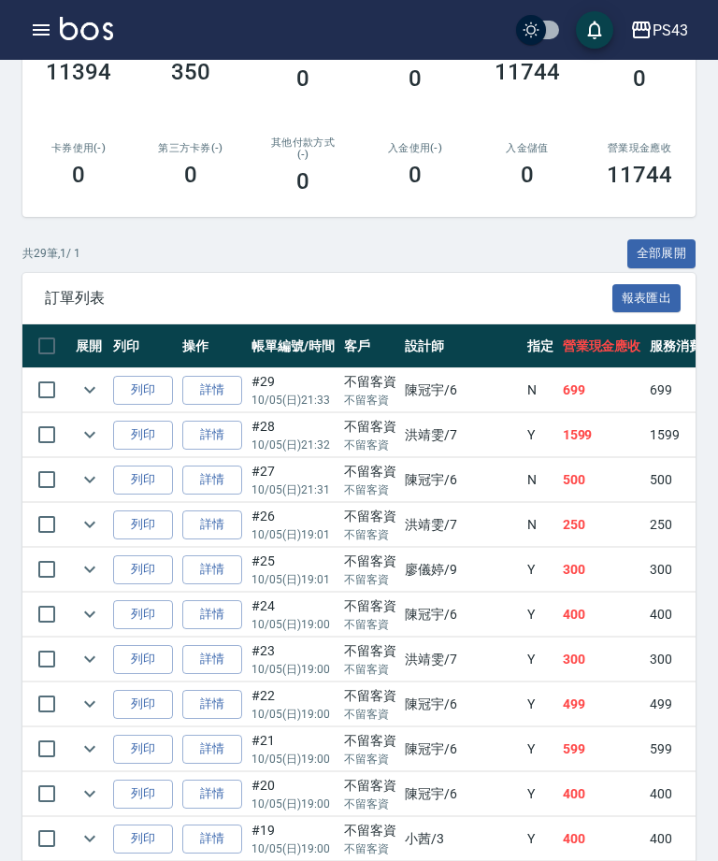
click at [218, 794] on link "詳情" at bounding box center [212, 794] width 60 height 29
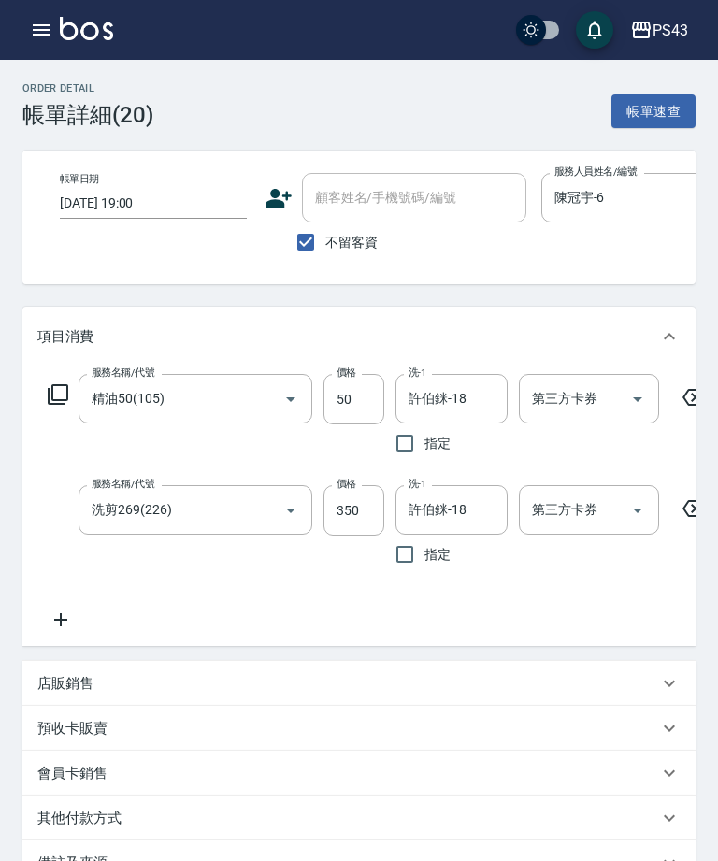
type input "2025/10/05 19:00"
checkbox input "true"
type input "陳冠宇-6"
type input "精油50(105)"
type input "洗剪269(226)"
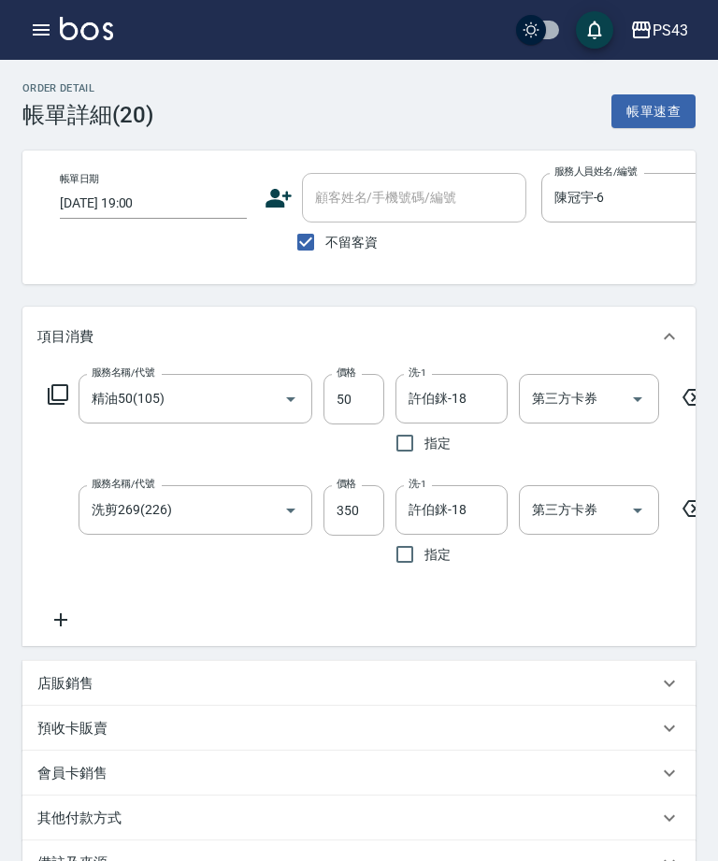
click at [692, 402] on icon at bounding box center [693, 397] width 47 height 22
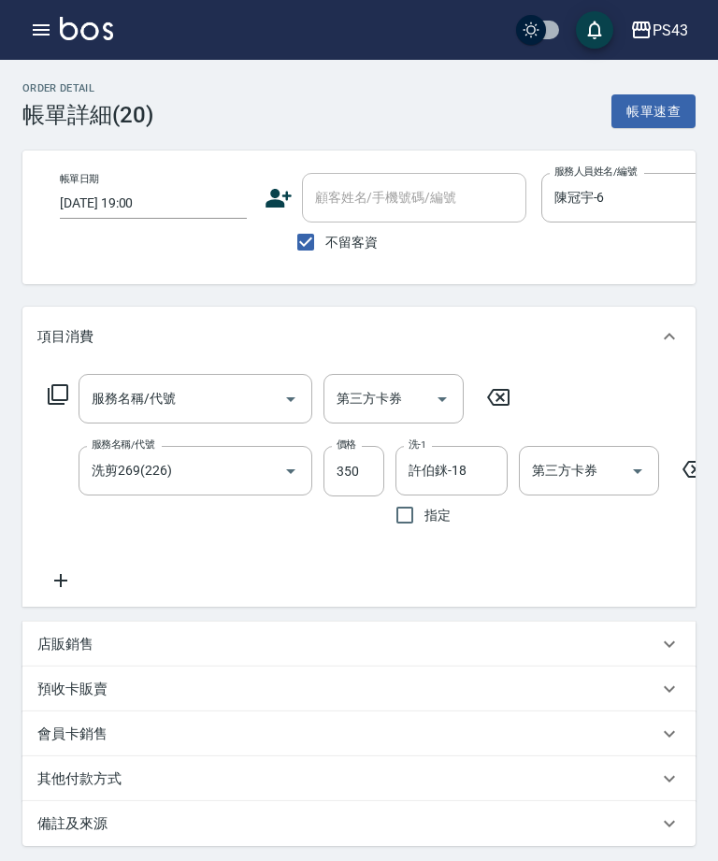
click at [359, 466] on input "350" at bounding box center [353, 471] width 61 height 50
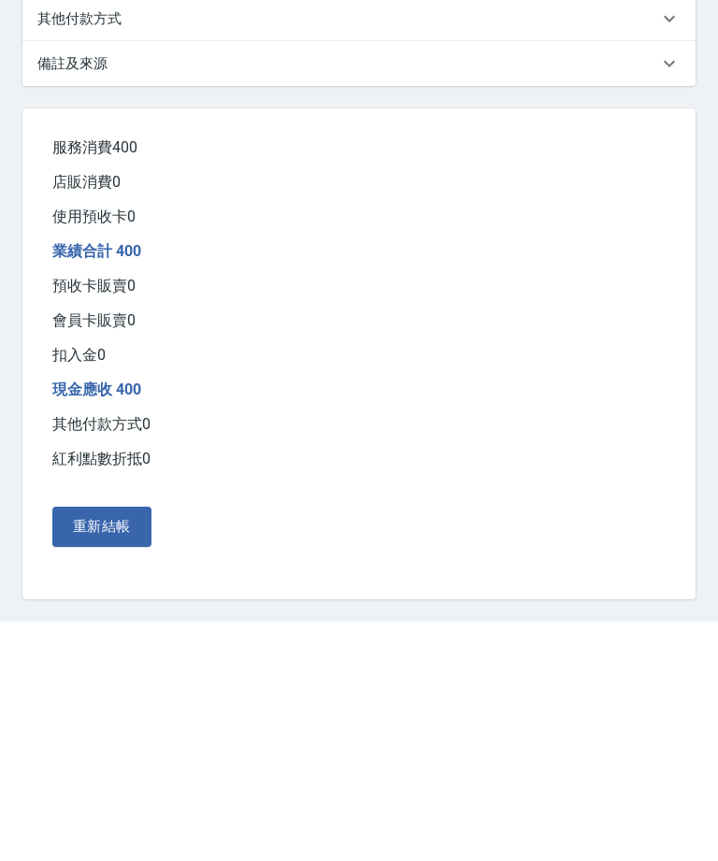
type input "400"
click at [127, 746] on button "重新結帳" at bounding box center [101, 765] width 99 height 39
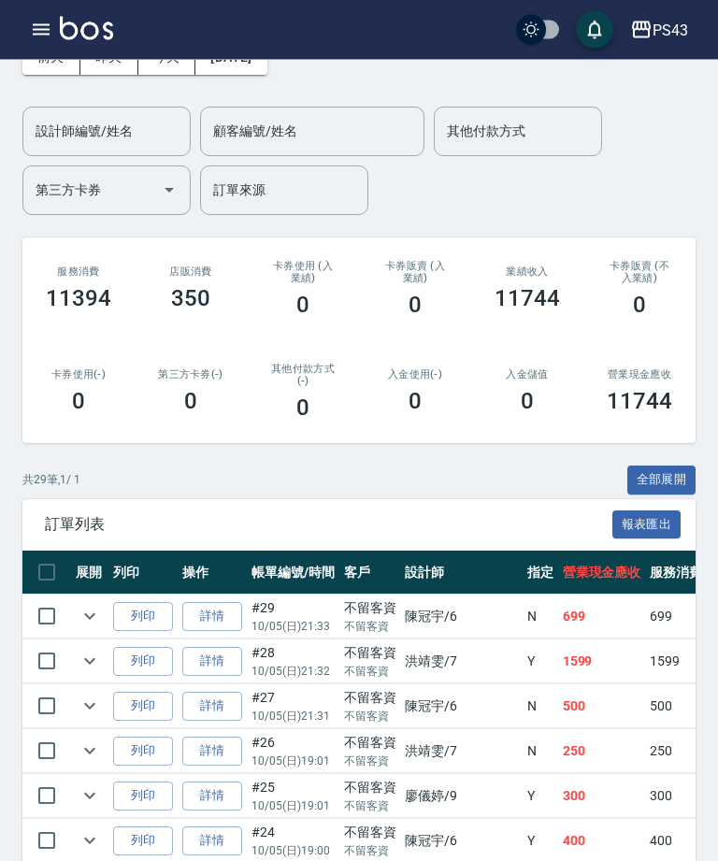
scroll to position [110, 0]
click at [214, 842] on link "詳情" at bounding box center [212, 840] width 60 height 29
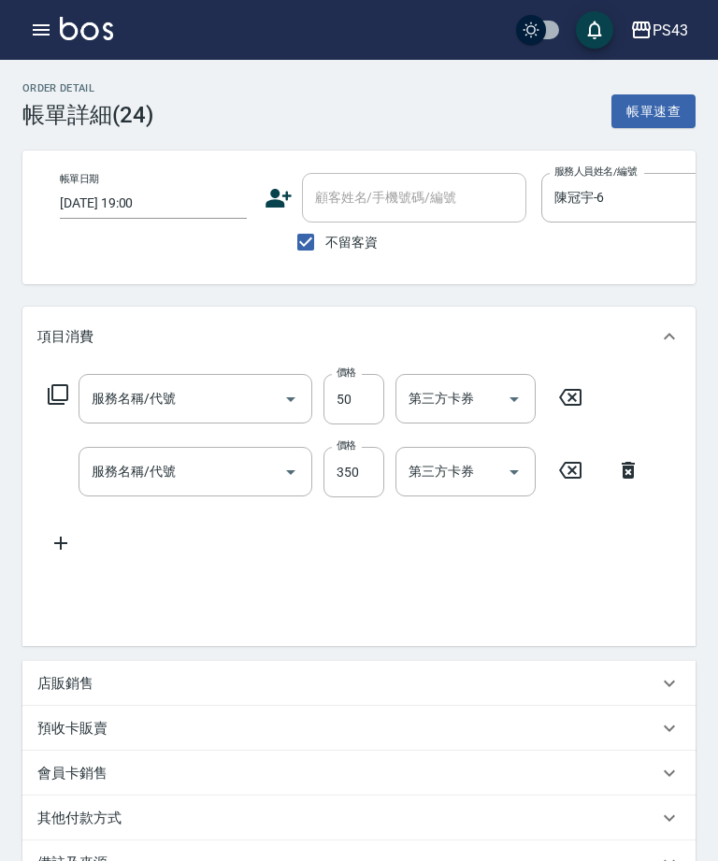
type input "2025/10/05 19:00"
checkbox input "true"
type input "陳冠宇-6"
type input "精油50(105)"
type input "洗剪269(226)"
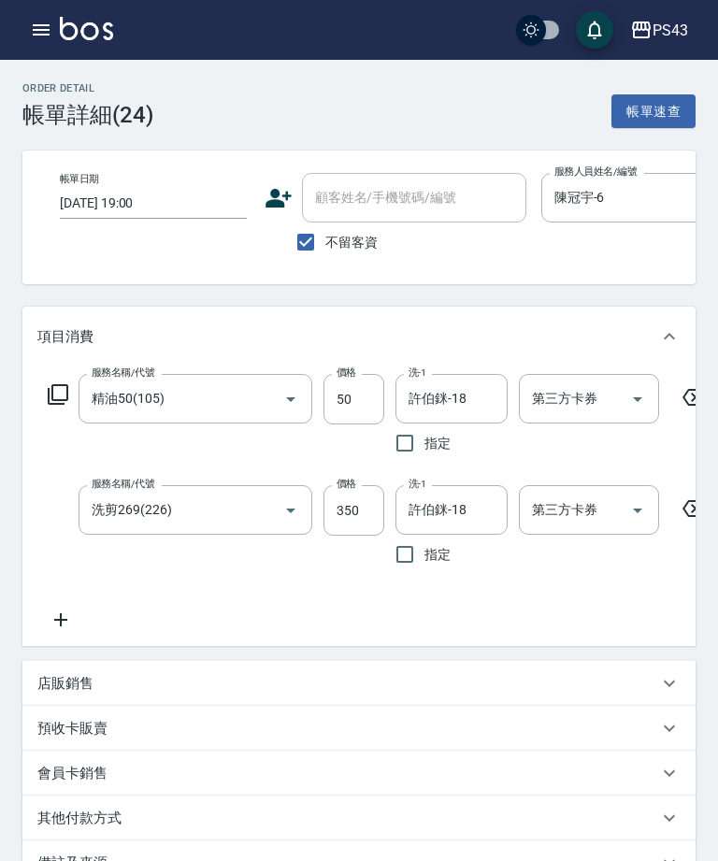
click at [567, 410] on input "第三方卡券" at bounding box center [574, 398] width 95 height 33
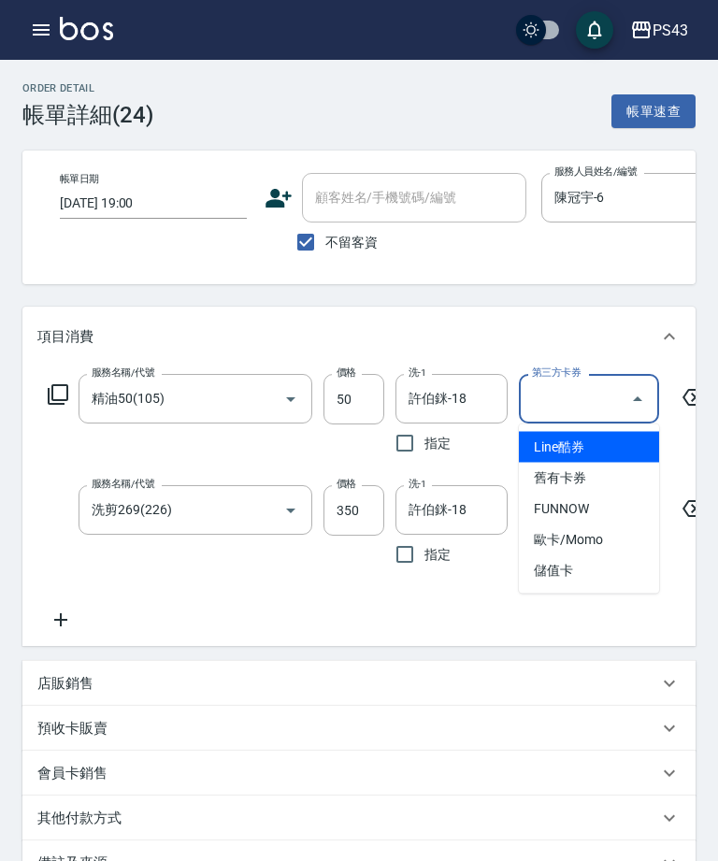
click at [683, 406] on icon at bounding box center [693, 397] width 47 height 22
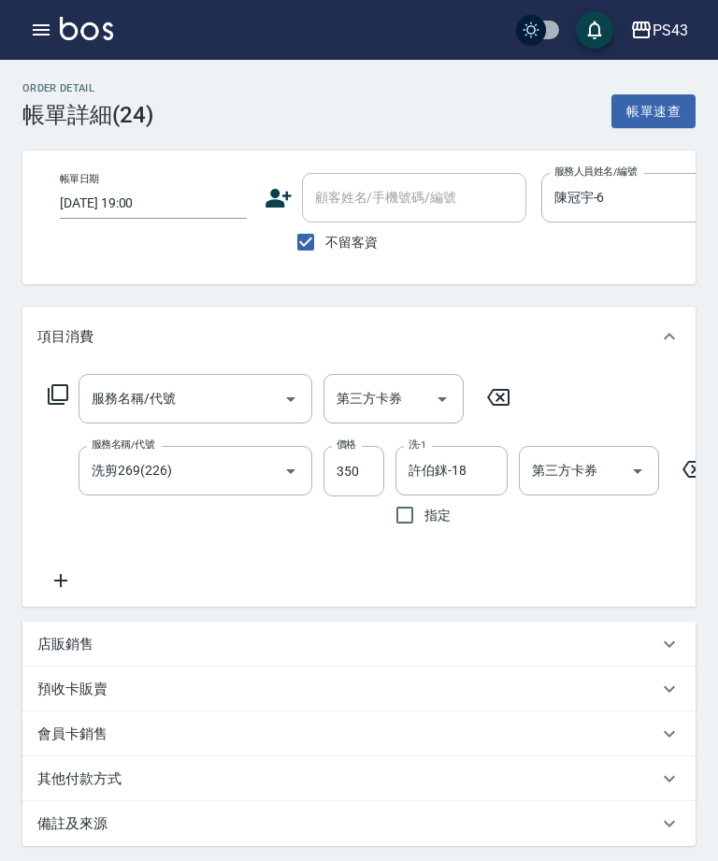
click at [364, 468] on input "350" at bounding box center [353, 471] width 61 height 50
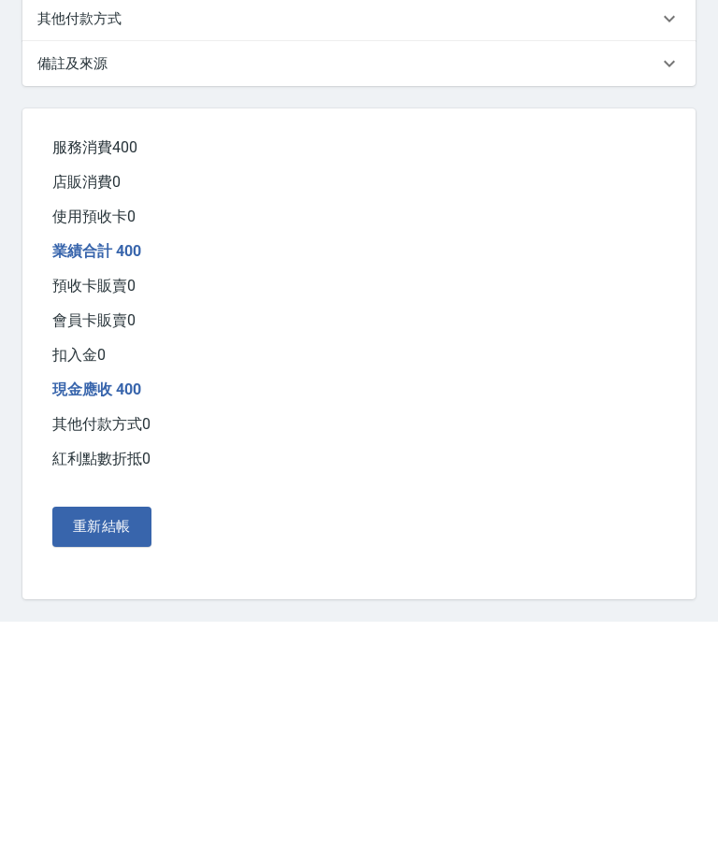
type input "400"
click at [137, 746] on button "重新結帳" at bounding box center [101, 765] width 99 height 39
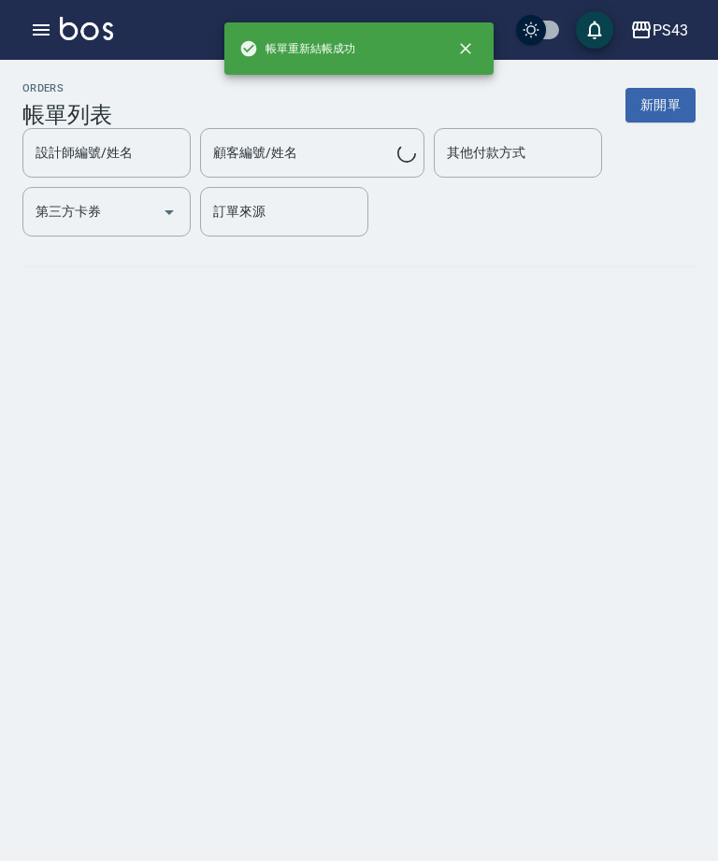
click at [48, 17] on button "button" at bounding box center [40, 29] width 37 height 37
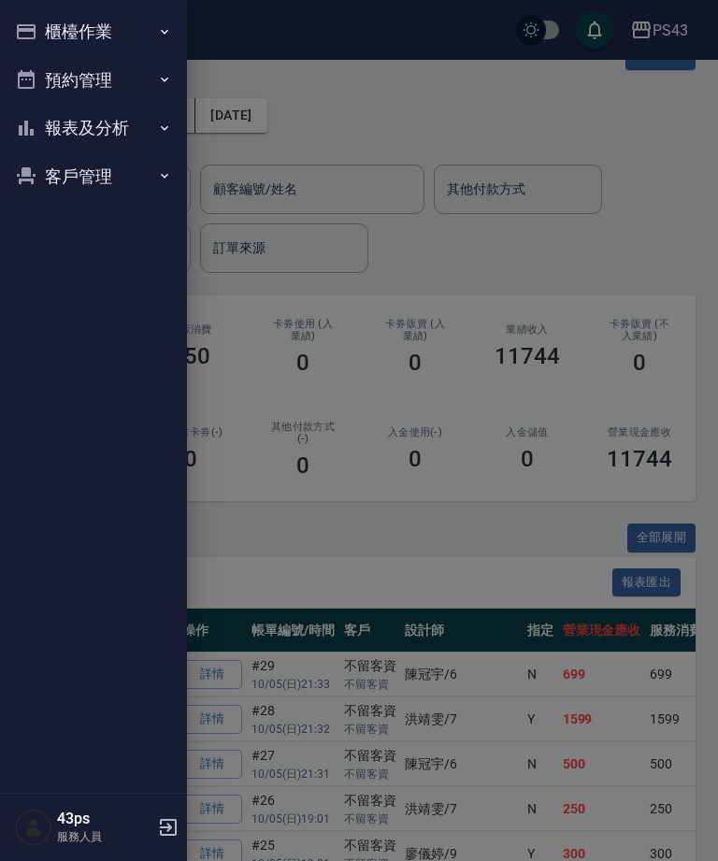
click at [42, 34] on button "櫃檯作業" at bounding box center [93, 31] width 172 height 49
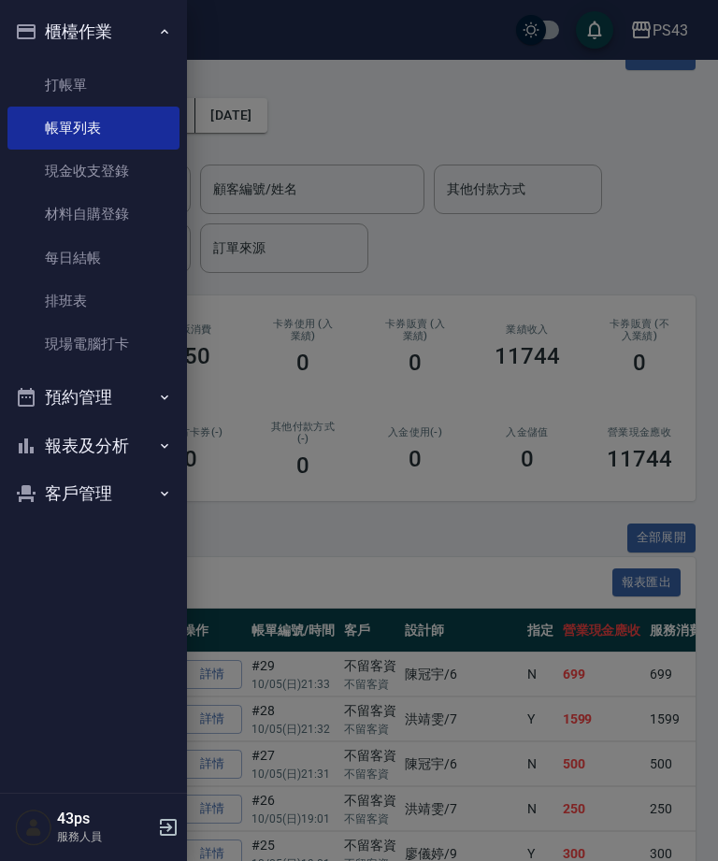
click at [79, 265] on link "每日結帳" at bounding box center [93, 257] width 172 height 43
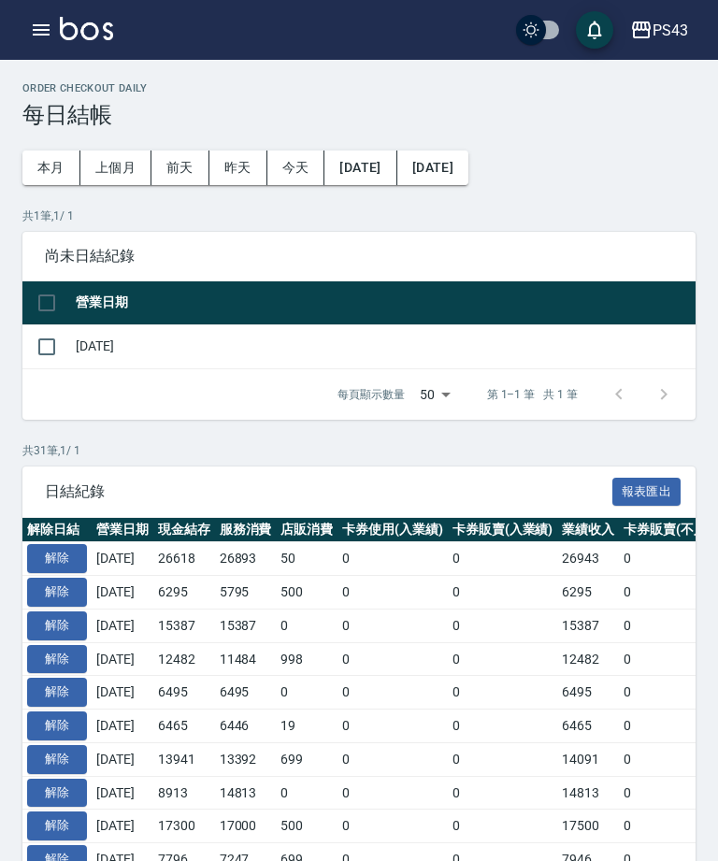
click at [58, 360] on input "checkbox" at bounding box center [46, 346] width 39 height 39
checkbox input "true"
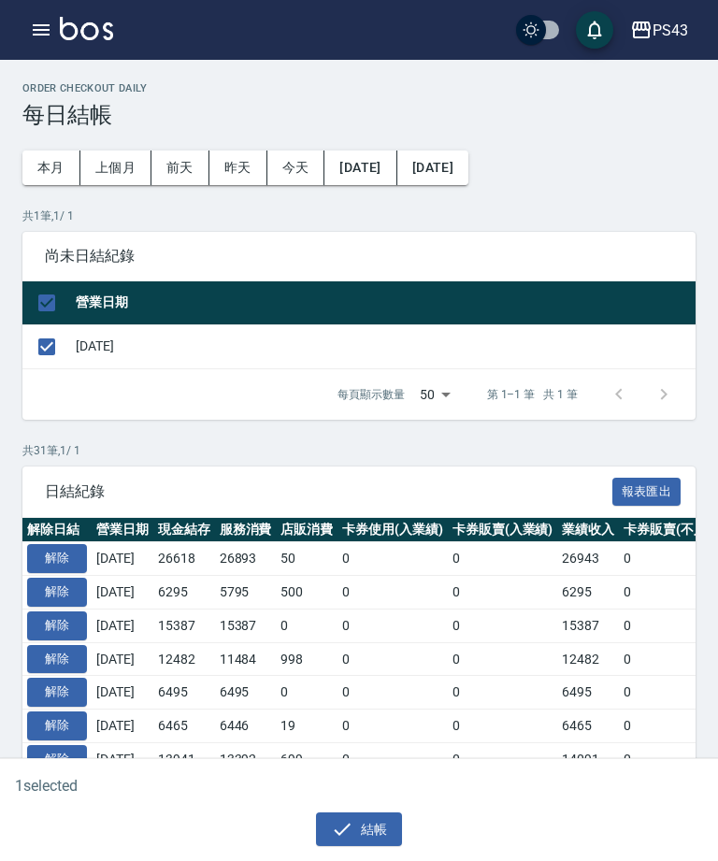
click at [368, 833] on button "結帳" at bounding box center [359, 829] width 87 height 35
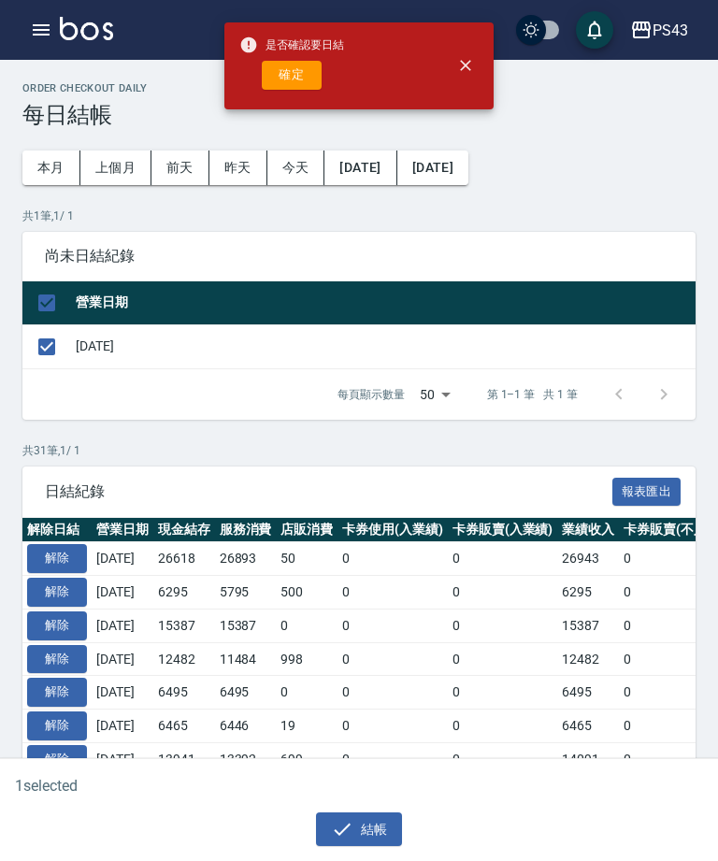
click at [312, 85] on button "確定" at bounding box center [292, 75] width 60 height 29
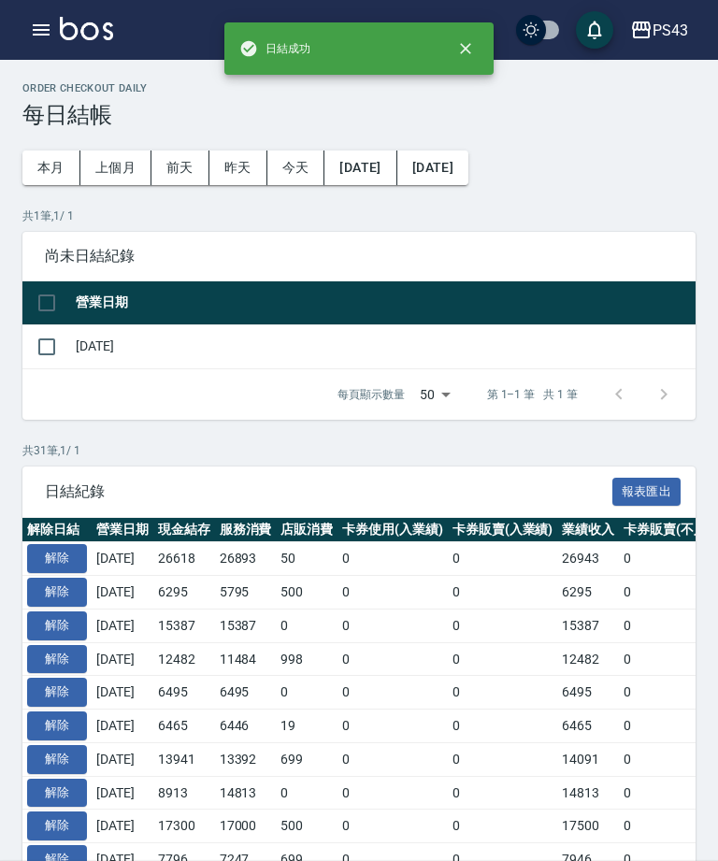
checkbox input "false"
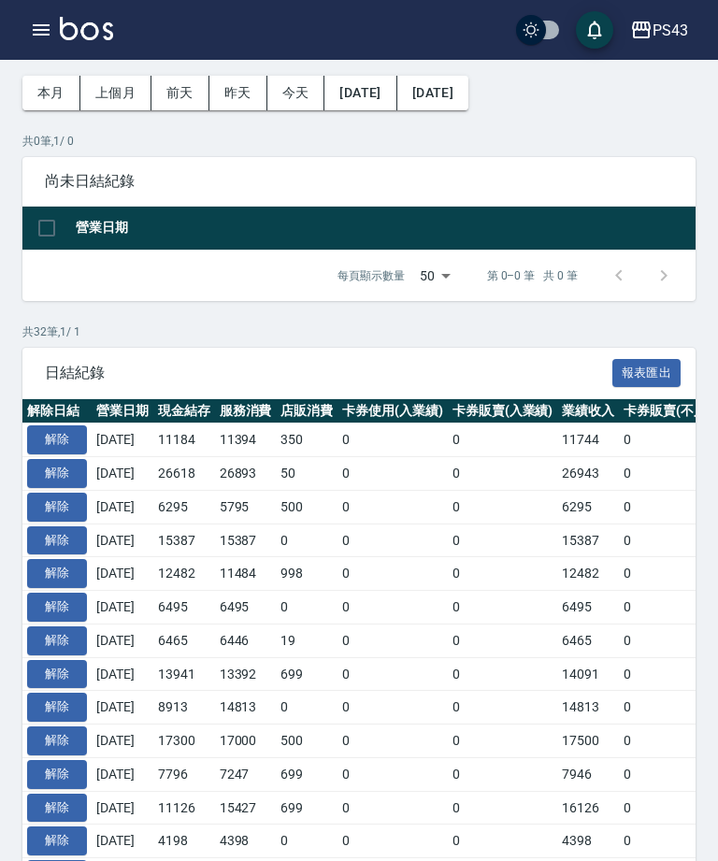
scroll to position [89, 0]
